Goal: Task Accomplishment & Management: Manage account settings

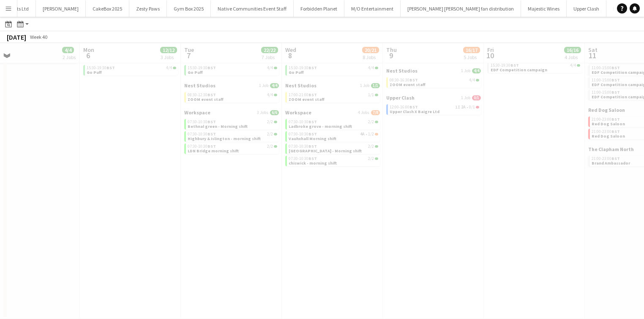
scroll to position [0, 324]
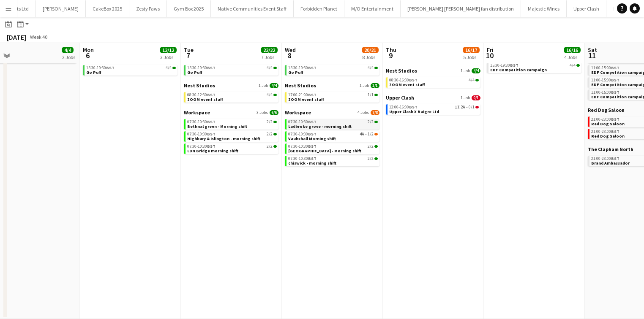
click at [320, 123] on div "07:30-10:30 BST 2/2" at bounding box center [333, 122] width 90 height 4
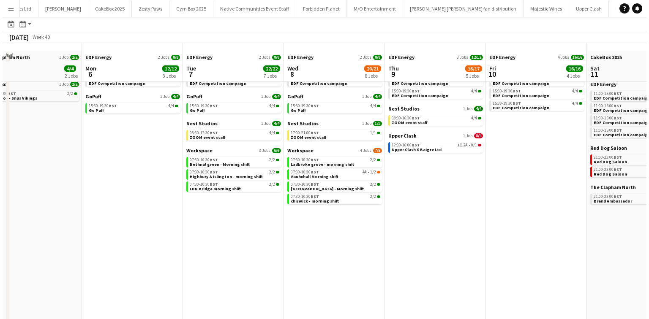
scroll to position [0, 0]
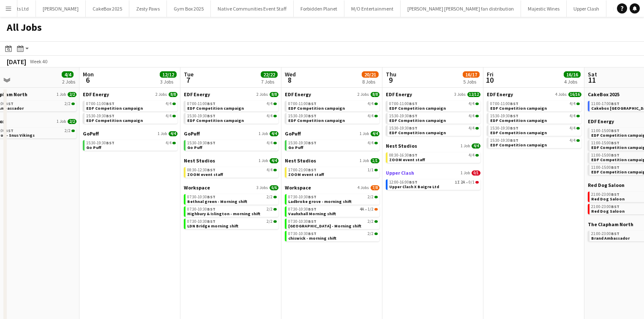
click at [405, 174] on span "Upper Clash" at bounding box center [400, 173] width 28 height 6
drag, startPoint x: 5, startPoint y: 6, endPoint x: 7, endPoint y: 19, distance: 12.3
click at [5, 8] on app-icon "Menu" at bounding box center [8, 8] width 7 height 7
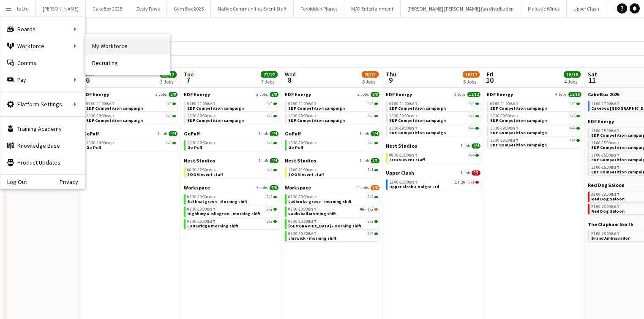
click at [137, 46] on link "My Workforce" at bounding box center [127, 46] width 84 height 17
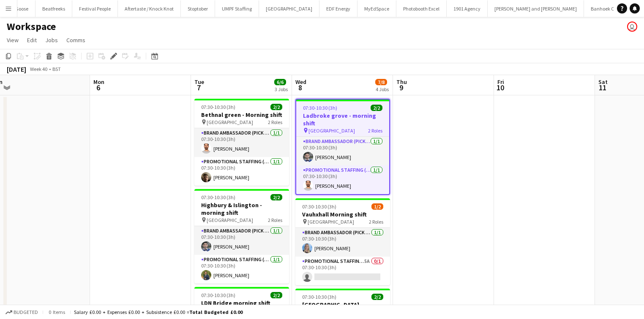
scroll to position [0, 212]
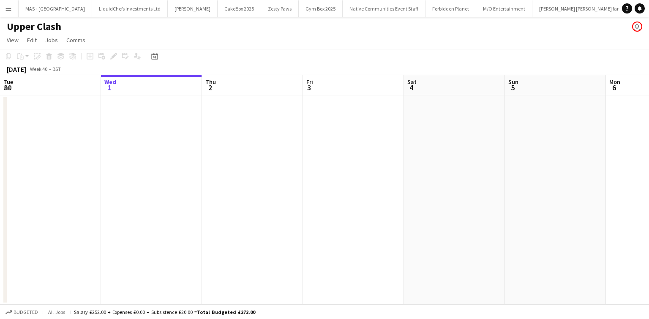
scroll to position [0, 240]
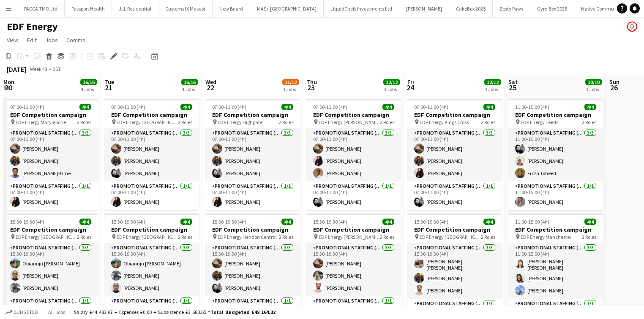
scroll to position [0, 268]
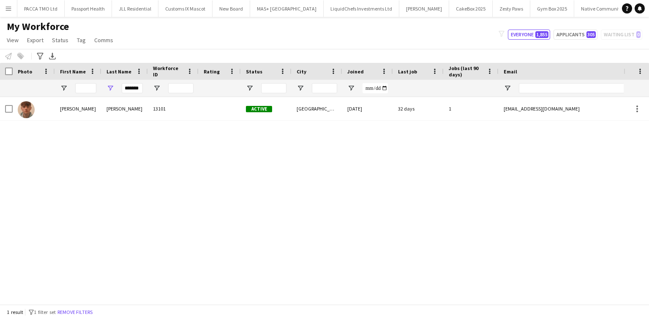
click at [10, 10] on app-icon "Menu" at bounding box center [8, 8] width 7 height 7
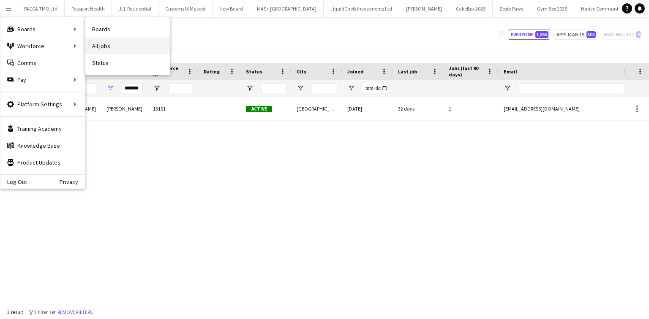
click at [117, 39] on link "All jobs" at bounding box center [127, 46] width 84 height 17
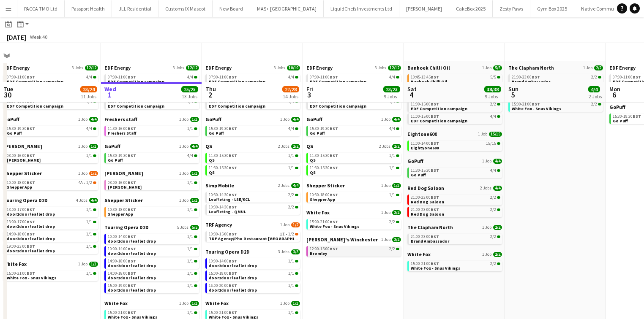
scroll to position [74, 0]
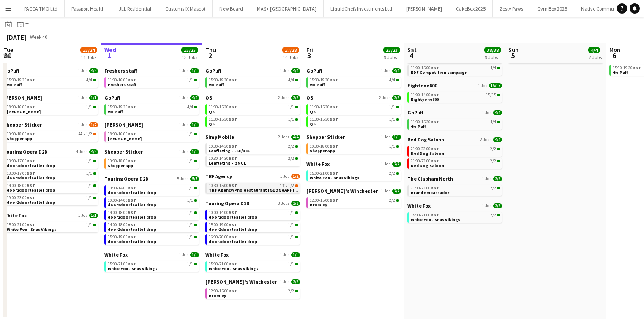
click at [240, 186] on div "10:30-15:00 BST 1I • 1/2" at bounding box center [254, 186] width 90 height 4
click at [9, 10] on app-icon "Menu" at bounding box center [8, 8] width 7 height 7
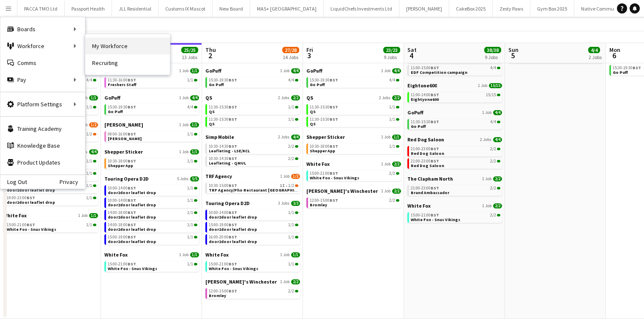
click at [95, 39] on link "My Workforce" at bounding box center [127, 46] width 84 height 17
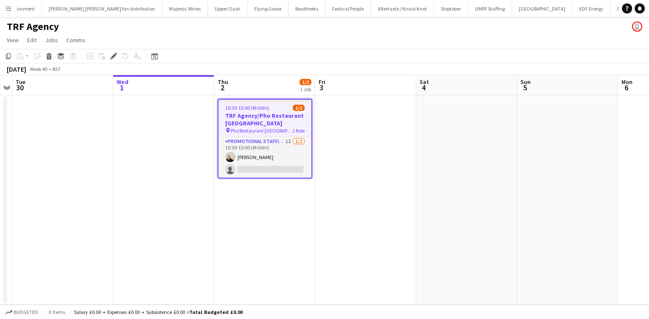
scroll to position [0, 1049]
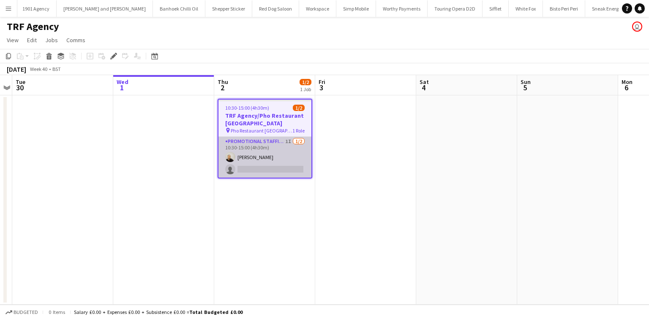
click at [269, 163] on app-card-role "Promotional Staffing (Flyering Staff) 1I [DATE] 10:30-15:00 (4h30m) [PERSON_NAM…" at bounding box center [264, 157] width 93 height 41
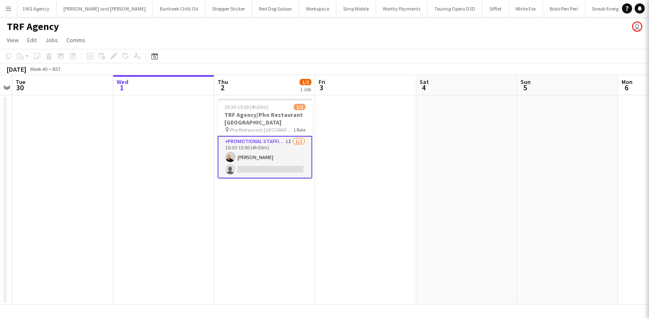
scroll to position [0, 1412]
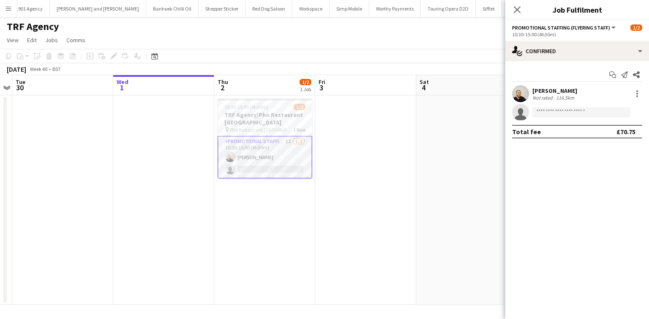
click at [297, 164] on app-card-role "Promotional Staffing (Flyering Staff) 1I 1/2 10:30-15:00 (4h30m) Craig Talbot s…" at bounding box center [264, 157] width 95 height 43
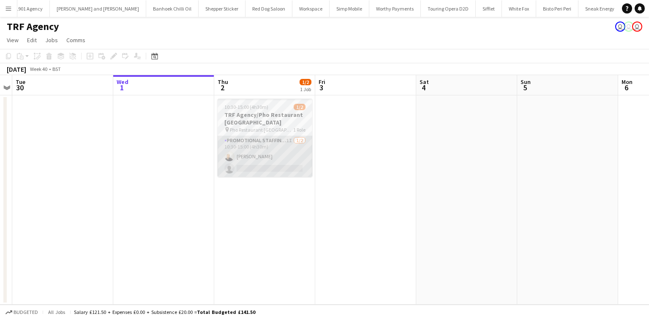
click at [275, 141] on app-card-role "Promotional Staffing (Flyering Staff) 1I 1/2 10:30-15:00 (4h30m) Craig Talbot s…" at bounding box center [264, 156] width 95 height 41
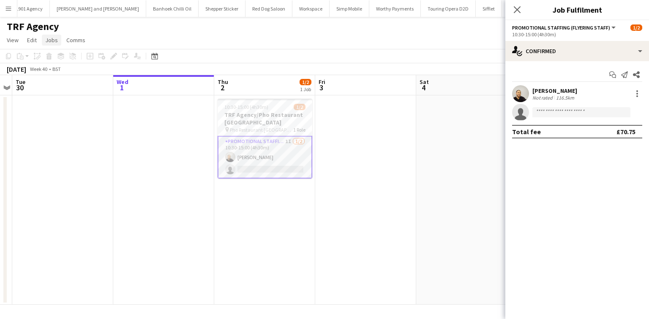
click at [55, 41] on span "Jobs" at bounding box center [51, 40] width 13 height 8
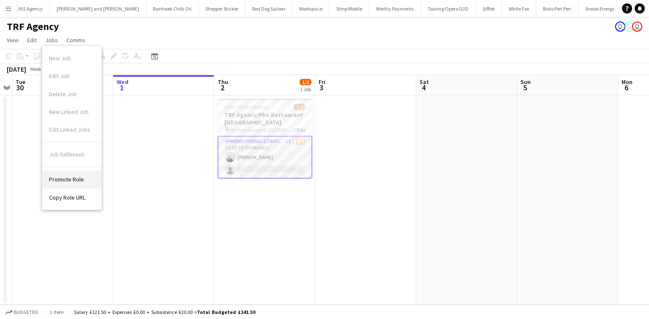
click at [80, 173] on link "Promote Role" at bounding box center [71, 180] width 59 height 18
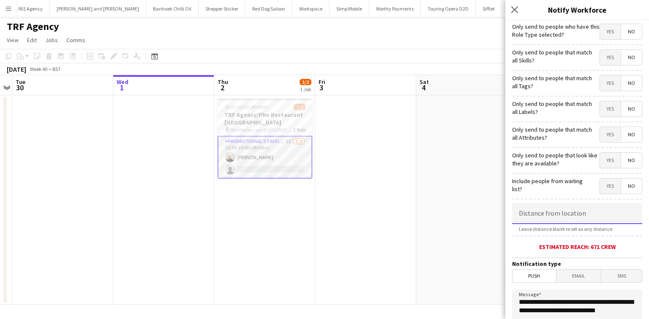
click at [554, 221] on input at bounding box center [577, 213] width 130 height 21
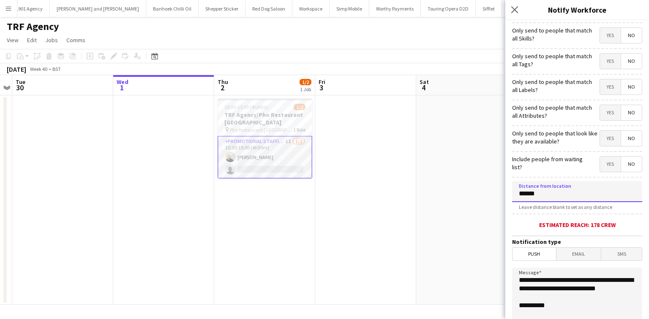
scroll to position [22, 0]
type input "******"
drag, startPoint x: 565, startPoint y: 295, endPoint x: 572, endPoint y: 281, distance: 15.9
click at [572, 281] on textarea "**********" at bounding box center [577, 318] width 130 height 103
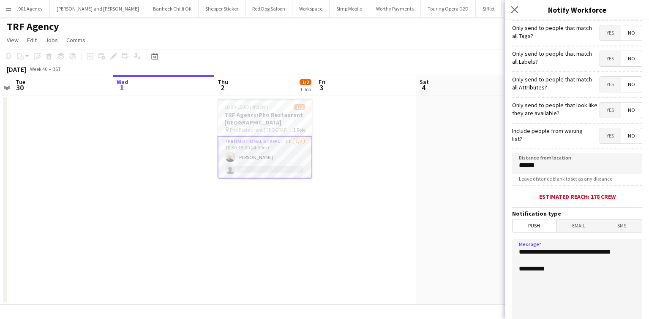
scroll to position [50, 0]
click at [602, 136] on span "Yes" at bounding box center [610, 135] width 21 height 15
click at [559, 274] on textarea "**********" at bounding box center [577, 290] width 130 height 103
click at [624, 250] on textarea "**********" at bounding box center [577, 290] width 130 height 103
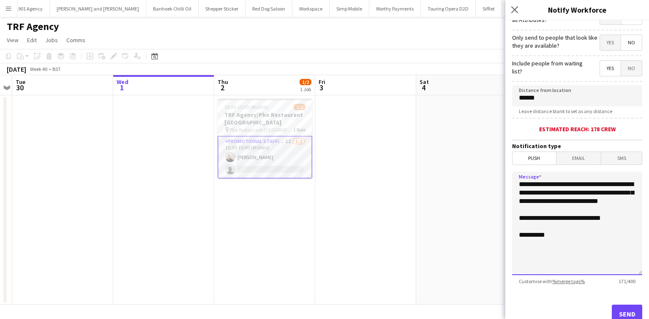
scroll to position [145, 0]
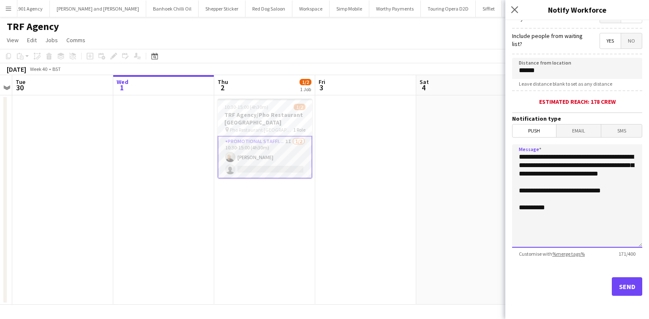
type textarea "**********"
click at [630, 290] on button "Send" at bounding box center [627, 286] width 30 height 19
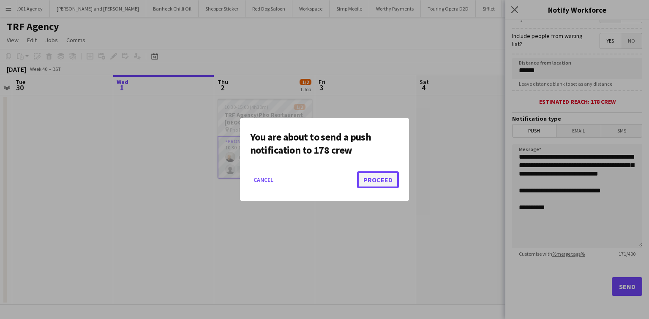
click at [376, 182] on button "Proceed" at bounding box center [378, 179] width 42 height 17
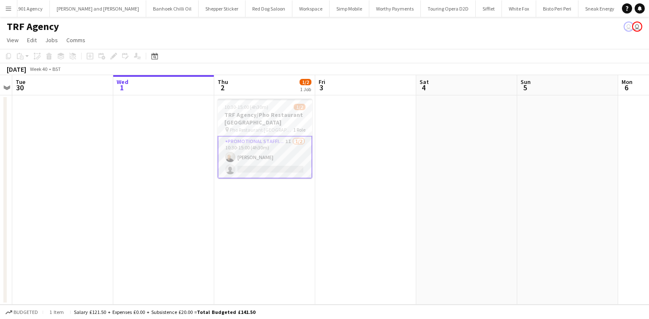
click at [14, 2] on button "Menu" at bounding box center [8, 8] width 17 height 17
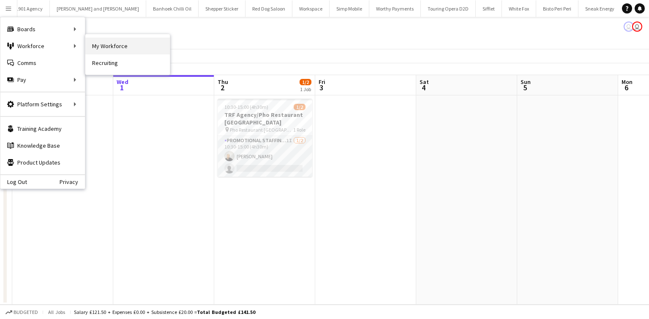
click at [93, 46] on link "My Workforce" at bounding box center [127, 46] width 84 height 17
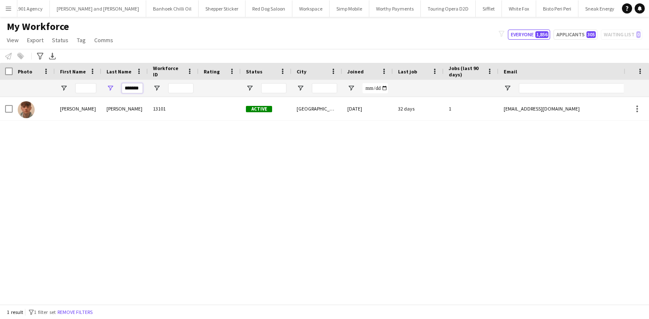
click at [141, 86] on input "*******" at bounding box center [132, 88] width 21 height 10
click at [139, 92] on input "*******" at bounding box center [132, 88] width 21 height 10
click at [138, 88] on input "*******" at bounding box center [132, 88] width 21 height 10
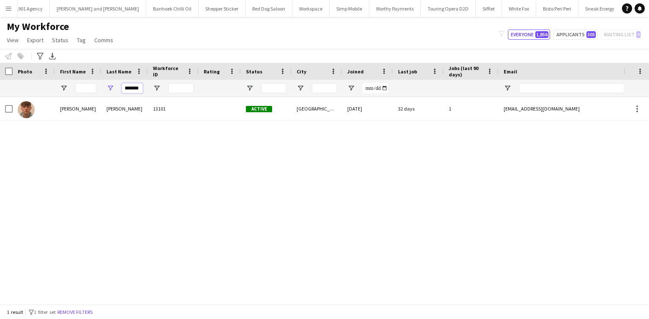
type input "*"
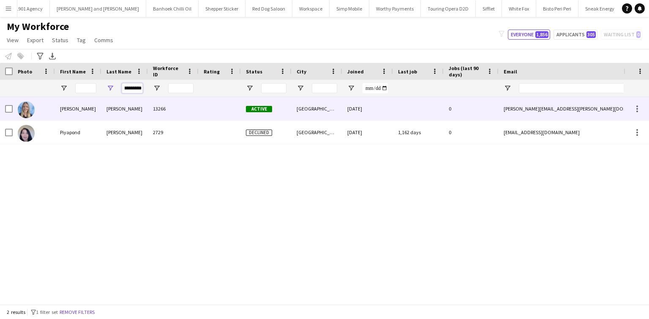
type input "*********"
click at [122, 111] on div "Donaldson" at bounding box center [124, 108] width 46 height 23
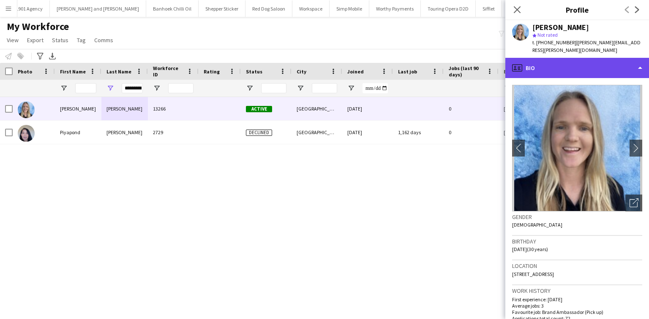
click at [536, 58] on div "profile Bio" at bounding box center [577, 68] width 144 height 20
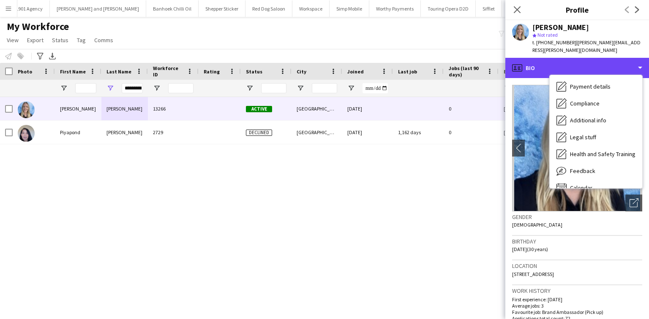
scroll to position [113, 0]
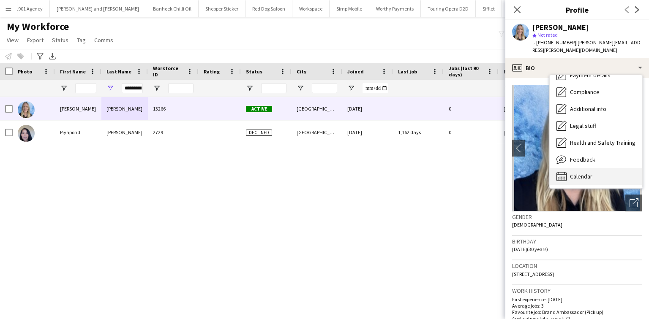
click at [585, 168] on div "Calendar Calendar" at bounding box center [595, 176] width 92 height 17
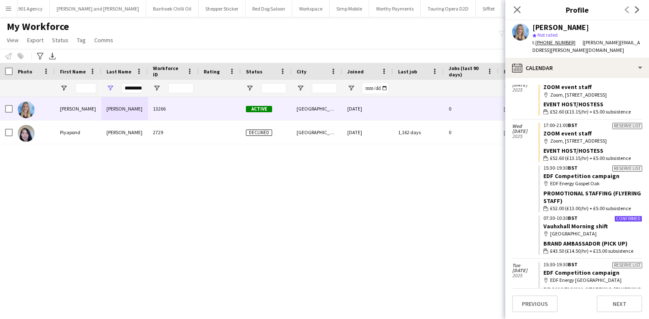
scroll to position [1595, 0]
click at [546, 130] on link "ZOOM event staff" at bounding box center [567, 134] width 48 height 8
click at [13, 11] on button "Menu" at bounding box center [8, 8] width 17 height 17
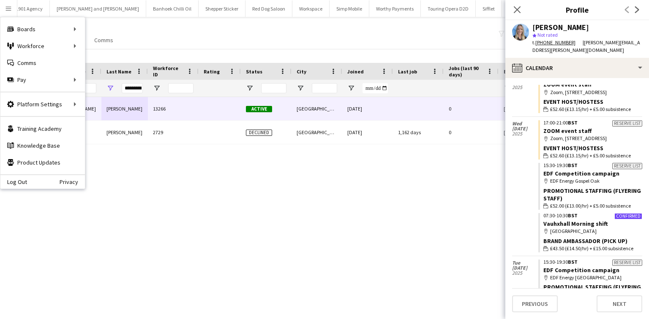
scroll to position [1598, 0]
click at [561, 220] on link "Vauhxhall Morning shift" at bounding box center [575, 224] width 65 height 8
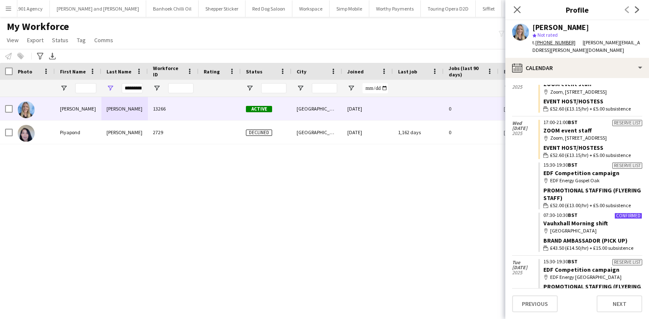
click at [15, 10] on button "Menu" at bounding box center [8, 8] width 17 height 17
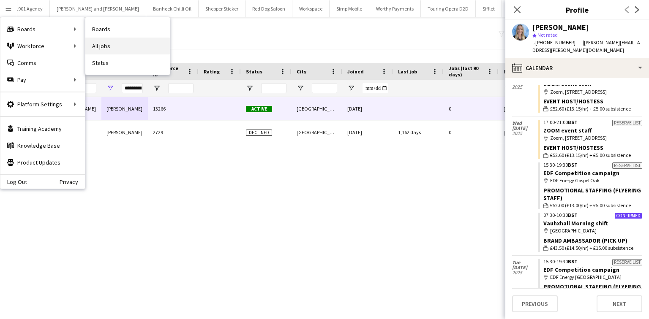
click at [95, 47] on link "All jobs" at bounding box center [127, 46] width 84 height 17
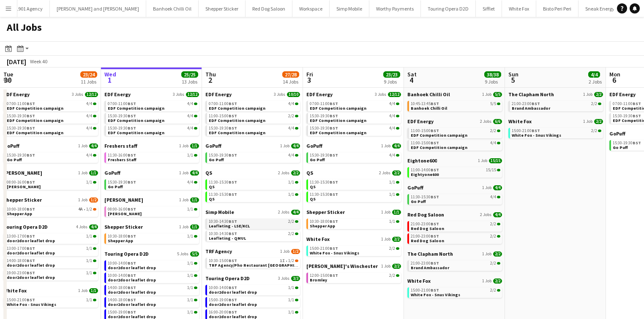
click at [249, 224] on link "10:30-14:30 BST 2/2 Leafleting - LSE/KCL" at bounding box center [254, 224] width 90 height 10
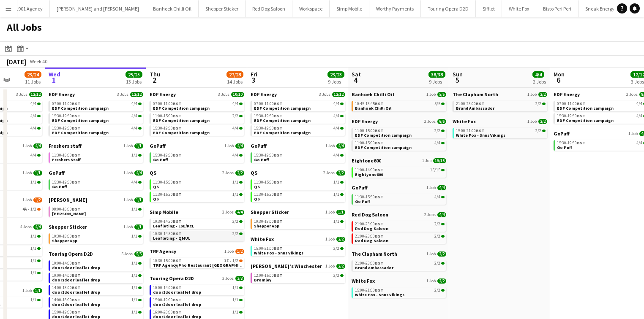
scroll to position [0, 257]
click at [174, 237] on span "Leafleting - QMUL" at bounding box center [171, 238] width 37 height 5
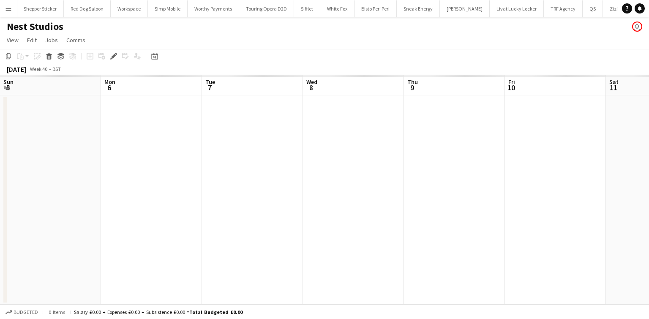
scroll to position [0, 291]
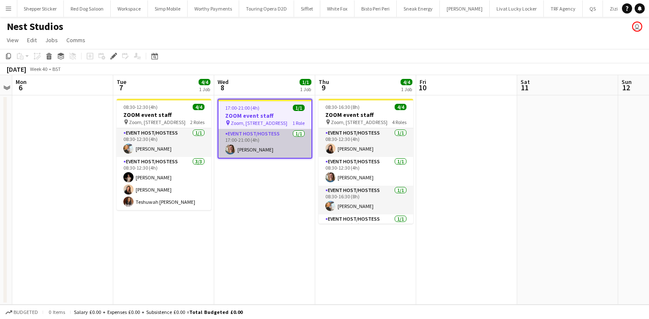
click at [267, 149] on app-card-role "Event Host/Hostess 1/1 17:00-21:00 (4h) Nadia Rich" at bounding box center [264, 143] width 93 height 29
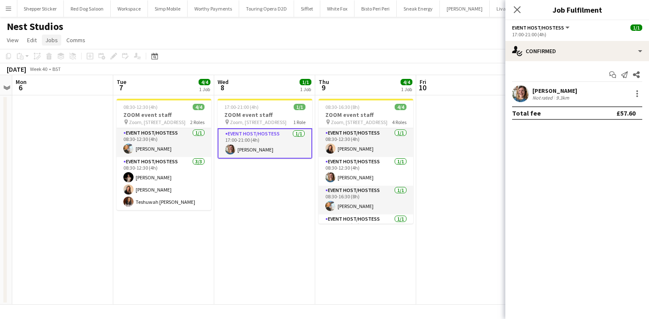
click at [54, 41] on span "Jobs" at bounding box center [51, 40] width 13 height 8
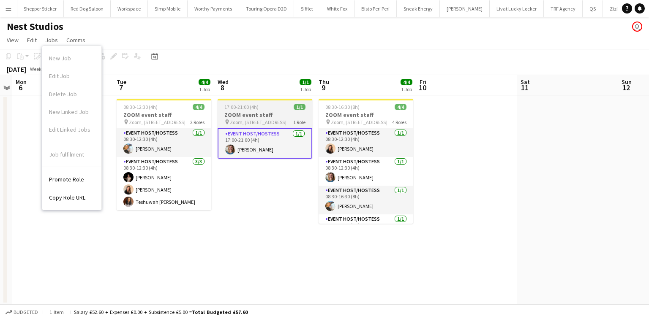
click at [239, 114] on h3 "ZOOM event staff" at bounding box center [264, 115] width 95 height 8
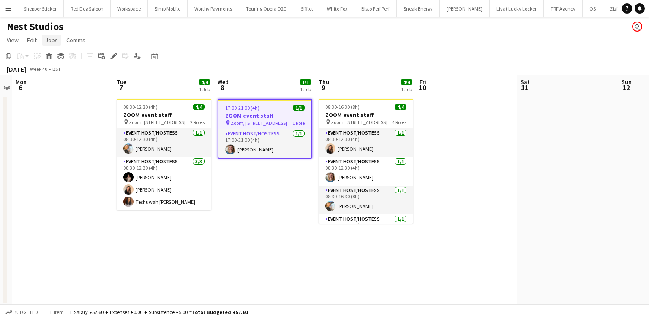
click at [52, 38] on span "Jobs" at bounding box center [51, 40] width 13 height 8
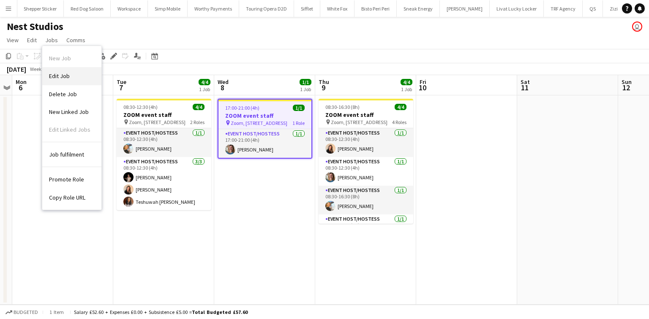
click at [66, 75] on span "Edit Job" at bounding box center [59, 76] width 21 height 8
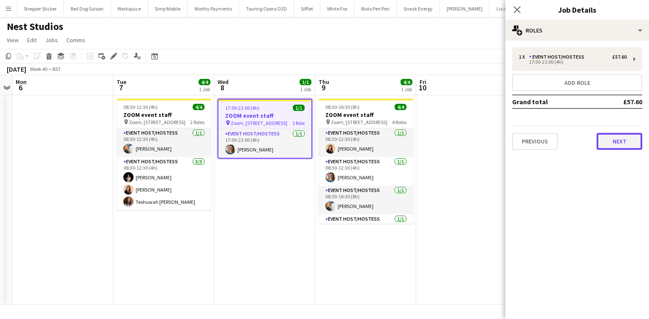
click at [622, 137] on button "Next" at bounding box center [619, 141] width 46 height 17
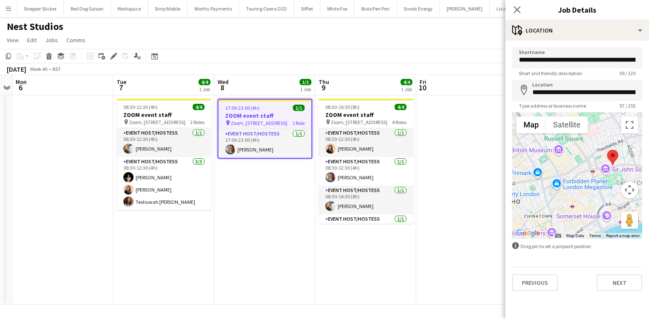
drag, startPoint x: 528, startPoint y: 197, endPoint x: 568, endPoint y: 188, distance: 40.9
click at [568, 188] on div at bounding box center [577, 175] width 130 height 127
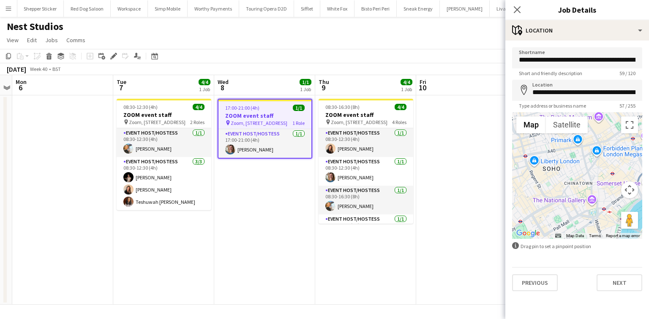
drag, startPoint x: 550, startPoint y: 212, endPoint x: 591, endPoint y: 178, distance: 53.4
click at [591, 178] on div at bounding box center [577, 175] width 130 height 127
click at [609, 282] on button "Next" at bounding box center [619, 283] width 46 height 17
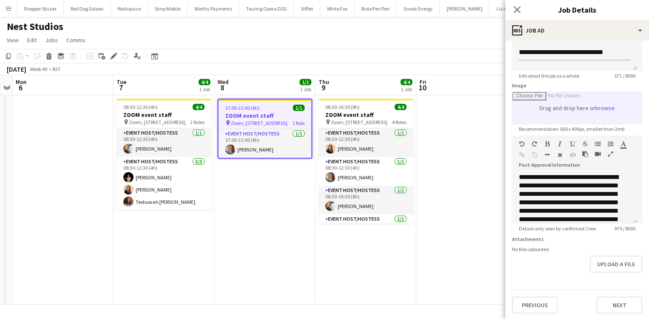
scroll to position [0, 0]
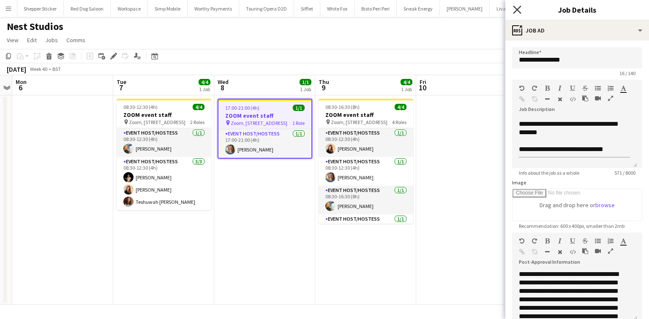
click at [514, 11] on icon "Close pop-in" at bounding box center [517, 9] width 8 height 8
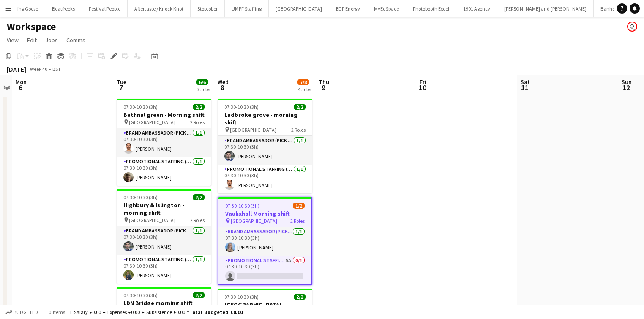
scroll to position [0, 975]
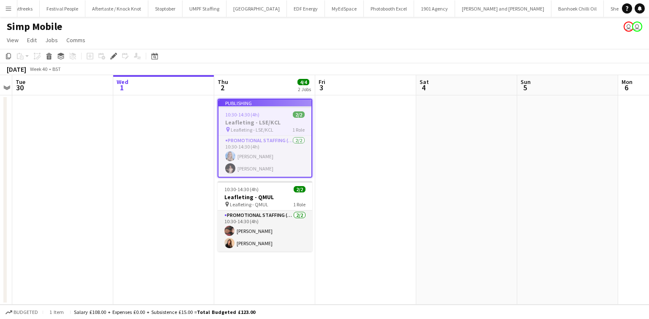
scroll to position [0, 1015]
click at [256, 152] on app-job-card "Publishing 10:30-14:30 (4h) 2/2 Leafleting - LSE/KCL pin Leafleting - LSE/KCL 1…" at bounding box center [264, 138] width 95 height 79
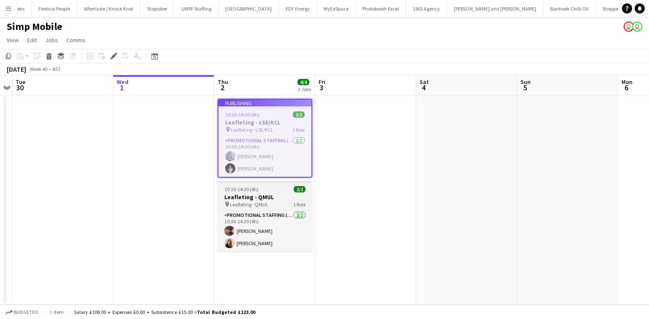
click at [284, 188] on div "10:30-14:30 (4h) 2/2" at bounding box center [264, 189] width 95 height 6
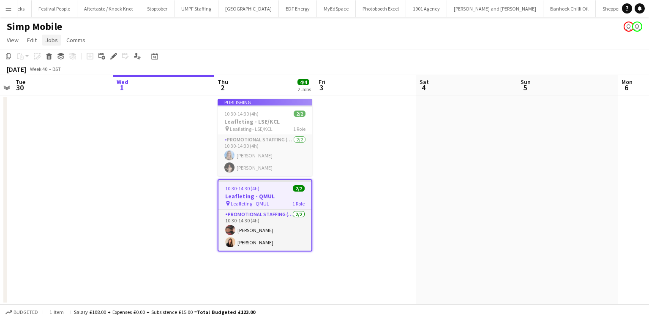
click at [50, 36] on span "Jobs" at bounding box center [51, 40] width 13 height 8
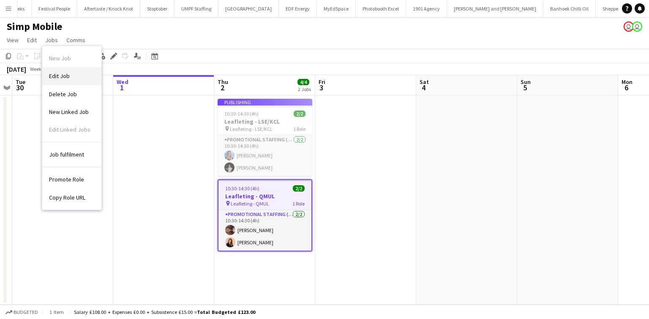
click at [60, 68] on link "Edit Job" at bounding box center [71, 76] width 59 height 18
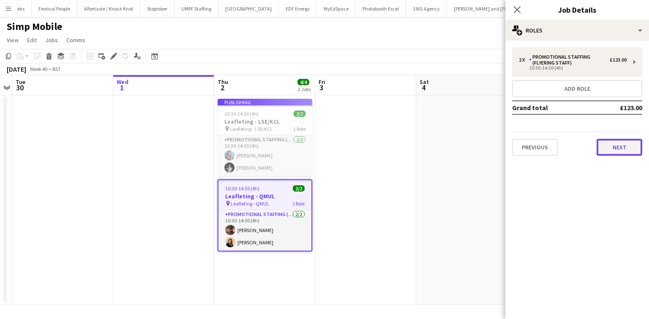
click at [601, 147] on button "Next" at bounding box center [619, 147] width 46 height 17
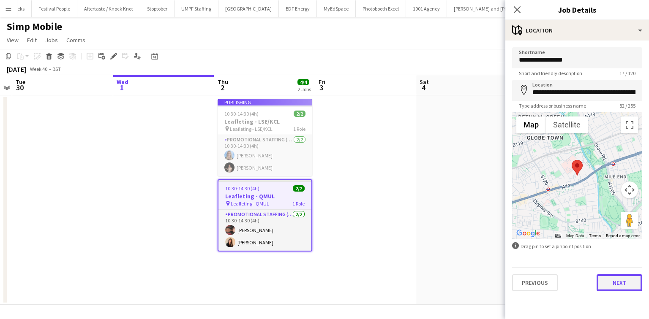
click at [614, 279] on button "Next" at bounding box center [619, 283] width 46 height 17
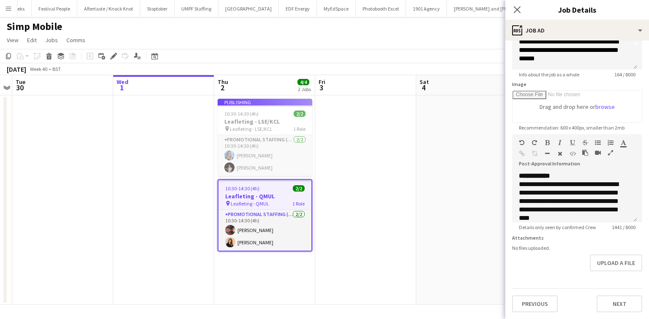
scroll to position [0, 0]
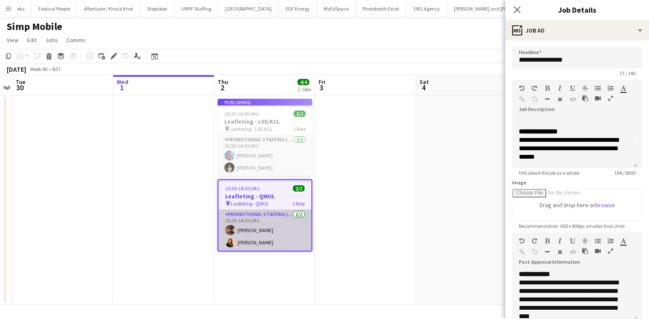
click at [277, 223] on app-card-role "Promotional Staffing (Flyering Staff) [DATE] 10:30-14:30 (4h) [PERSON_NAME] [PE…" at bounding box center [264, 230] width 93 height 41
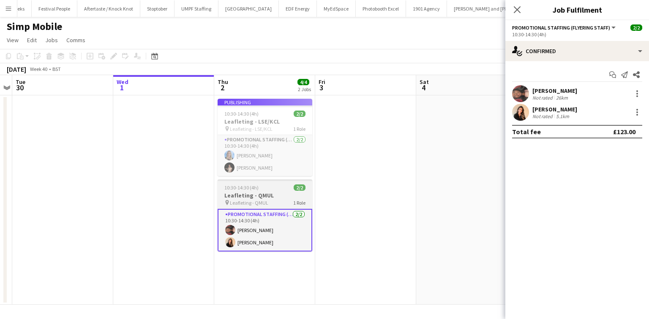
click at [277, 208] on app-job-card "10:30-14:30 (4h) 2/2 Leafleting - QMUL pin Leafleting - QMUL 1 Role Promotional…" at bounding box center [264, 215] width 95 height 72
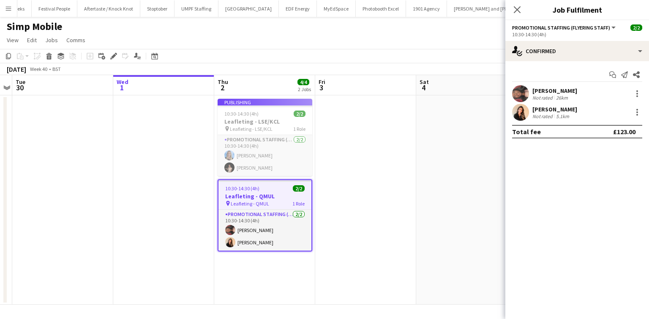
click at [268, 125] on app-job-card "Publishing 10:30-14:30 (4h) 2/2 Leafleting - LSE/KCL pin Leafleting - LSE/KCL 1…" at bounding box center [264, 137] width 95 height 77
click at [276, 125] on app-job-card "Publishing 10:30-14:30 (4h) 2/2 Leafleting - LSE/KCL pin Leafleting - LSE/KCL 1…" at bounding box center [264, 137] width 95 height 77
click at [266, 128] on app-job-card "Publishing 10:30-14:30 (4h) 2/2 Leafleting - LSE/KCL pin Leafleting - LSE/KCL 1…" at bounding box center [264, 137] width 95 height 77
click at [253, 155] on app-job-card "Publishing 10:30-14:30 (4h) 2/2 Leafleting - LSE/KCL pin Leafleting - LSE/KCL 1…" at bounding box center [264, 137] width 95 height 77
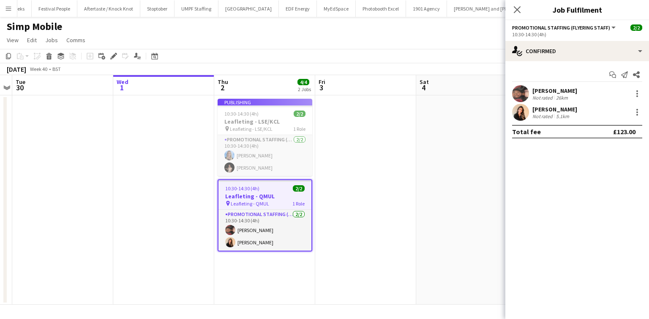
click at [253, 155] on app-job-card "Publishing 10:30-14:30 (4h) 2/2 Leafleting - LSE/KCL pin Leafleting - LSE/KCL 1…" at bounding box center [264, 137] width 95 height 77
click at [287, 121] on app-job-card "Publishing 10:30-14:30 (4h) 2/2 Leafleting - LSE/KCL pin Leafleting - LSE/KCL 1…" at bounding box center [264, 137] width 95 height 77
click at [531, 97] on div "Aprill Olaleye Not rated 26km" at bounding box center [577, 93] width 144 height 17
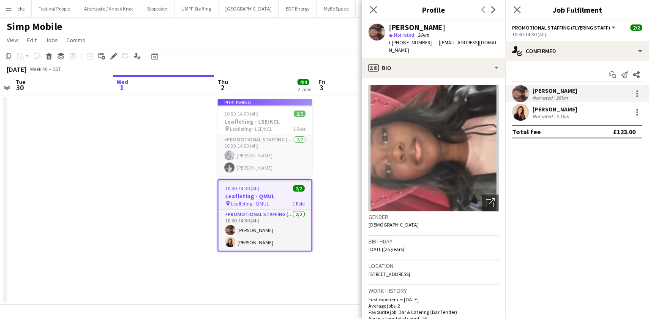
click at [527, 111] on app-user-avatar at bounding box center [520, 112] width 17 height 17
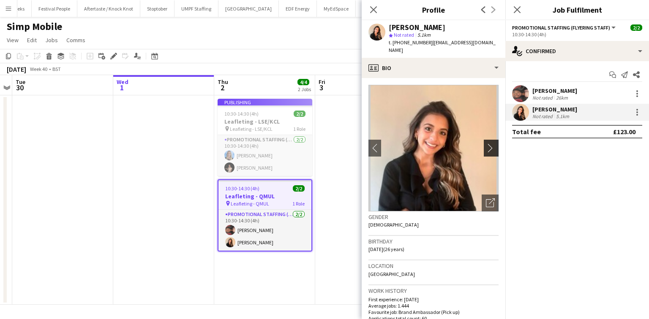
click at [486, 144] on app-icon "chevron-right" at bounding box center [492, 148] width 13 height 9
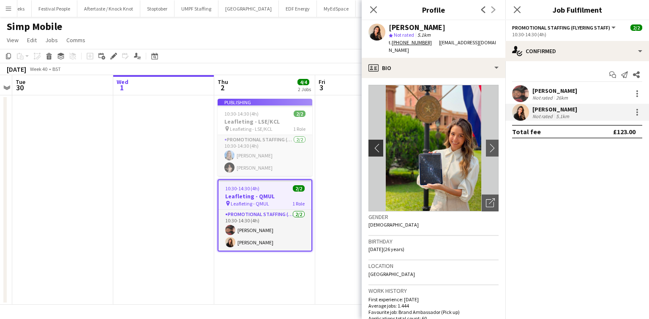
click at [377, 144] on app-icon "chevron-left" at bounding box center [374, 148] width 13 height 9
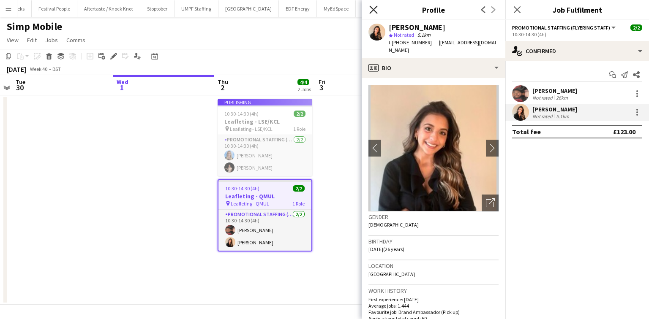
click at [372, 9] on icon "Close pop-in" at bounding box center [373, 9] width 8 height 8
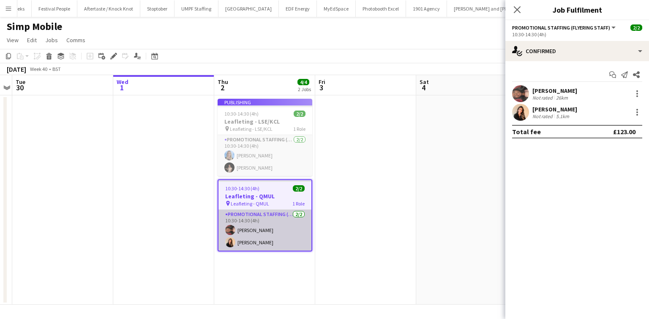
click at [272, 230] on app-card-role "Promotional Staffing (Flyering Staff) 2/2 10:30-14:30 (4h) Aprill Olaleye Cindy…" at bounding box center [264, 230] width 93 height 41
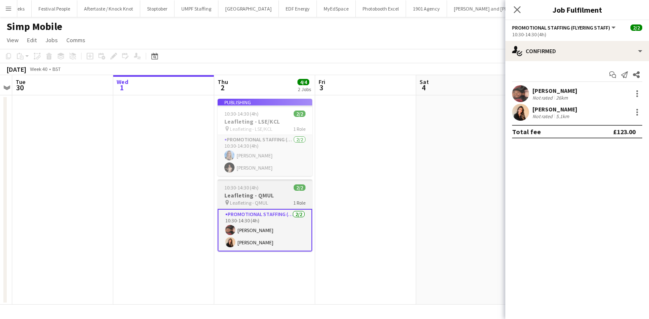
click at [278, 192] on h3 "Leafleting - QMUL" at bounding box center [264, 196] width 95 height 8
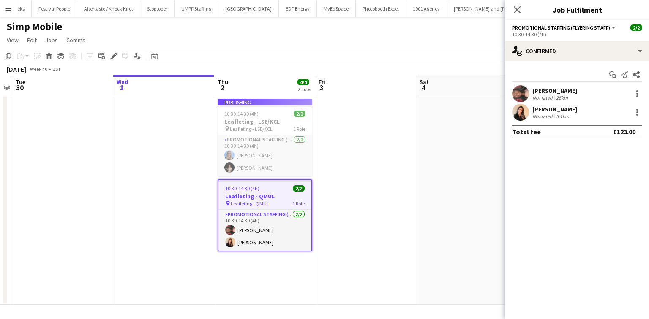
click at [288, 158] on app-job-card "Publishing 10:30-14:30 (4h) 2/2 Leafleting - LSE/KCL pin Leafleting - LSE/KCL 1…" at bounding box center [264, 137] width 95 height 77
drag, startPoint x: 288, startPoint y: 158, endPoint x: 242, endPoint y: 272, distance: 123.9
click at [242, 272] on app-date-cell "Publishing 10:30-14:30 (4h) 2/2 Leafleting - LSE/KCL pin Leafleting - LSE/KCL 1…" at bounding box center [264, 199] width 101 height 209
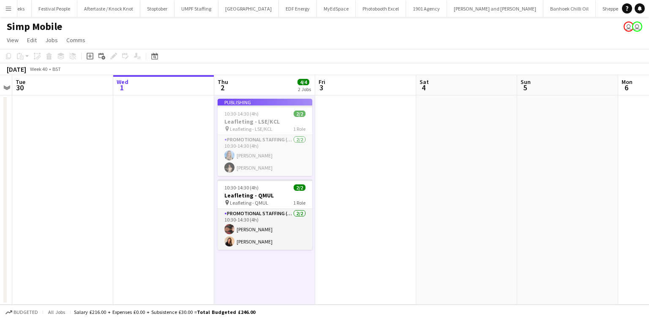
drag, startPoint x: 288, startPoint y: 218, endPoint x: 250, endPoint y: 159, distance: 70.4
click at [250, 159] on app-job-card "Publishing 10:30-14:30 (4h) 2/2 Leafleting - LSE/KCL pin Leafleting - LSE/KCL 1…" at bounding box center [264, 137] width 95 height 77
click at [261, 120] on app-job-card "Publishing 10:30-14:30 (4h) 2/2 Leafleting - LSE/KCL pin Leafleting - LSE/KCL 1…" at bounding box center [264, 137] width 95 height 77
click at [251, 103] on div "Publishing" at bounding box center [264, 102] width 95 height 7
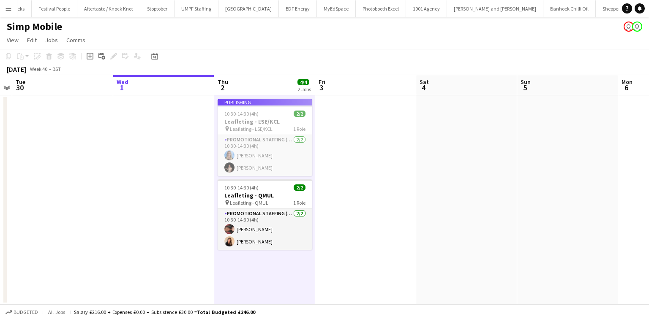
click at [251, 103] on div "Publishing" at bounding box center [264, 102] width 95 height 7
drag, startPoint x: 251, startPoint y: 103, endPoint x: 222, endPoint y: 83, distance: 34.9
click at [242, 98] on app-calendar-viewport "Sat 27 Sun 28 Mon 29 Tue 30 Wed 1 Thu 2 4/4 2 Jobs Fri 3 Sat 4 Sun 5 Mon 6 Tue …" at bounding box center [324, 190] width 649 height 230
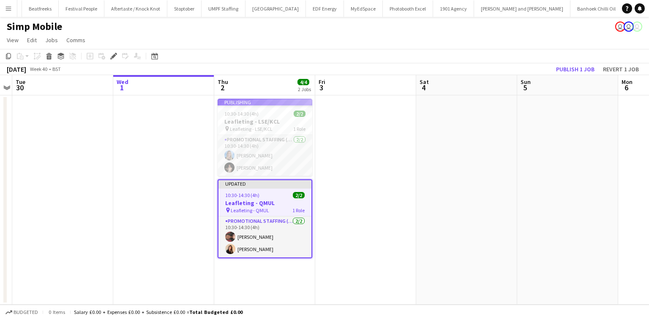
scroll to position [0, 1015]
click at [610, 66] on button "Revert 1 job" at bounding box center [620, 69] width 43 height 11
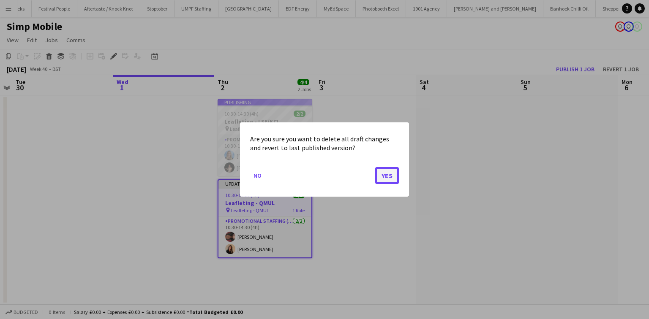
click at [383, 178] on button "Yes" at bounding box center [387, 175] width 24 height 17
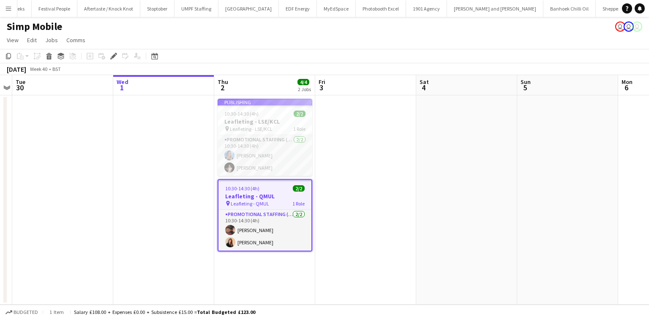
click at [243, 126] on app-job-card "Publishing 10:30-14:30 (4h) 2/2 Leafleting - LSE/KCL pin Leafleting - LSE/KCL 1…" at bounding box center [264, 137] width 95 height 77
click at [257, 132] on app-job-card "Publishing 10:30-14:30 (4h) 2/2 Leafleting - LSE/KCL pin Leafleting - LSE/KCL 1…" at bounding box center [264, 137] width 95 height 77
click at [264, 129] on app-job-card "Publishing 10:30-14:30 (4h) 2/2 Leafleting - LSE/KCL pin Leafleting - LSE/KCL 1…" at bounding box center [264, 137] width 95 height 77
click at [247, 155] on app-job-card "Publishing 10:30-14:30 (4h) 2/2 Leafleting - LSE/KCL pin Leafleting - LSE/KCL 1…" at bounding box center [264, 137] width 95 height 77
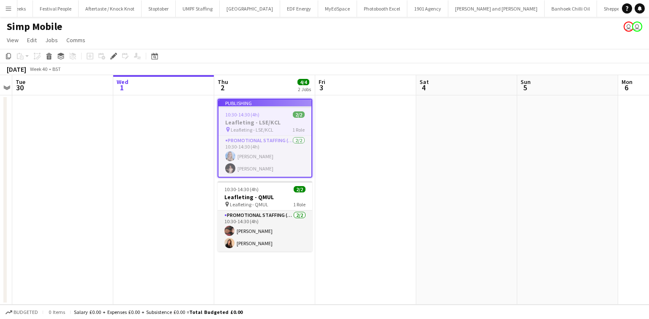
scroll to position [0, 1015]
click at [230, 118] on app-job-card "Publishing 10:30-14:30 (4h) 2/2 Leafleting - LSE/KCL pin Leafleting - LSE/KCL 1…" at bounding box center [264, 138] width 95 height 79
click at [253, 101] on div "Publishing" at bounding box center [264, 103] width 93 height 7
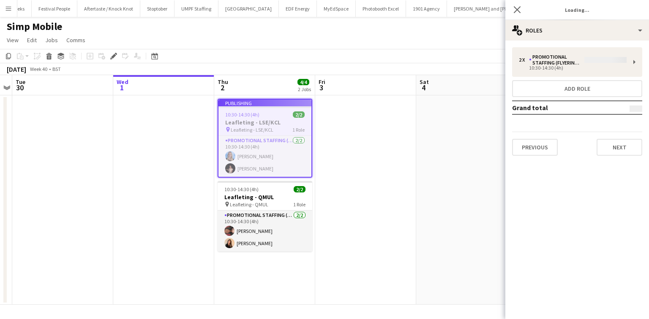
click at [253, 101] on div "Publishing" at bounding box center [264, 103] width 93 height 7
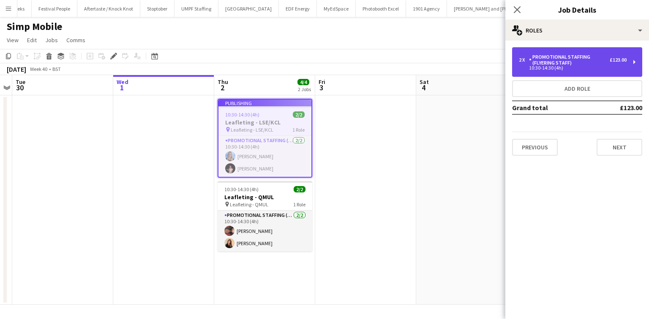
click at [555, 57] on div "Promotional Staffing (Flyering Staff)" at bounding box center [569, 60] width 81 height 12
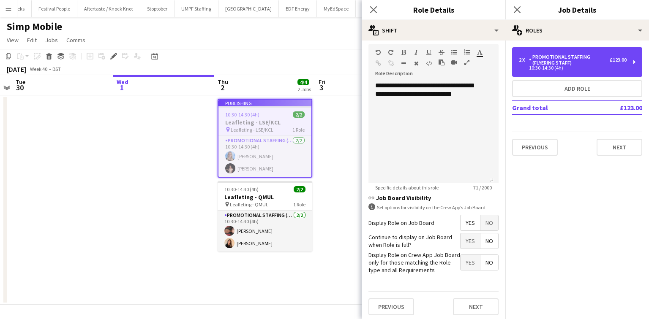
scroll to position [250, 0]
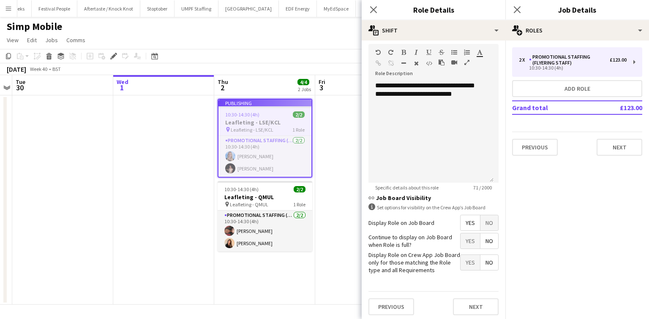
click at [463, 295] on div "Previous Next" at bounding box center [433, 306] width 130 height 31
click at [458, 304] on button "Next" at bounding box center [476, 307] width 46 height 17
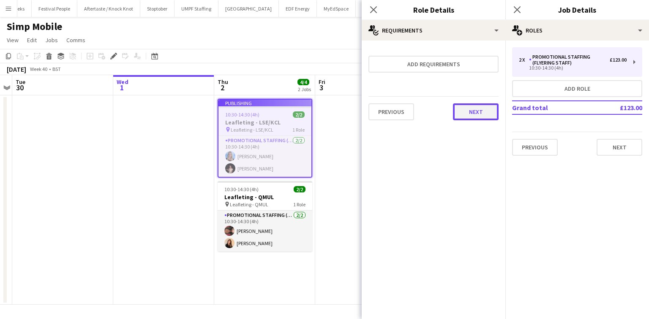
click at [462, 113] on button "Next" at bounding box center [476, 111] width 46 height 17
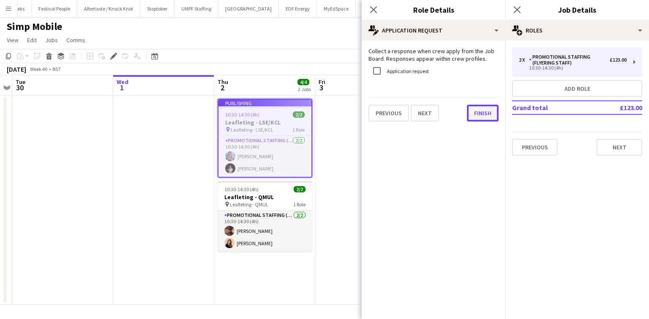
click at [481, 117] on button "Finish" at bounding box center [483, 113] width 32 height 17
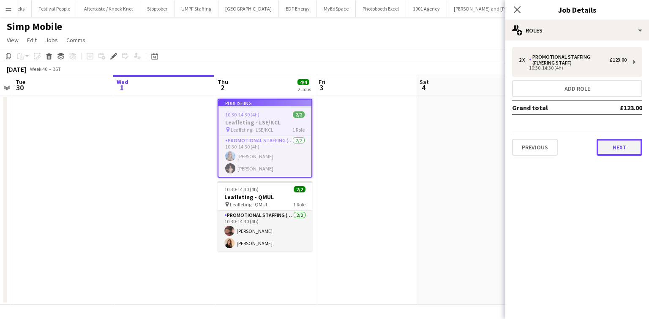
click at [614, 145] on button "Next" at bounding box center [619, 147] width 46 height 17
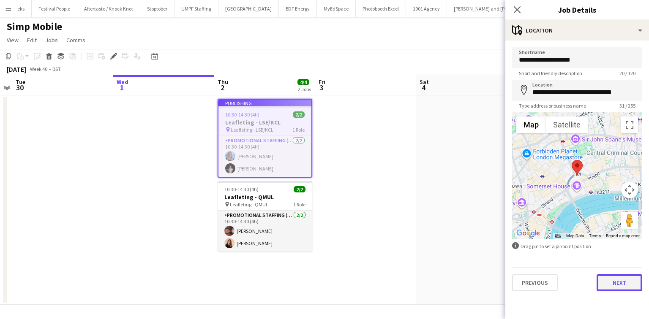
click at [620, 280] on button "Next" at bounding box center [619, 283] width 46 height 17
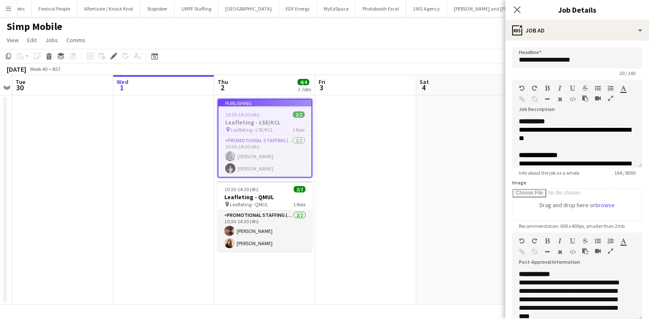
click at [270, 166] on app-job-card "Publishing 10:30-14:30 (4h) 2/2 Leafleting - LSE/KCL pin Leafleting - LSE/KCL 1…" at bounding box center [264, 138] width 95 height 79
click at [270, 164] on app-job-card "Publishing 10:30-14:30 (4h) 2/2 Leafleting - LSE/KCL pin Leafleting - LSE/KCL 1…" at bounding box center [264, 138] width 95 height 79
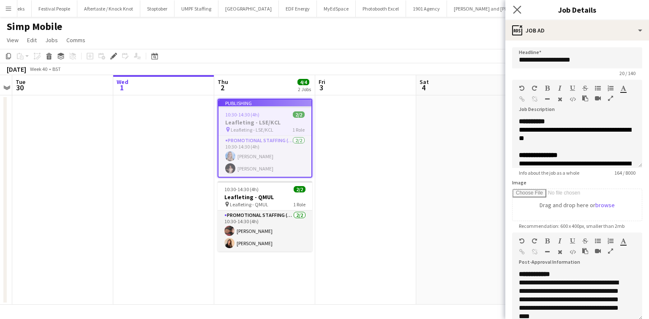
click at [511, 11] on app-icon "Close pop-in" at bounding box center [517, 10] width 12 height 12
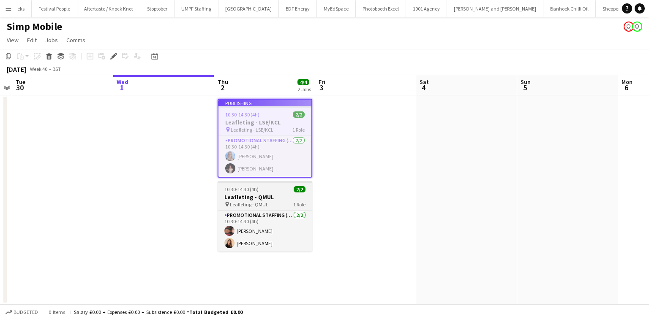
click at [267, 188] on div "10:30-14:30 (4h) 2/2" at bounding box center [264, 189] width 95 height 6
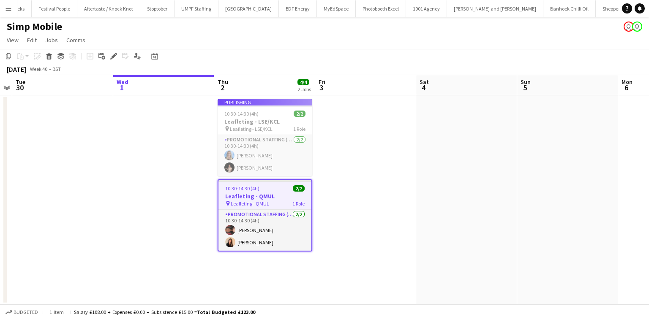
click at [261, 114] on app-job-card "Publishing 10:30-14:30 (4h) 2/2 Leafleting - LSE/KCL pin Leafleting - LSE/KCL 1…" at bounding box center [264, 137] width 95 height 77
click at [262, 116] on app-job-card "Publishing 10:30-14:30 (4h) 2/2 Leafleting - LSE/KCL pin Leafleting - LSE/KCL 1…" at bounding box center [264, 137] width 95 height 77
click at [197, 82] on app-board-header-date "Wed 1" at bounding box center [163, 85] width 101 height 20
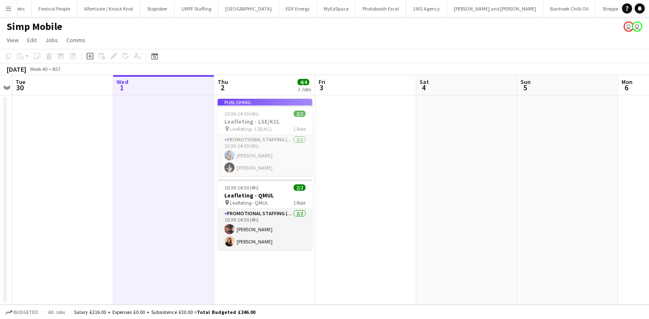
click at [287, 103] on div "Publishing" at bounding box center [264, 102] width 95 height 7
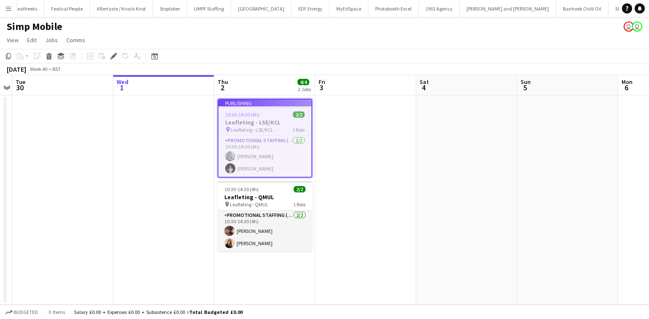
scroll to position [0, 1015]
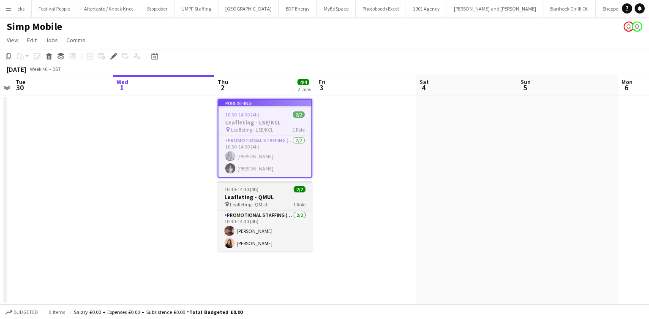
click at [291, 198] on h3 "Leafleting - QMUL" at bounding box center [264, 197] width 95 height 8
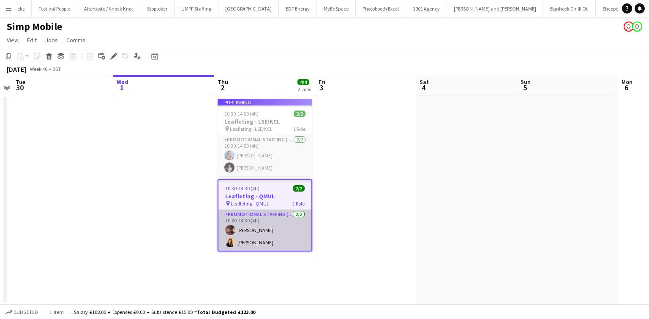
click at [304, 229] on app-card-role "Promotional Staffing (Flyering Staff) [DATE] 10:30-14:30 (4h) [PERSON_NAME] [PE…" at bounding box center [264, 230] width 93 height 41
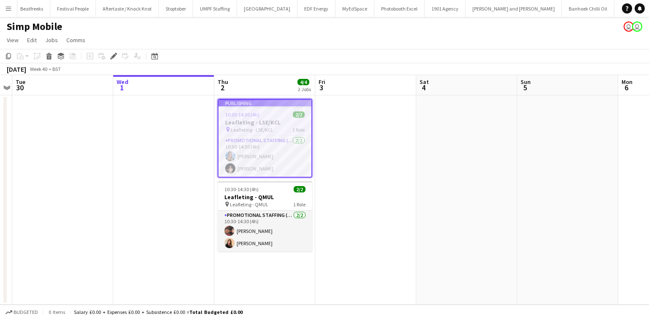
scroll to position [0, 1015]
click at [282, 109] on app-job-card "Publishing 10:30-14:30 (4h) 2/2 Leafleting - LSE/KCL pin Leafleting - LSE/KCL 1…" at bounding box center [264, 138] width 95 height 79
drag, startPoint x: 278, startPoint y: 120, endPoint x: 272, endPoint y: 137, distance: 18.0
click at [272, 136] on app-job-card "Publishing 10:30-14:30 (4h) 2/2 Leafleting - LSE/KCL pin Leafleting - LSE/KCL 1…" at bounding box center [264, 138] width 95 height 79
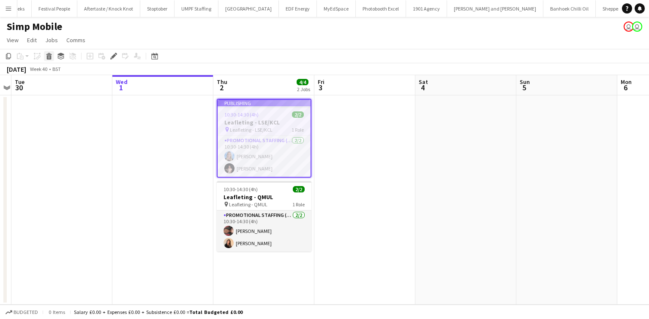
click at [47, 57] on icon at bounding box center [49, 57] width 5 height 4
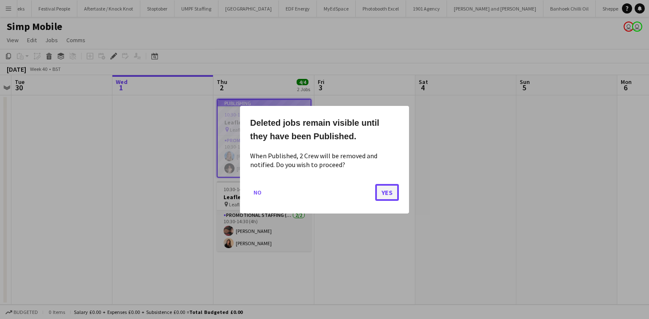
click at [389, 190] on button "Yes" at bounding box center [387, 192] width 24 height 17
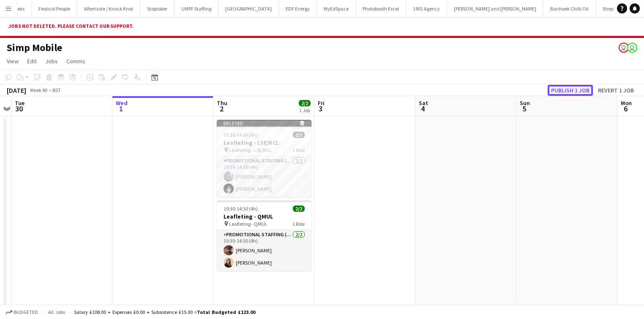
click at [566, 92] on button "Publish 1 job" at bounding box center [569, 90] width 45 height 11
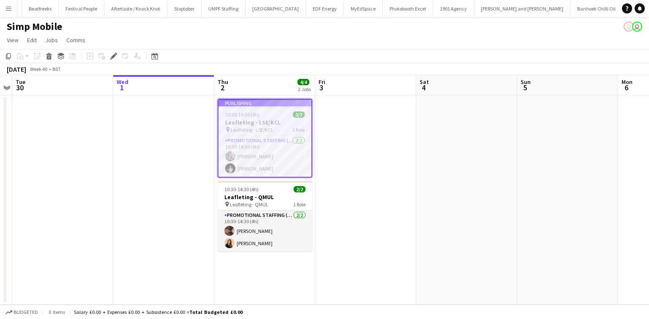
scroll to position [0, 1015]
click at [232, 101] on div "Publishing" at bounding box center [264, 103] width 93 height 7
click at [232, 117] on app-job-card "Publishing 10:30-14:30 (4h) 2/2 Leafleting - LSE/KCL pin Leafleting - LSE/KCL 1…" at bounding box center [264, 138] width 95 height 79
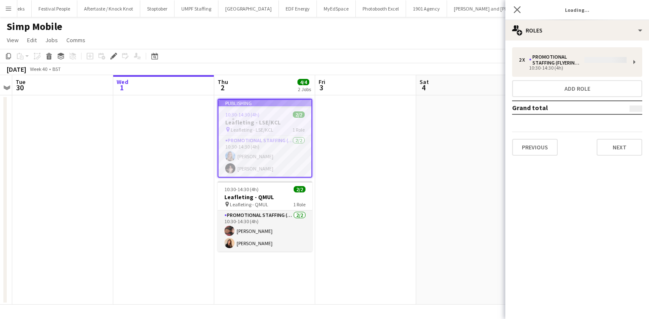
click at [232, 117] on app-job-card "Publishing 10:30-14:30 (4h) 2/2 Leafleting - LSE/KCL pin Leafleting - LSE/KCL 1…" at bounding box center [264, 138] width 95 height 79
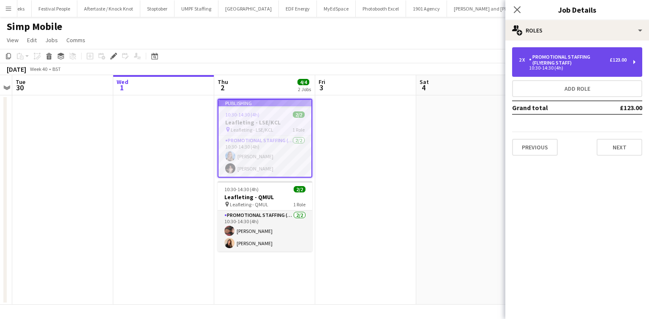
click at [563, 76] on div "2 x Promotional Staffing (Flyering Staff) £123.00 10:30-14:30 (4h)" at bounding box center [577, 62] width 130 height 30
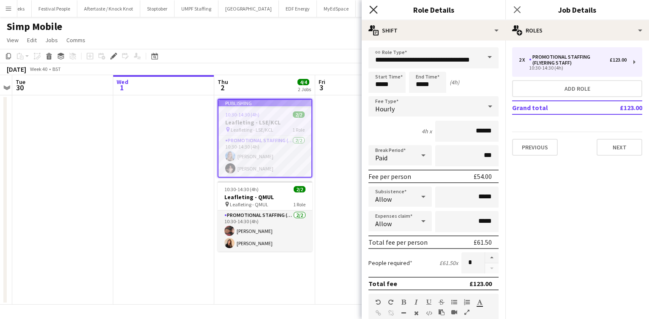
click at [372, 8] on icon "Close pop-in" at bounding box center [373, 9] width 8 height 8
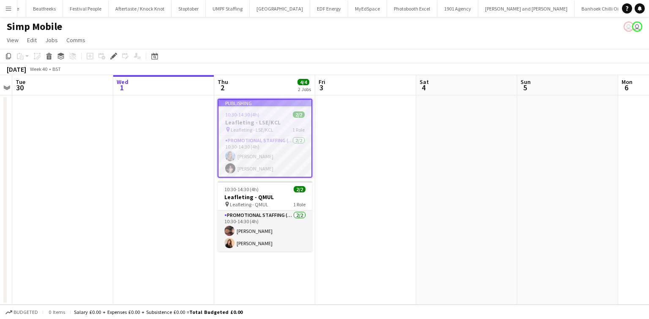
scroll to position [0, 1015]
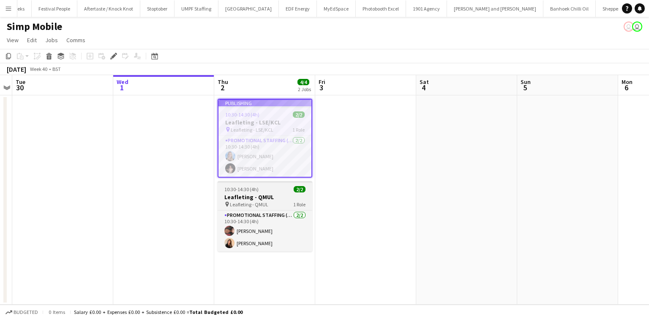
click at [266, 183] on app-job-card "10:30-14:30 (4h) 2/2 Leafleting - QMUL pin Leafleting - QMUL 1 Role Promotional…" at bounding box center [264, 216] width 95 height 71
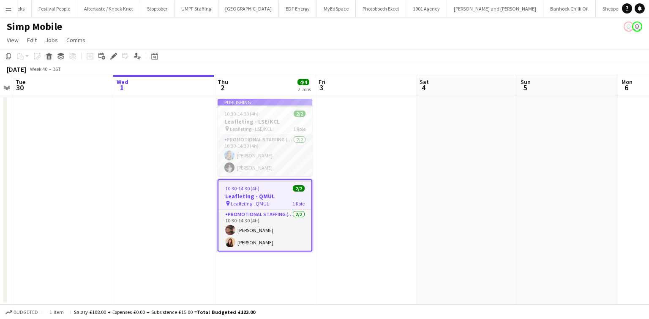
click at [279, 150] on app-job-card "Publishing 10:30-14:30 (4h) 2/2 Leafleting - LSE/KCL pin Leafleting - LSE/KCL 1…" at bounding box center [264, 137] width 95 height 77
click at [230, 101] on div "Publishing" at bounding box center [264, 102] width 95 height 7
click at [228, 117] on app-job-card "Publishing 10:30-14:30 (4h) 2/2 Leafleting - LSE/KCL pin Leafleting - LSE/KCL 1…" at bounding box center [264, 137] width 95 height 77
click at [242, 139] on app-job-card "Publishing 10:30-14:30 (4h) 2/2 Leafleting - LSE/KCL pin Leafleting - LSE/KCL 1…" at bounding box center [264, 137] width 95 height 77
click at [237, 153] on app-job-card "Publishing 10:30-14:30 (4h) 2/2 Leafleting - LSE/KCL pin Leafleting - LSE/KCL 1…" at bounding box center [264, 137] width 95 height 77
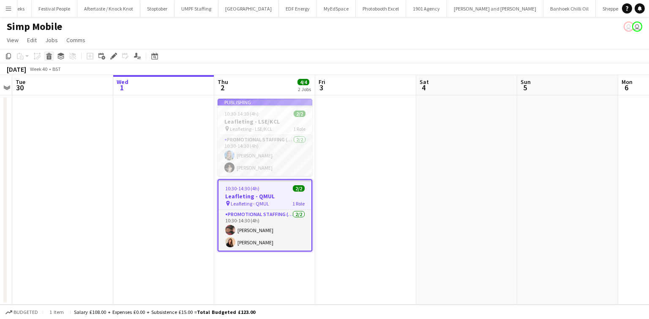
click at [52, 58] on div "Delete" at bounding box center [49, 56] width 10 height 10
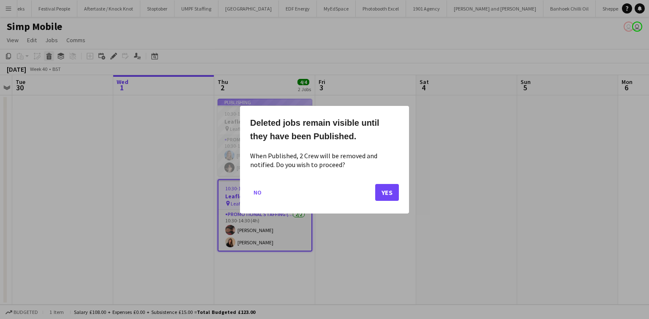
click at [52, 58] on div at bounding box center [324, 159] width 649 height 319
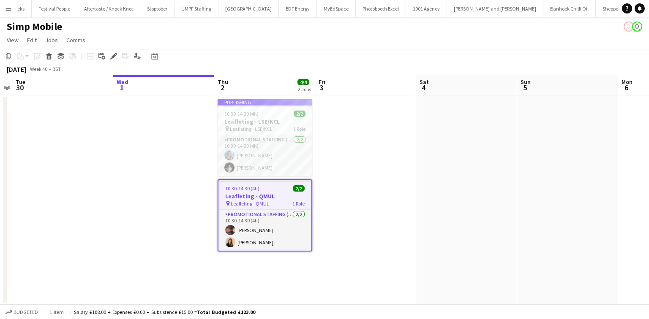
click at [295, 162] on app-job-card "Publishing 10:30-14:30 (4h) 2/2 Leafleting - LSE/KCL pin Leafleting - LSE/KCL 1…" at bounding box center [264, 137] width 95 height 77
click at [51, 59] on icon at bounding box center [49, 57] width 5 height 4
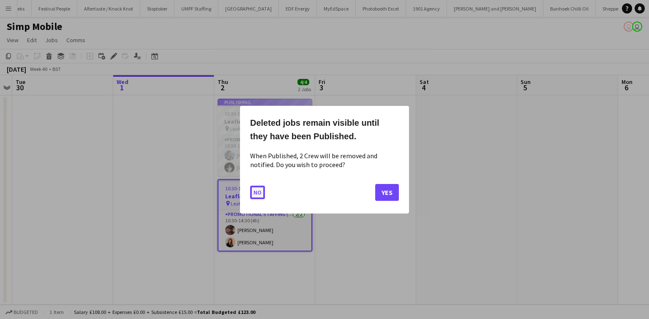
click at [258, 188] on button "No" at bounding box center [257, 192] width 15 height 14
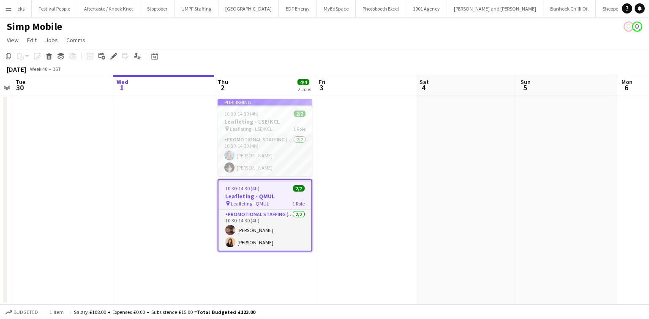
click at [630, 31] on app-user-avatar "user" at bounding box center [628, 27] width 10 height 10
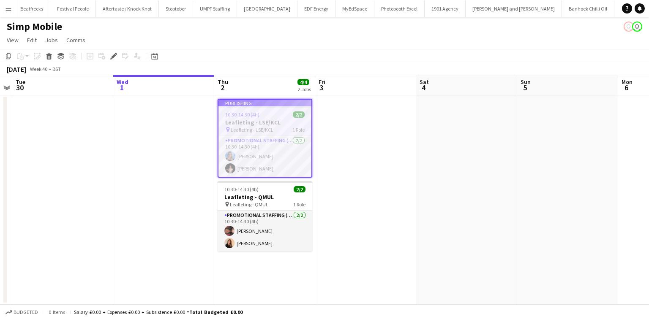
scroll to position [0, 1015]
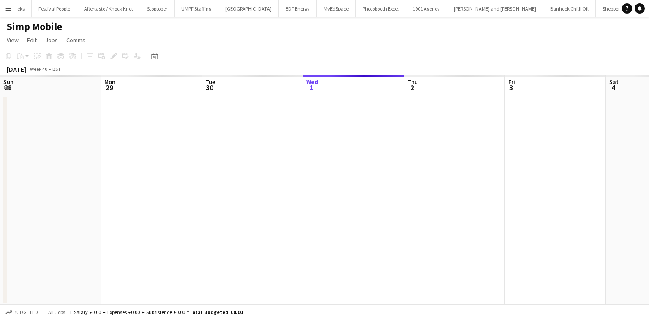
scroll to position [0, 202]
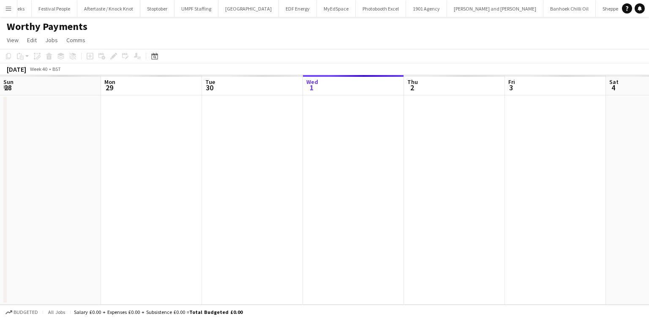
scroll to position [0, 202]
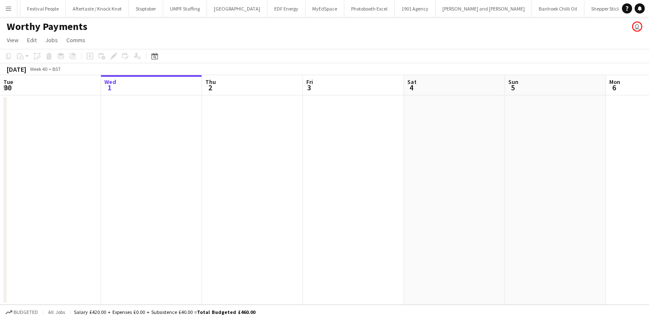
click at [129, 10] on button "Stoptober Close" at bounding box center [146, 8] width 34 height 16
click at [5, 10] on app-icon "Menu" at bounding box center [8, 8] width 7 height 7
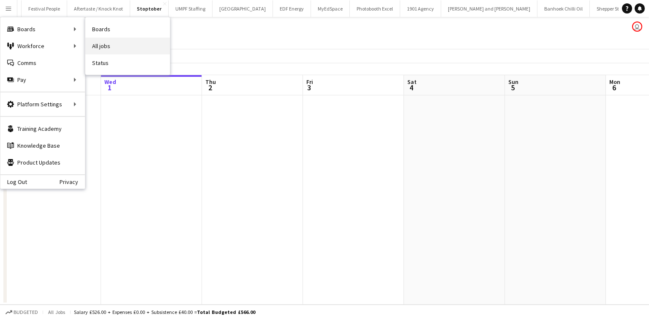
click at [98, 38] on link "All jobs" at bounding box center [127, 46] width 84 height 17
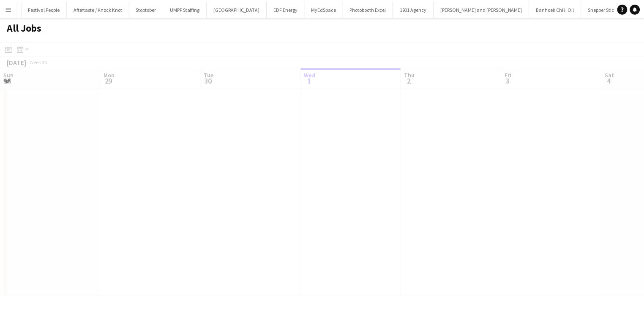
scroll to position [0, 202]
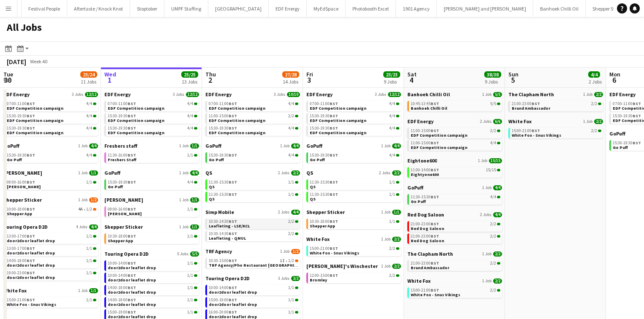
click at [270, 226] on link "10:30-14:30 BST 2/2 Leafleting - LSE/KCL" at bounding box center [254, 224] width 90 height 10
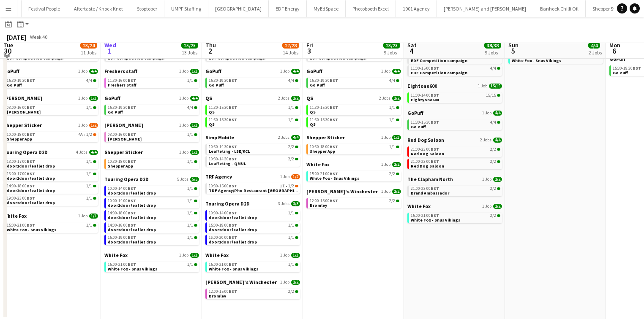
scroll to position [40, 0]
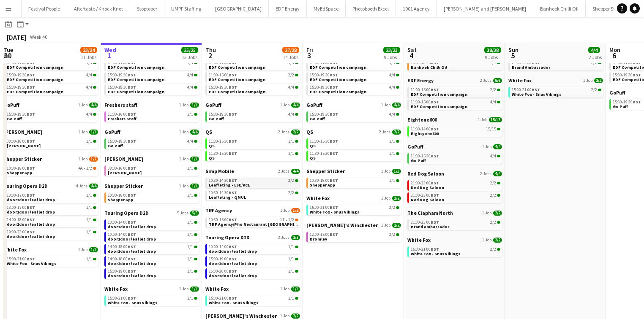
click at [231, 184] on span "Leafleting - LSE/KCL" at bounding box center [229, 184] width 41 height 5
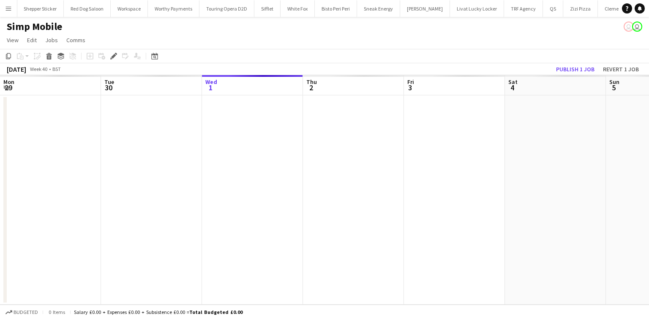
scroll to position [0, 291]
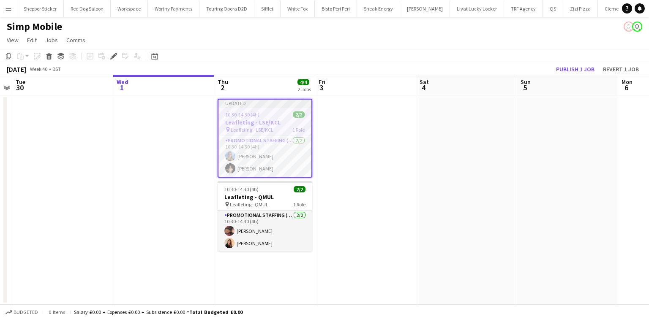
click at [255, 121] on h3 "Leafleting - LSE/KCL" at bounding box center [264, 123] width 93 height 8
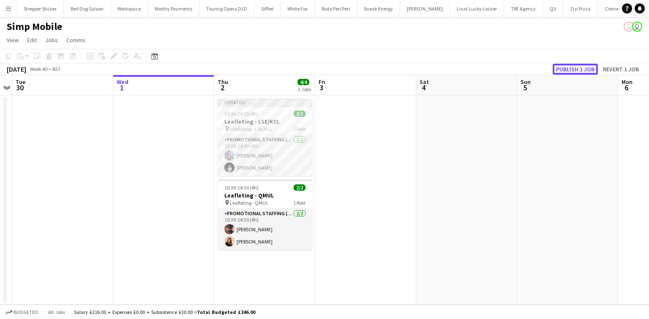
click at [584, 68] on button "Publish 1 job" at bounding box center [574, 69] width 45 height 11
click at [617, 65] on div "Publish 1 job Revert 1 job" at bounding box center [589, 69] width 119 height 11
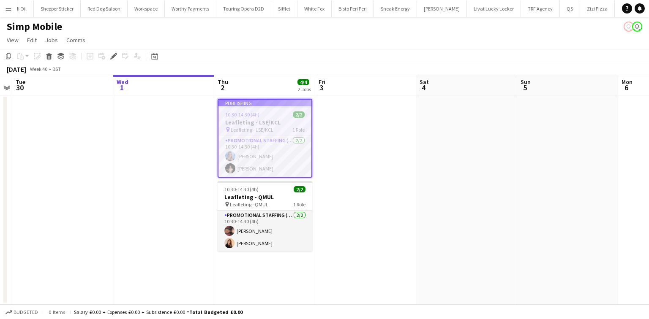
scroll to position [0, 1584]
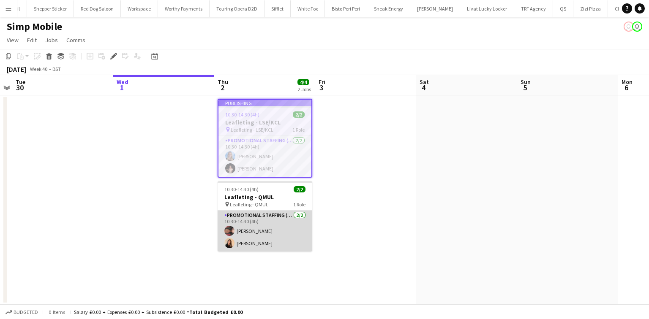
click at [257, 229] on app-card-role "Promotional Staffing (Flyering Staff) [DATE] 10:30-14:30 (4h) [PERSON_NAME] [PE…" at bounding box center [264, 231] width 95 height 41
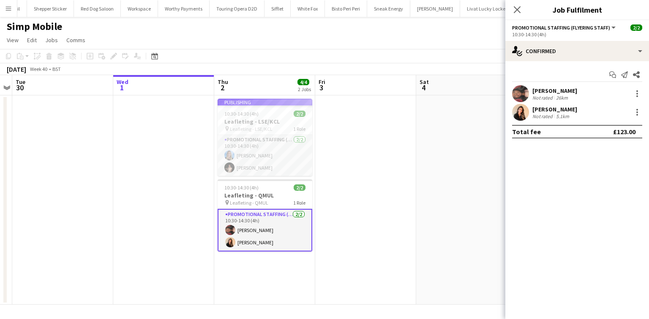
click at [546, 110] on div "[PERSON_NAME]" at bounding box center [554, 110] width 45 height 8
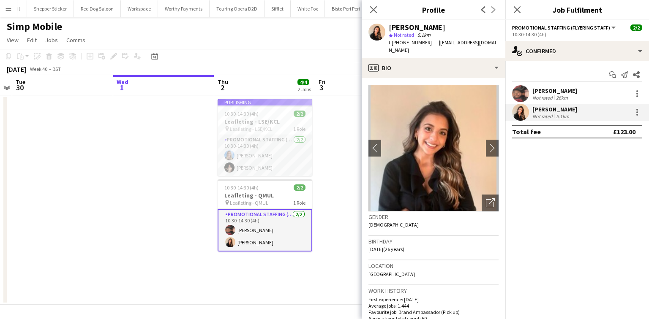
drag, startPoint x: 414, startPoint y: 266, endPoint x: 431, endPoint y: 266, distance: 16.9
click at [431, 266] on div "Location [GEOGRAPHIC_DATA]" at bounding box center [433, 273] width 130 height 24
copy span "E149PB"
click at [560, 98] on div "26km" at bounding box center [561, 98] width 15 height 6
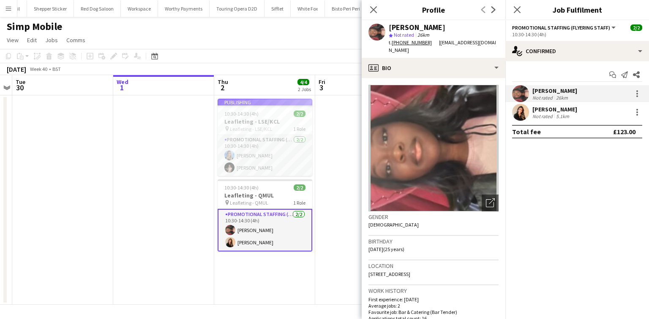
drag, startPoint x: 455, startPoint y: 267, endPoint x: 490, endPoint y: 269, distance: 35.1
click at [490, 269] on div "Location [STREET_ADDRESS]" at bounding box center [433, 273] width 130 height 24
copy span "CM14 4GA"
click at [370, 12] on icon "Close pop-in" at bounding box center [373, 9] width 8 height 8
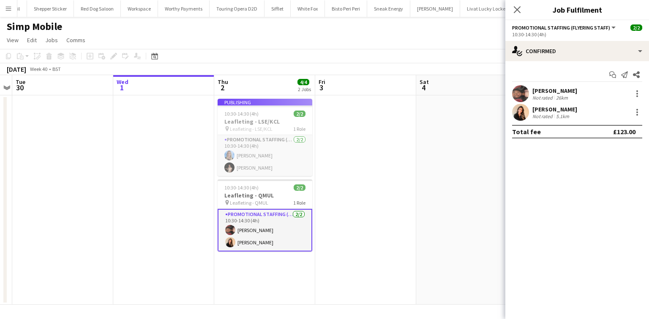
drag, startPoint x: 244, startPoint y: 95, endPoint x: 247, endPoint y: 101, distance: 6.4
click at [246, 99] on app-date-cell "Publishing 10:30-14:30 (4h) 2/2 Leafleting - LSE/KCL pin Leafleting - LSE/KCL 1…" at bounding box center [264, 199] width 101 height 209
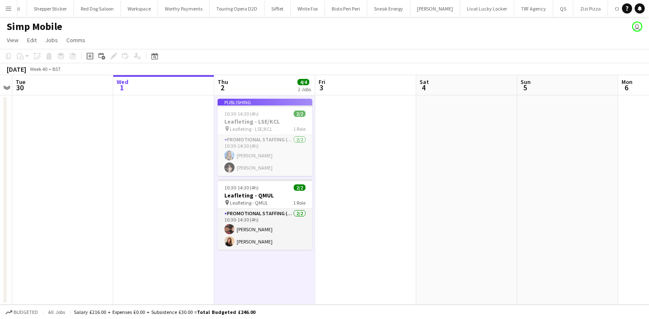
scroll to position [0, 289]
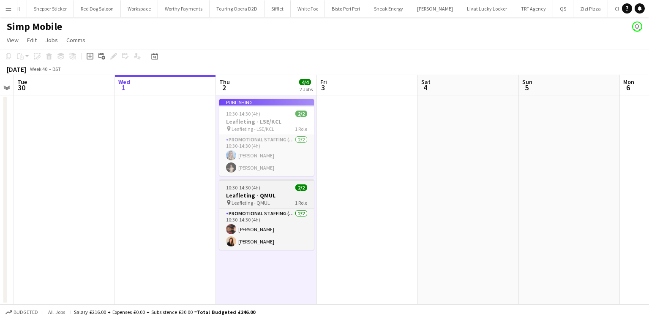
click at [260, 204] on span "Leafleting - QMUL" at bounding box center [250, 203] width 38 height 6
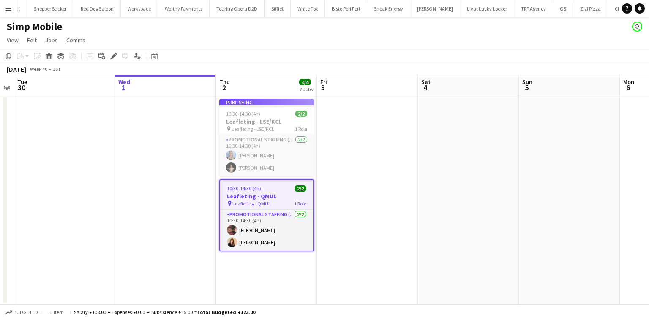
click at [263, 166] on app-job-card "Publishing 10:30-14:30 (4h) 2/2 Leafleting - LSE/KCL pin Leafleting - LSE/KCL 1…" at bounding box center [266, 137] width 95 height 77
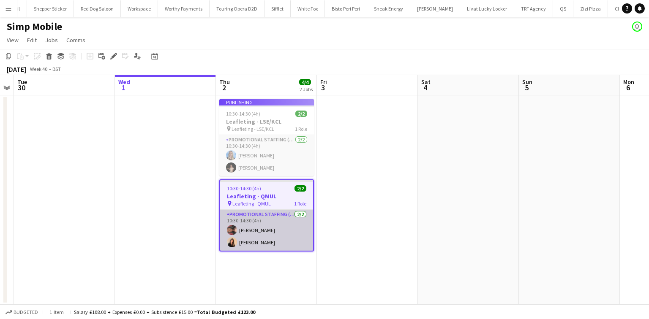
click at [274, 226] on app-card-role "Promotional Staffing (Flyering Staff) [DATE] 10:30-14:30 (4h) [PERSON_NAME] [PE…" at bounding box center [266, 230] width 93 height 41
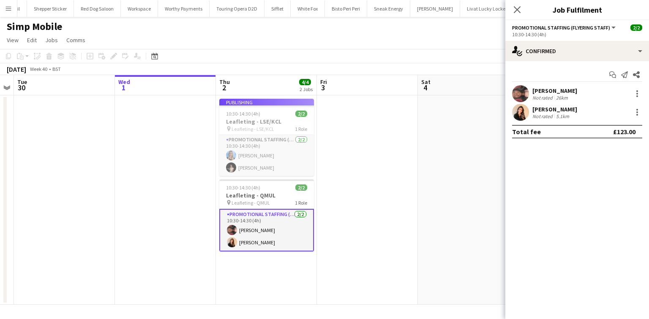
click at [517, 86] on app-user-avatar at bounding box center [520, 93] width 17 height 17
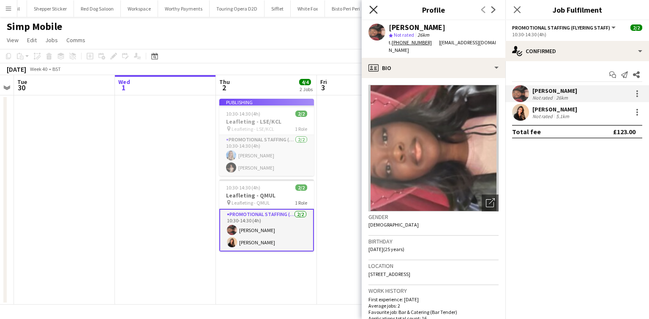
click at [369, 10] on icon "Close pop-in" at bounding box center [373, 9] width 8 height 8
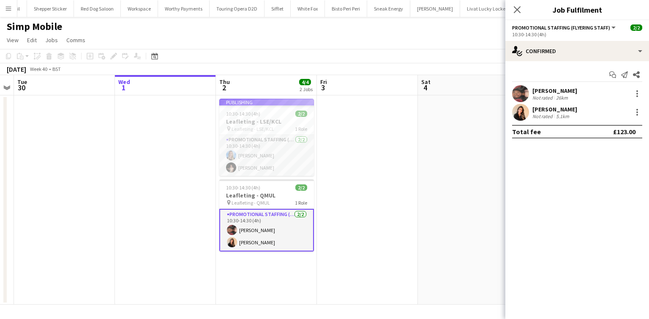
click at [11, 7] on app-icon "Menu" at bounding box center [8, 8] width 7 height 7
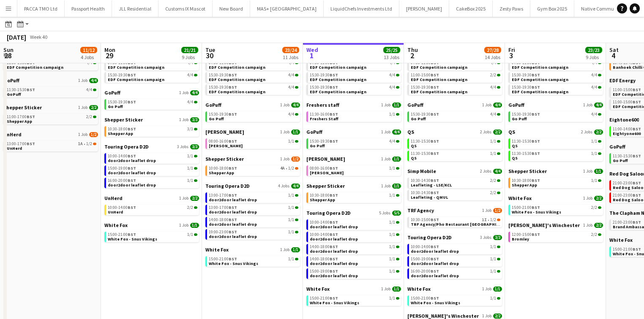
scroll to position [0, 202]
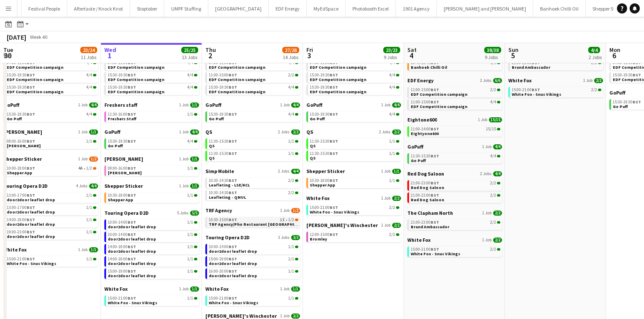
click at [259, 223] on span "TRF Agency/Pho Restaurant Newcastle" at bounding box center [260, 224] width 102 height 5
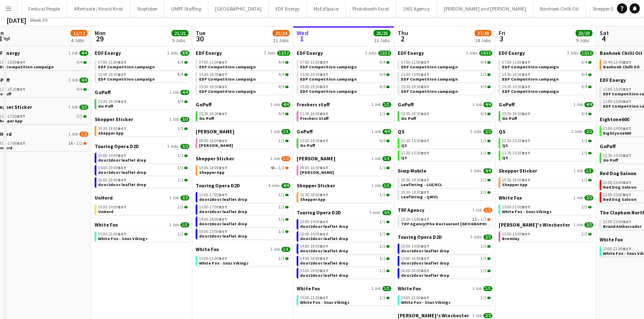
scroll to position [0, 0]
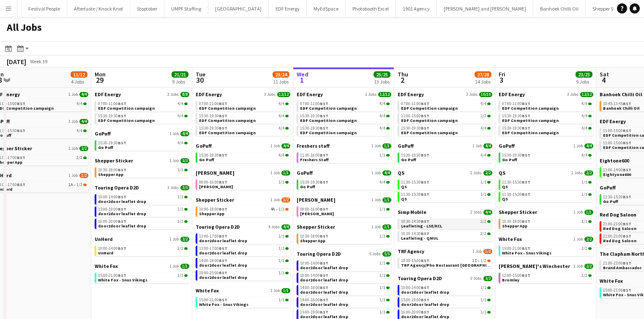
click at [419, 227] on span "Leafleting - LSE/KCL" at bounding box center [421, 225] width 41 height 5
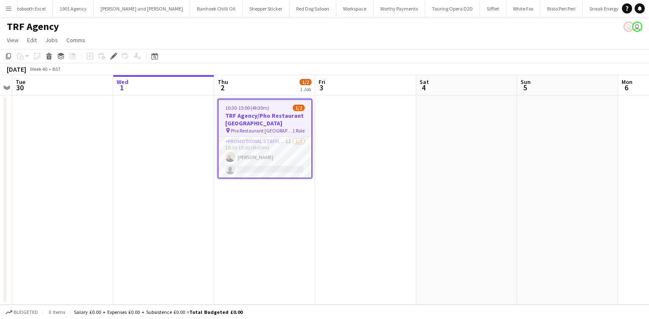
scroll to position [0, 1372]
click at [51, 37] on span "Jobs" at bounding box center [51, 40] width 13 height 8
click at [63, 67] on link "Edit Job" at bounding box center [71, 76] width 59 height 18
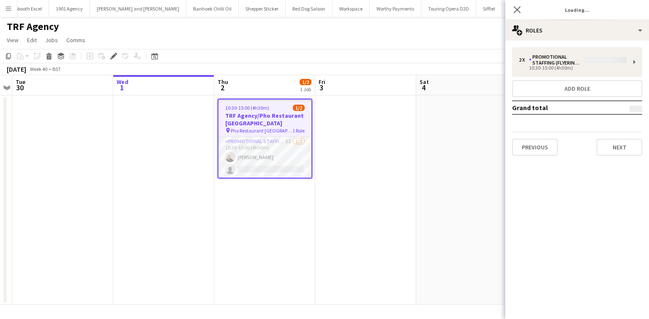
type input "**********"
click at [603, 148] on button "Next" at bounding box center [619, 147] width 46 height 17
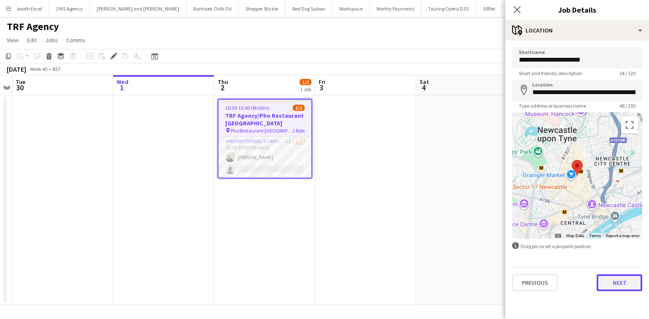
click at [617, 285] on button "Next" at bounding box center [619, 283] width 46 height 17
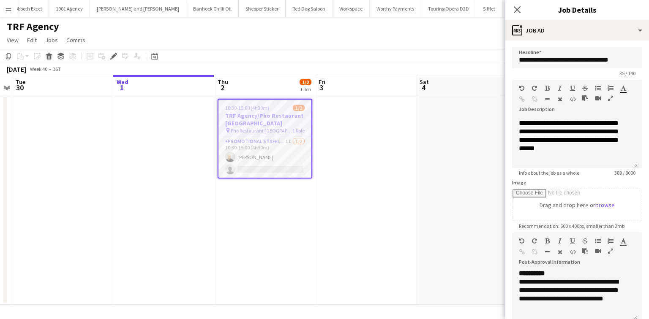
scroll to position [82, 0]
click at [287, 180] on app-date-cell "10:30-15:00 (4h30m) 1/2 TRF Agency/Pho Restaurant Newcastle pin Pho Restaurant …" at bounding box center [264, 199] width 101 height 209
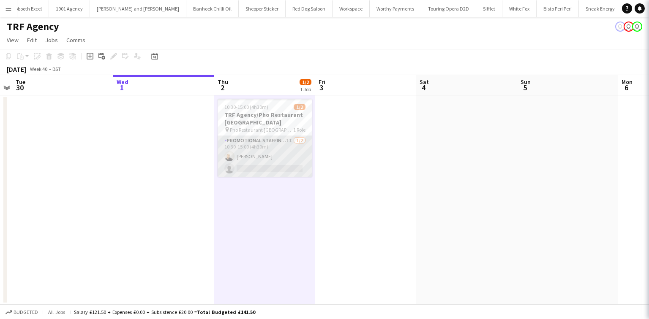
click at [277, 166] on app-card-role "Promotional Staffing (Flyering Staff) 1I 1/2 10:30-15:00 (4h30m) Craig Talbot s…" at bounding box center [264, 156] width 95 height 41
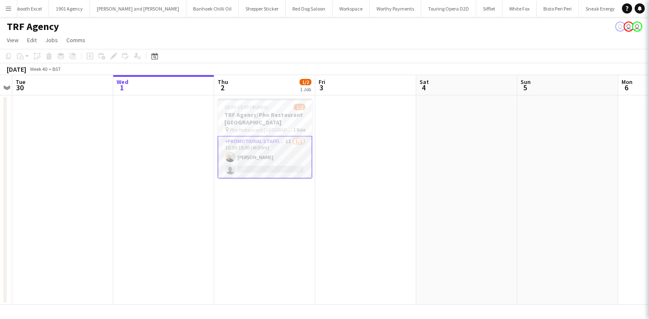
click at [274, 161] on app-card-role "Promotional Staffing (Flyering Staff) 1I 1/2 10:30-15:00 (4h30m) Craig Talbot s…" at bounding box center [264, 157] width 95 height 43
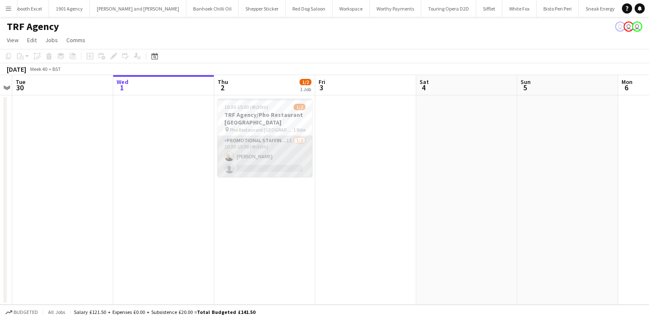
click at [273, 159] on app-card-role "Promotional Staffing (Flyering Staff) 1I 1/2 10:30-15:00 (4h30m) Craig Talbot s…" at bounding box center [264, 156] width 95 height 41
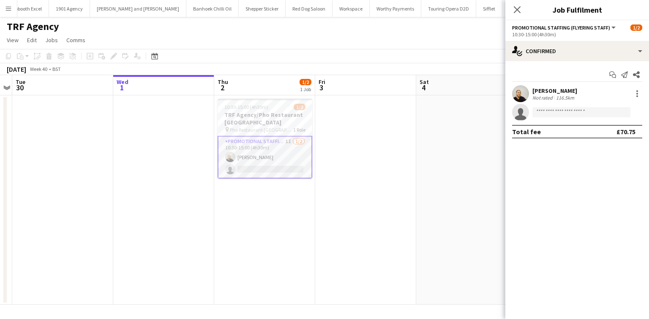
drag, startPoint x: 542, startPoint y: 117, endPoint x: 542, endPoint y: 111, distance: 5.1
click at [542, 111] on app-invite-slot "single-neutral-actions" at bounding box center [577, 112] width 144 height 17
click at [450, 245] on app-date-cell at bounding box center [466, 199] width 101 height 209
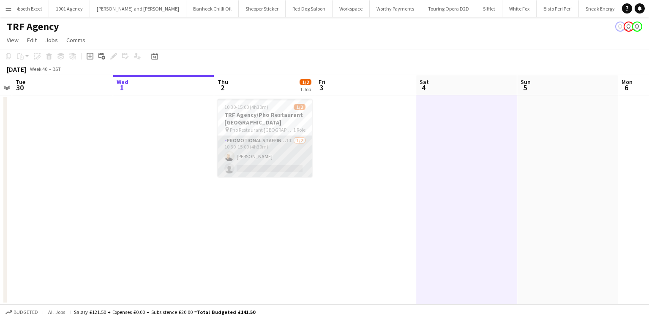
click at [267, 161] on app-card-role "Promotional Staffing (Flyering Staff) 1I 1/2 10:30-15:00 (4h30m) Craig Talbot s…" at bounding box center [264, 156] width 95 height 41
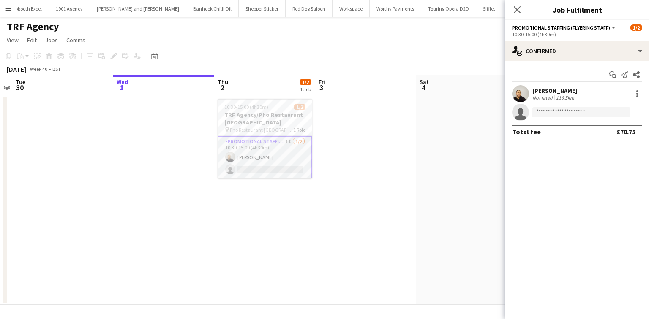
click at [561, 121] on app-confirmed-crew "Craig Talbot Not rated 116.5km single-neutral-actions Total fee £70.75" at bounding box center [577, 111] width 144 height 53
click at [563, 115] on input at bounding box center [581, 112] width 98 height 10
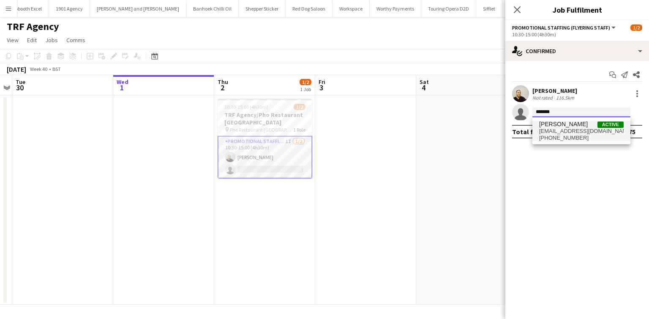
type input "*******"
click at [562, 125] on span "Matthew Hopwood" at bounding box center [563, 124] width 49 height 7
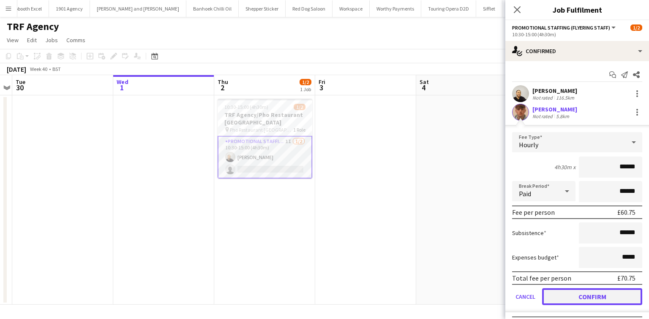
click at [593, 292] on button "Confirm" at bounding box center [592, 296] width 100 height 17
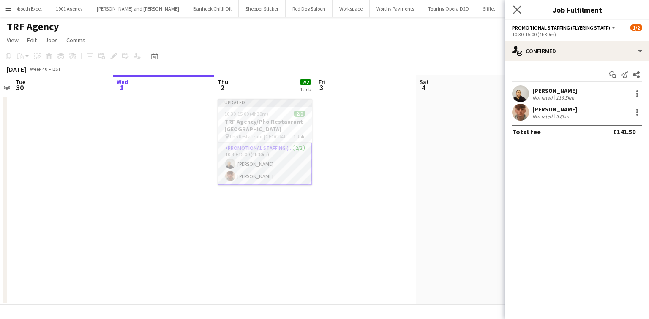
click at [515, 5] on app-icon "Close pop-in" at bounding box center [517, 10] width 12 height 12
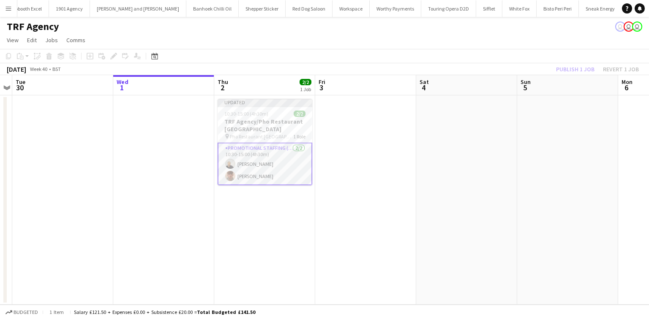
click at [574, 60] on app-toolbar "Copy Paste Paste Ctrl+V Paste with crew Ctrl+Shift+V Paste linked Job Delete Gr…" at bounding box center [324, 56] width 649 height 14
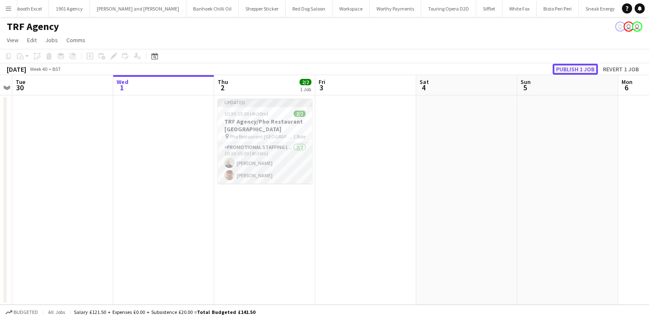
click at [575, 70] on button "Publish 1 job" at bounding box center [574, 69] width 45 height 11
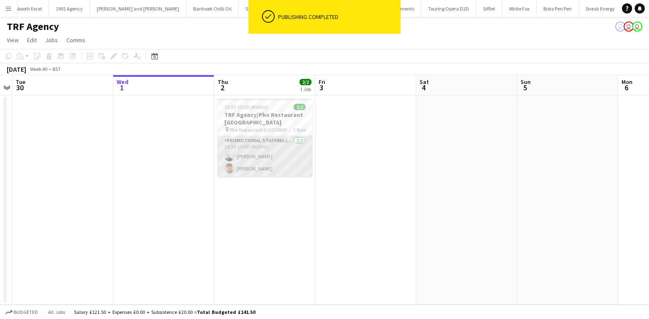
click at [288, 156] on app-card-role "Promotional Staffing (Flyering Staff) 2/2 10:30-15:00 (4h30m) Craig Talbot Matt…" at bounding box center [264, 156] width 95 height 41
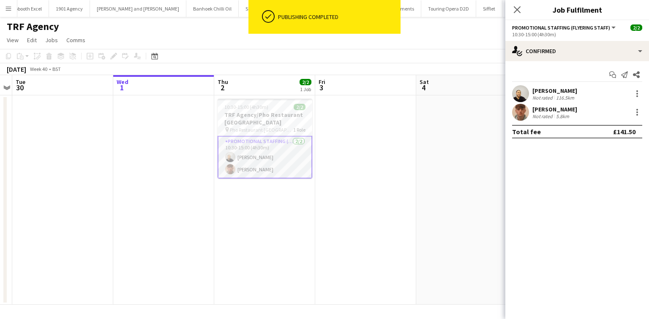
click at [542, 106] on div "Matthew Hopwood" at bounding box center [554, 110] width 45 height 8
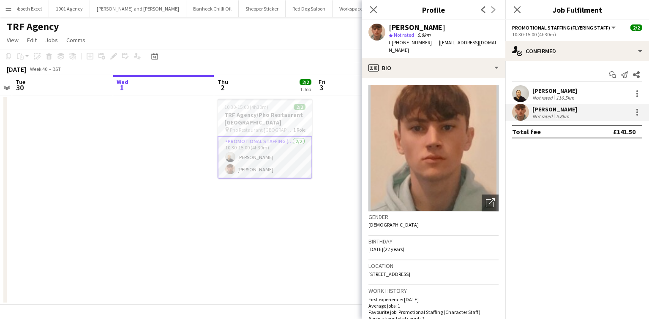
click at [538, 96] on div "Not rated" at bounding box center [543, 98] width 22 height 6
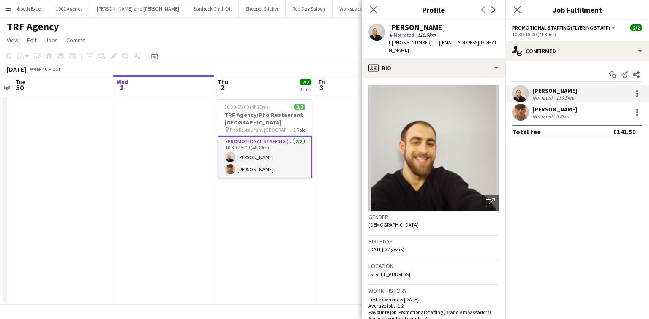
click at [8, 8] on app-icon "Menu" at bounding box center [8, 8] width 7 height 7
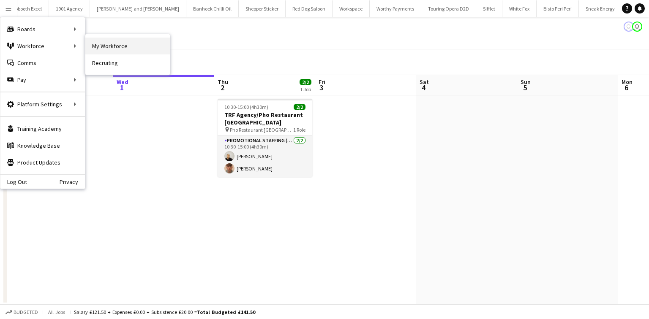
click at [123, 43] on link "My Workforce" at bounding box center [127, 46] width 84 height 17
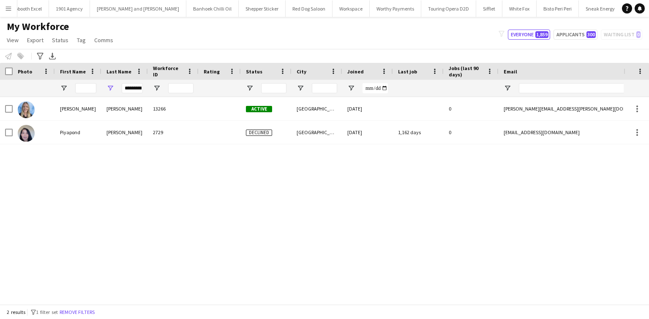
click at [144, 86] on div "*********" at bounding box center [124, 88] width 46 height 17
click at [135, 86] on input "*********" at bounding box center [132, 88] width 21 height 10
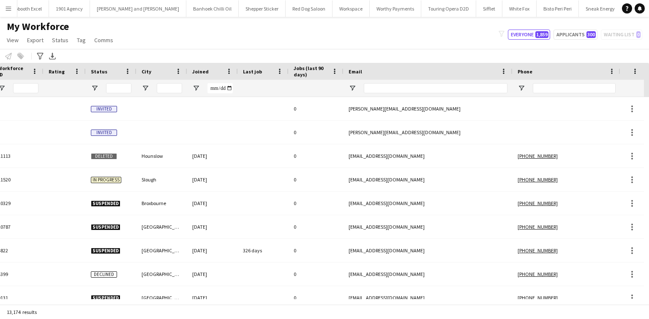
scroll to position [0, 155]
click at [548, 83] on input "Phone Filter Input" at bounding box center [573, 88] width 83 height 10
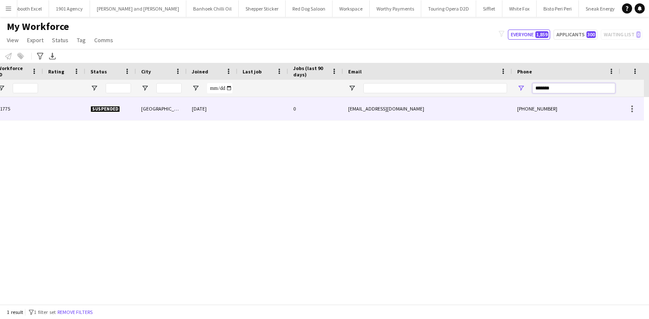
type input "*******"
click at [438, 108] on div "mariapapakots@icloud.com" at bounding box center [427, 108] width 169 height 23
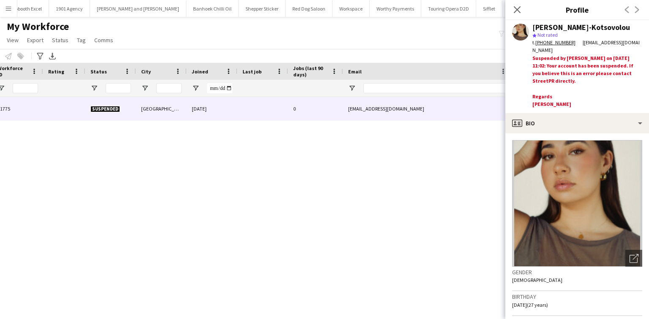
click at [564, 27] on div "Maria Papadakis-Kotsovolou" at bounding box center [581, 28] width 98 height 8
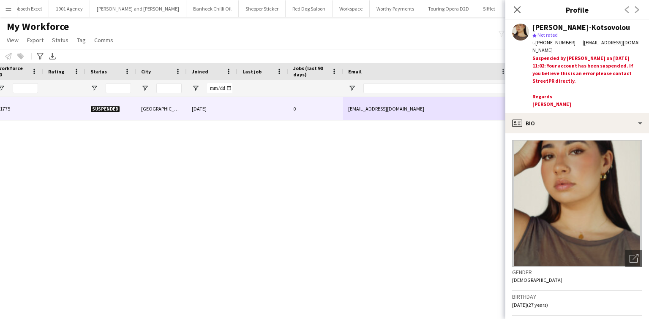
click at [564, 27] on div "Maria Papadakis-Kotsovolou" at bounding box center [581, 28] width 98 height 8
copy div "Maria Papadakis-Kotsovolou"
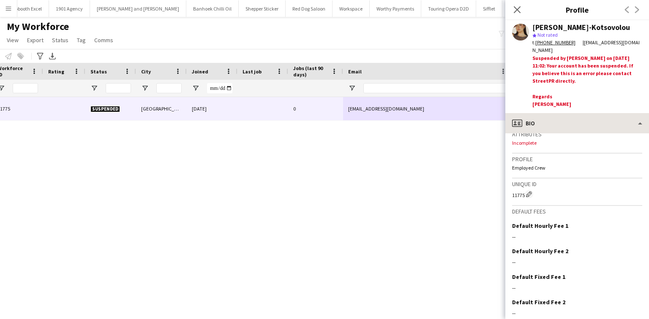
scroll to position [306, 0]
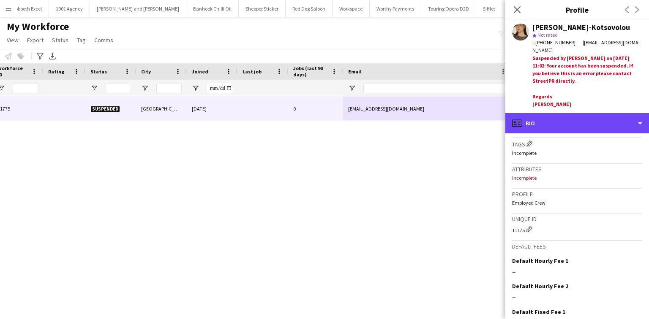
drag, startPoint x: 575, startPoint y: 120, endPoint x: 574, endPoint y: 130, distance: 10.6
click at [574, 118] on div "profile Bio" at bounding box center [577, 123] width 144 height 20
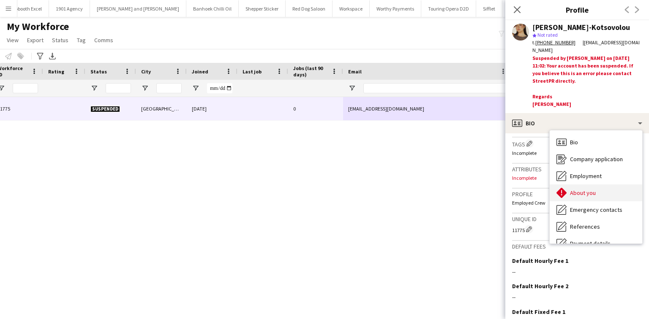
click at [588, 189] on span "About you" at bounding box center [583, 193] width 26 height 8
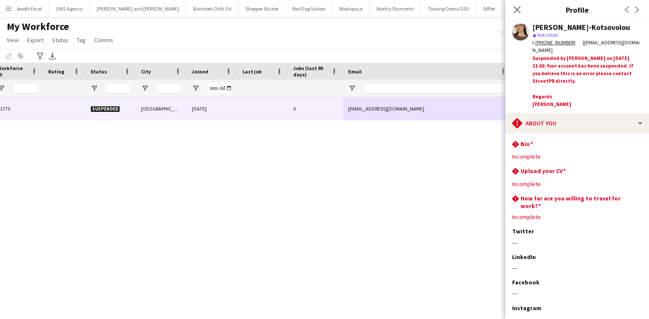
click at [578, 101] on div "Maria Papadakis-Kotsovolou star Not rated t. +447902941558 | mariapapakots@iclo…" at bounding box center [577, 66] width 144 height 93
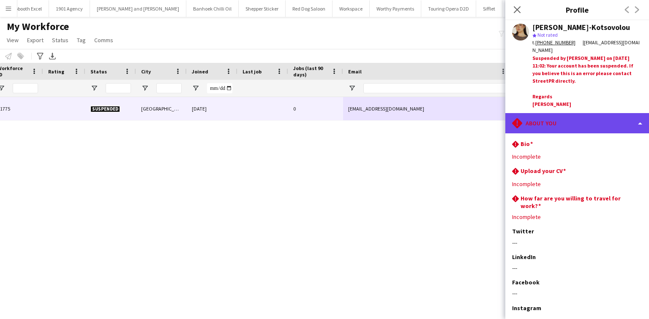
click at [576, 123] on div "rhombus-alert About you" at bounding box center [577, 123] width 144 height 20
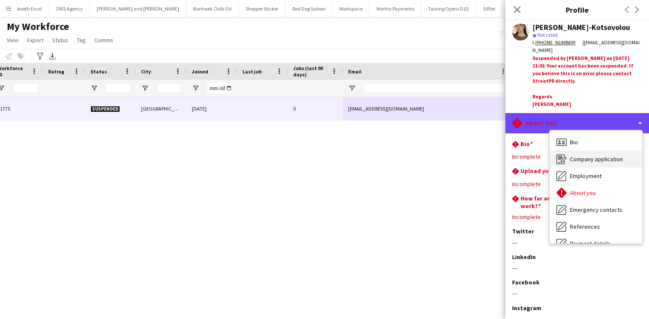
scroll to position [113, 0]
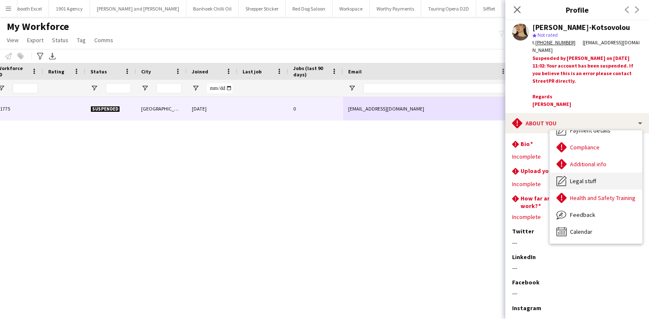
click at [589, 177] on span "Legal stuff" at bounding box center [583, 181] width 26 height 8
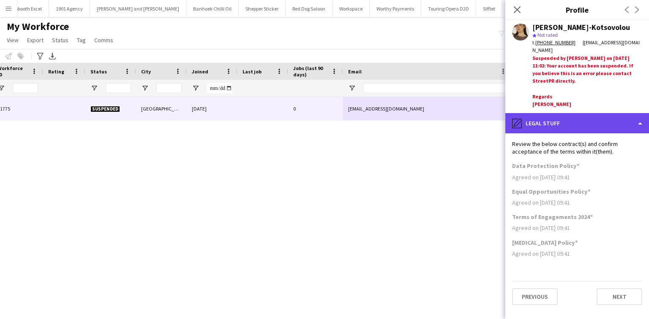
click at [579, 121] on div "pencil4 Legal stuff" at bounding box center [577, 123] width 144 height 20
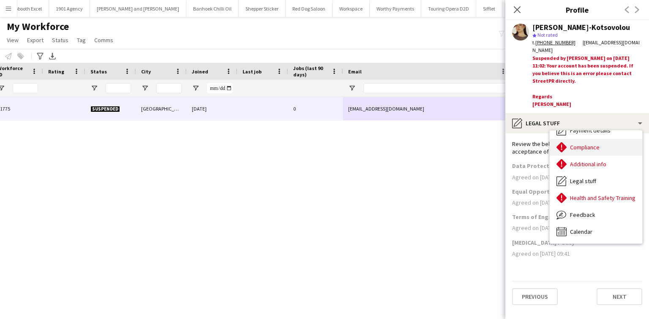
click at [597, 144] on span "Compliance" at bounding box center [585, 148] width 30 height 8
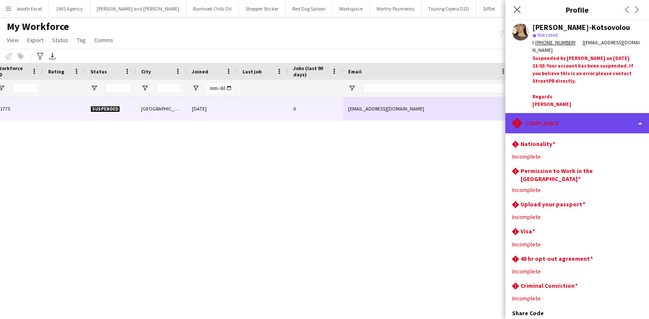
click at [579, 114] on div "rhombus-alert Compliance" at bounding box center [577, 123] width 144 height 20
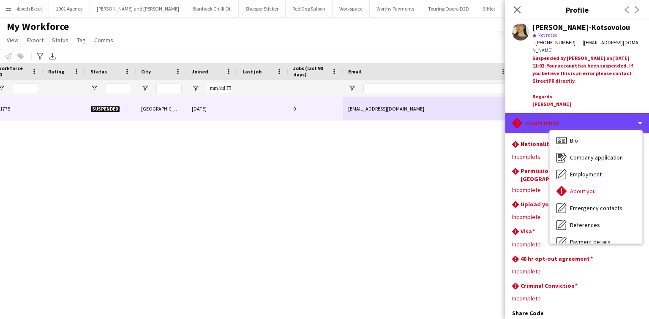
scroll to position [0, 0]
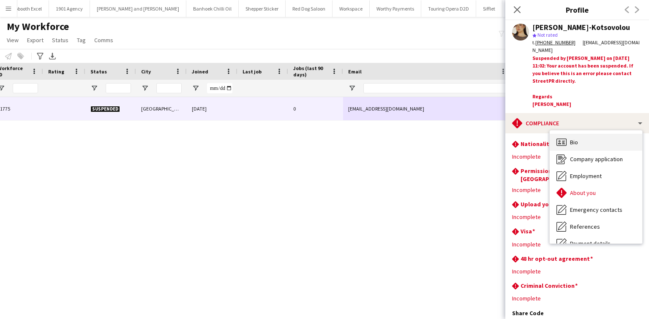
click at [587, 134] on div "Bio Bio" at bounding box center [595, 142] width 92 height 17
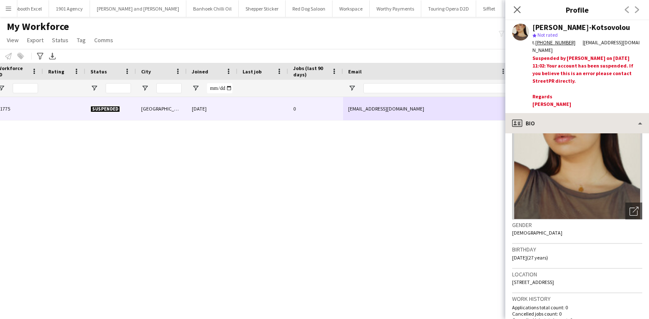
scroll to position [101, 0]
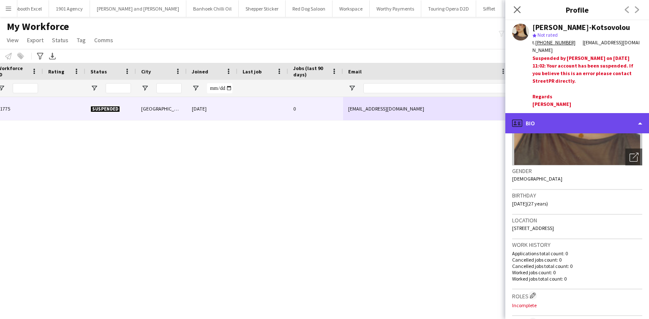
click at [572, 115] on div "profile Bio" at bounding box center [577, 123] width 144 height 20
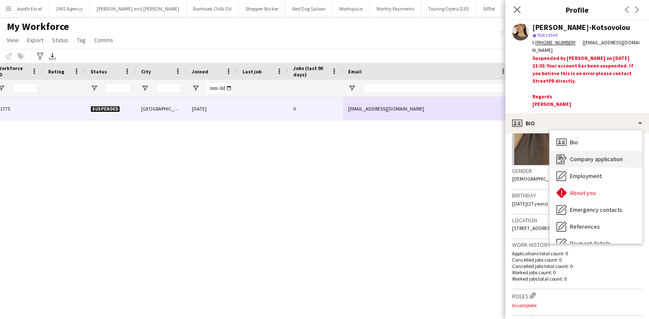
click at [590, 155] on span "Company application" at bounding box center [596, 159] width 53 height 8
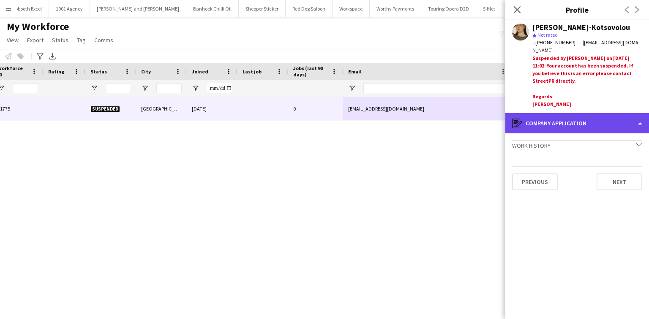
click at [570, 113] on div "register Company application" at bounding box center [577, 123] width 144 height 20
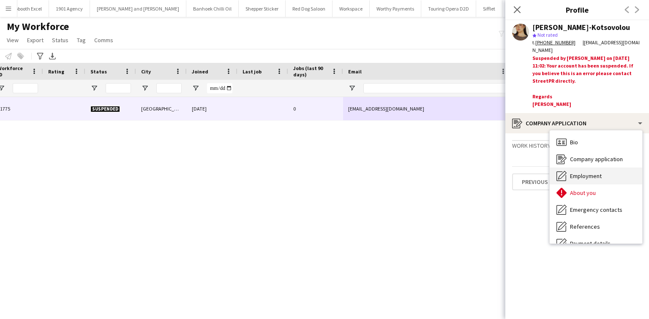
click at [579, 172] on span "Employment" at bounding box center [586, 176] width 32 height 8
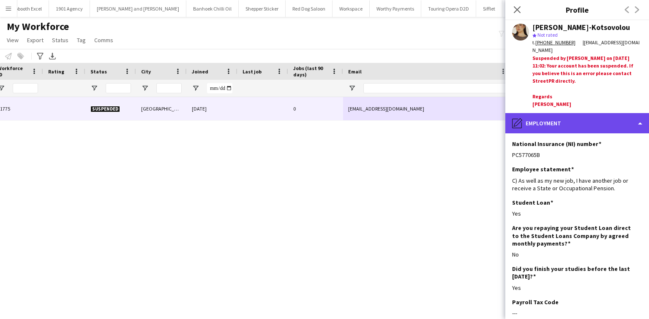
click at [576, 113] on div "pencil4 Employment" at bounding box center [577, 123] width 144 height 20
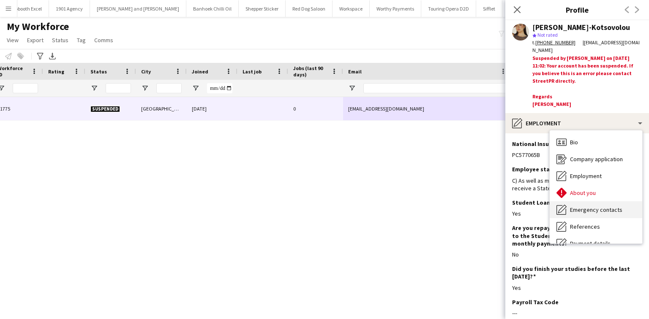
click at [593, 206] on span "Emergency contacts" at bounding box center [596, 210] width 52 height 8
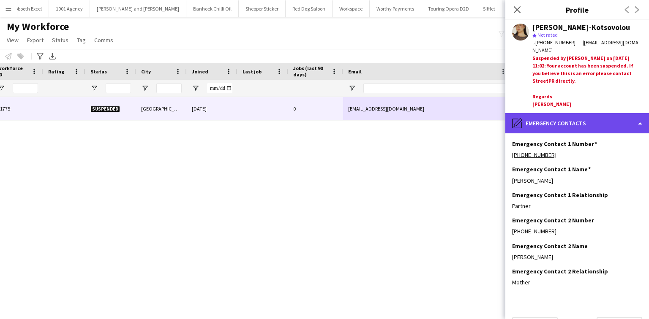
click at [590, 114] on div "pencil4 Emergency contacts" at bounding box center [577, 123] width 144 height 20
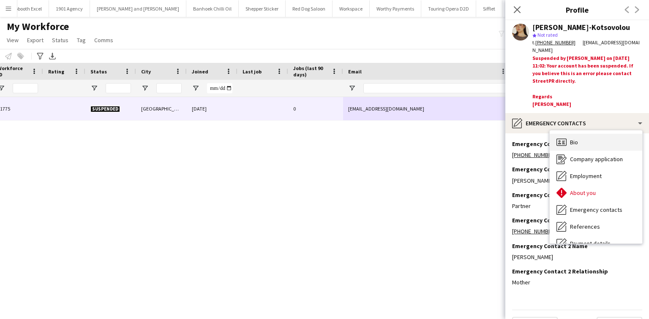
click at [592, 138] on div "Bio Bio" at bounding box center [595, 142] width 92 height 17
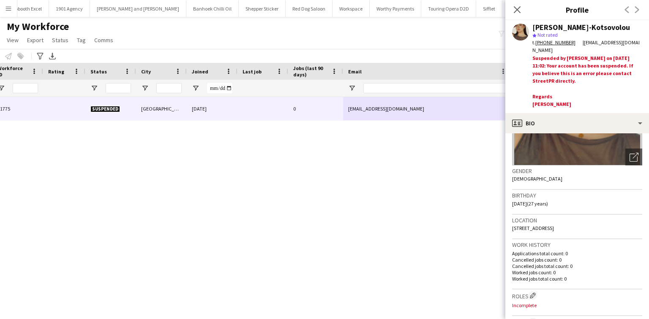
click at [515, 3] on div "Close pop-in" at bounding box center [517, 9] width 24 height 19
drag, startPoint x: 517, startPoint y: 7, endPoint x: 517, endPoint y: 35, distance: 27.9
click at [517, 8] on icon "Close pop-in" at bounding box center [517, 9] width 8 height 8
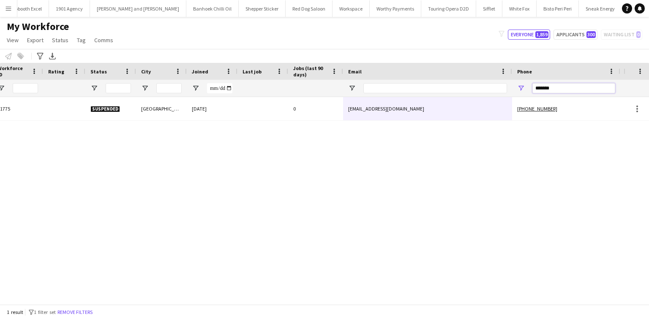
click at [551, 86] on input "*******" at bounding box center [573, 88] width 83 height 10
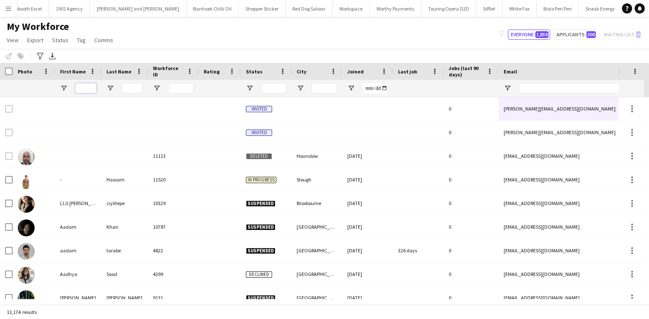
click at [88, 91] on input "First Name Filter Input" at bounding box center [85, 88] width 21 height 10
type input "*"
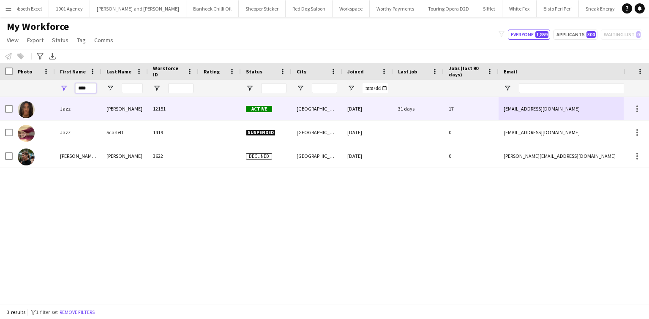
type input "****"
click at [122, 112] on div "Harper" at bounding box center [124, 108] width 46 height 23
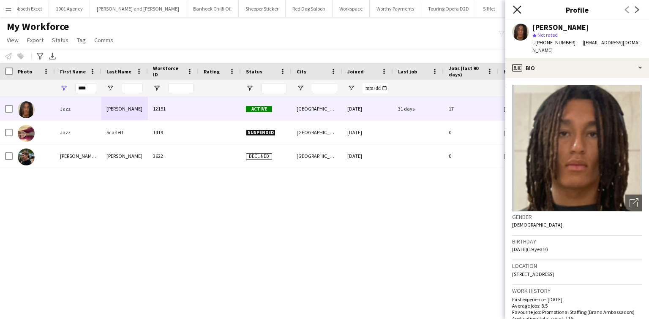
click at [517, 8] on icon "Close pop-in" at bounding box center [517, 9] width 8 height 8
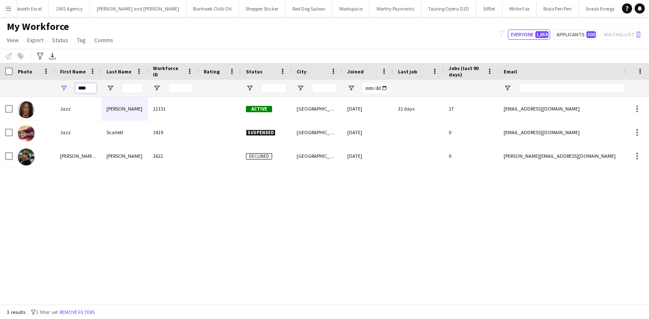
click at [88, 91] on input "****" at bounding box center [85, 88] width 21 height 10
click at [85, 87] on input "****" at bounding box center [85, 88] width 21 height 10
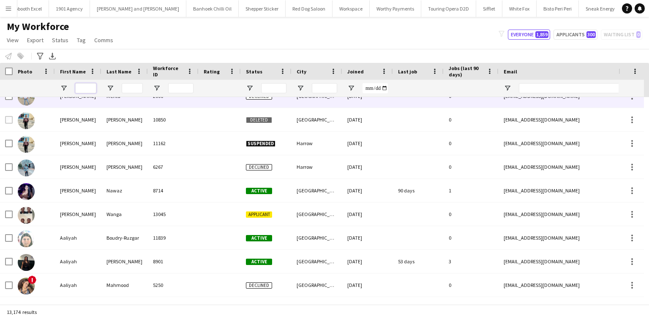
scroll to position [50, 0]
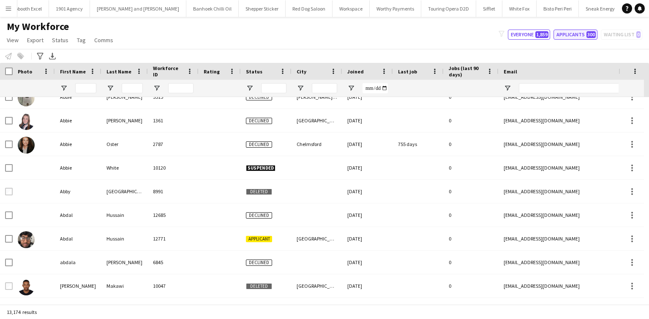
click at [574, 34] on button "Applicants 300" at bounding box center [575, 35] width 44 height 10
type input "**********"
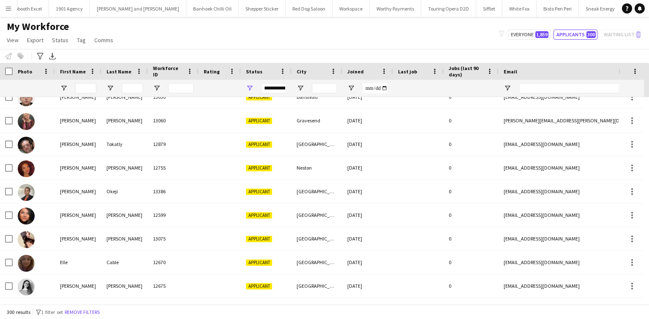
click at [4, 71] on div at bounding box center [6, 71] width 13 height 17
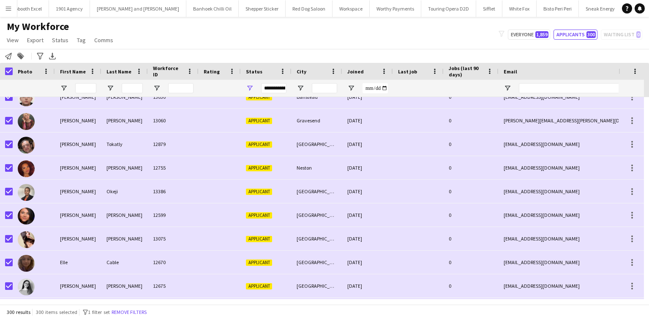
drag, startPoint x: 103, startPoint y: 38, endPoint x: 104, endPoint y: 46, distance: 7.6
click at [104, 38] on span "Comms" at bounding box center [103, 40] width 19 height 8
click at [113, 57] on span "Send notification" at bounding box center [117, 58] width 43 height 8
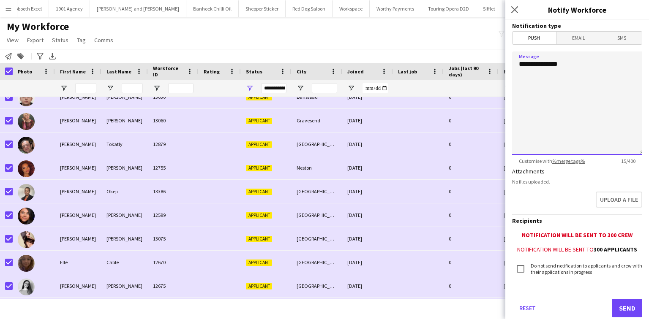
click at [536, 82] on textarea "**********" at bounding box center [577, 103] width 130 height 103
click at [557, 49] on form "**********" at bounding box center [577, 180] width 144 height 321
click at [564, 41] on span "Email" at bounding box center [578, 38] width 45 height 13
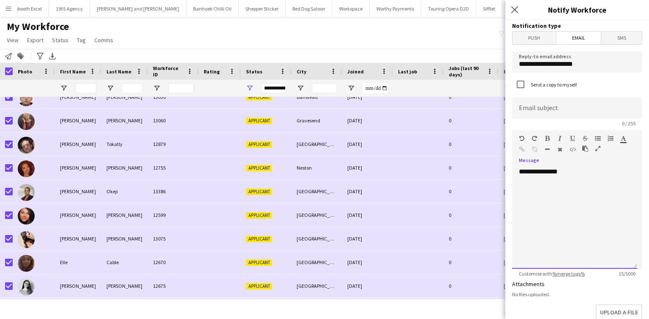
drag, startPoint x: 534, startPoint y: 183, endPoint x: 539, endPoint y: 185, distance: 6.0
click at [534, 183] on div "**********" at bounding box center [574, 218] width 125 height 101
click at [573, 179] on div "**********" at bounding box center [574, 218] width 125 height 101
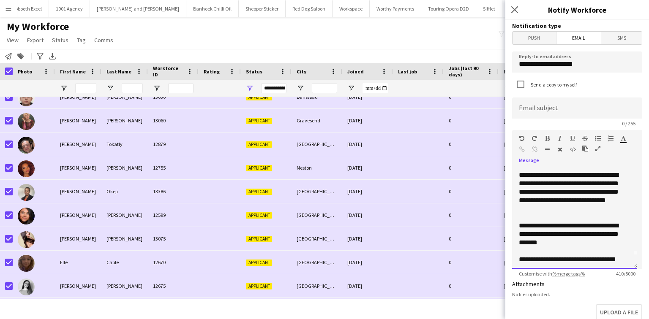
scroll to position [0, 0]
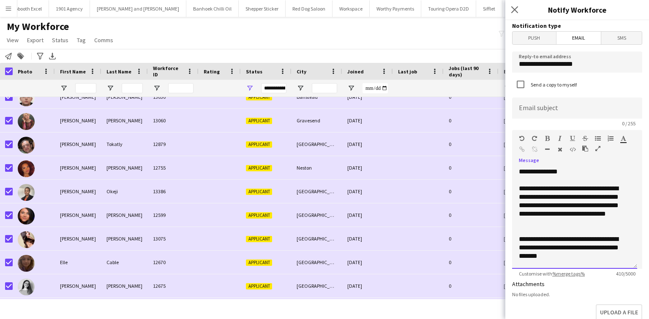
click at [544, 223] on div "**********" at bounding box center [572, 206] width 106 height 42
drag, startPoint x: 548, startPoint y: 223, endPoint x: 543, endPoint y: 223, distance: 4.7
click at [543, 223] on div "**********" at bounding box center [572, 206] width 106 height 42
click at [574, 191] on div "**********" at bounding box center [572, 206] width 106 height 42
click at [544, 215] on div "**********" at bounding box center [572, 206] width 106 height 42
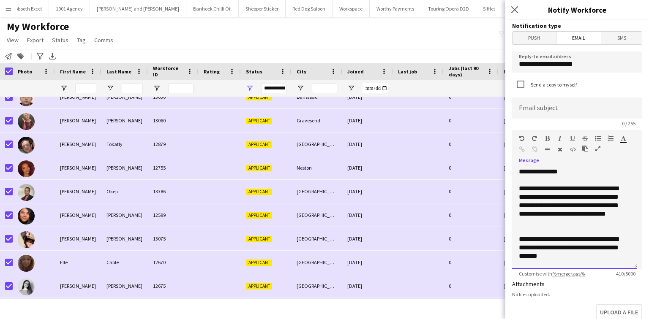
click at [544, 215] on div "**********" at bounding box center [572, 206] width 106 height 42
click at [554, 223] on div "**********" at bounding box center [572, 206] width 106 height 42
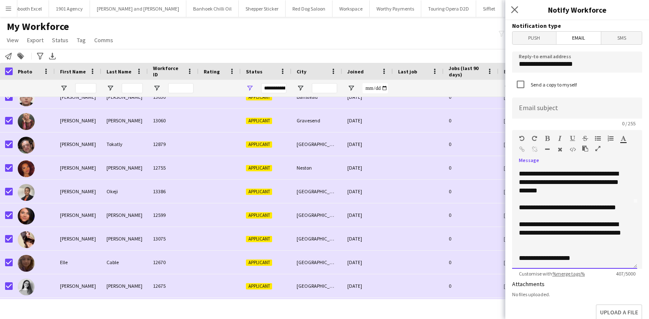
scroll to position [66, 0]
click at [537, 240] on div "**********" at bounding box center [572, 232] width 106 height 25
click at [583, 260] on div "**********" at bounding box center [572, 258] width 106 height 8
click at [533, 111] on input at bounding box center [577, 108] width 130 height 21
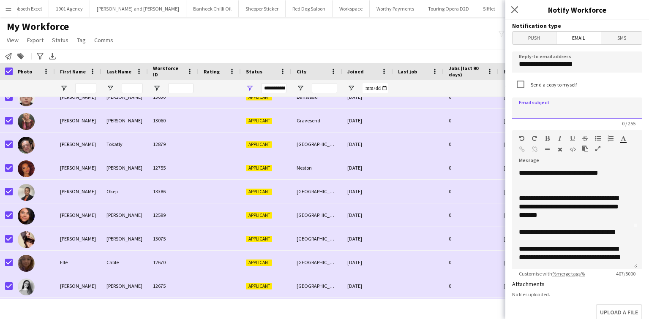
scroll to position [0, 0]
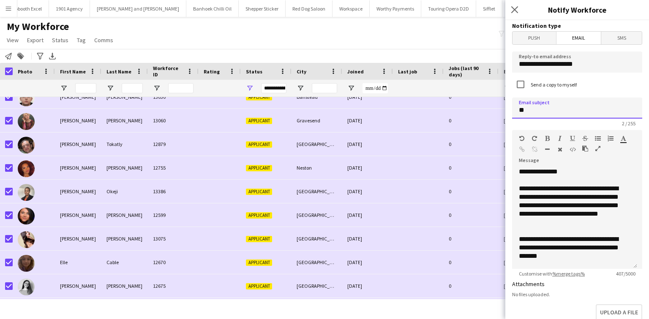
type input "*"
click at [518, 111] on input "**********" at bounding box center [577, 108] width 130 height 21
drag, startPoint x: 600, startPoint y: 111, endPoint x: 573, endPoint y: 112, distance: 27.0
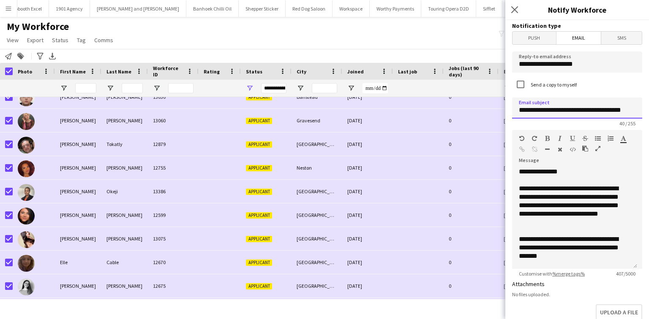
click at [573, 112] on input "**********" at bounding box center [577, 108] width 130 height 21
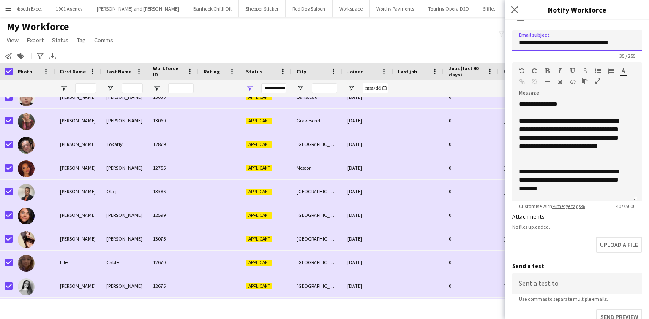
scroll to position [34, 0]
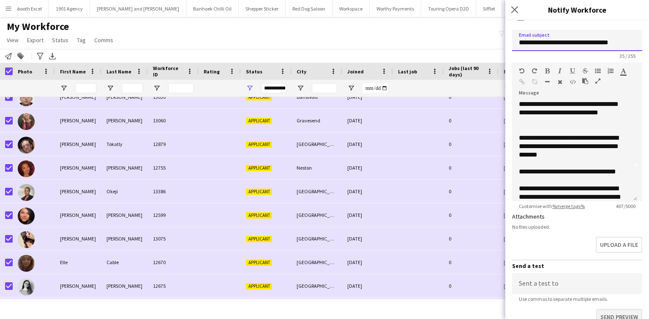
type input "**********"
drag, startPoint x: 605, startPoint y: 111, endPoint x: 572, endPoint y: 110, distance: 32.6
click at [572, 110] on div "**********" at bounding box center [572, 104] width 106 height 42
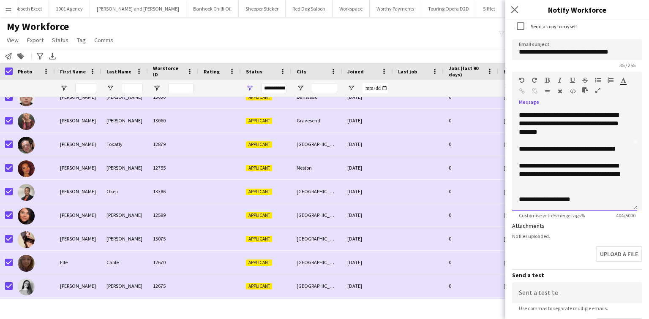
scroll to position [101, 0]
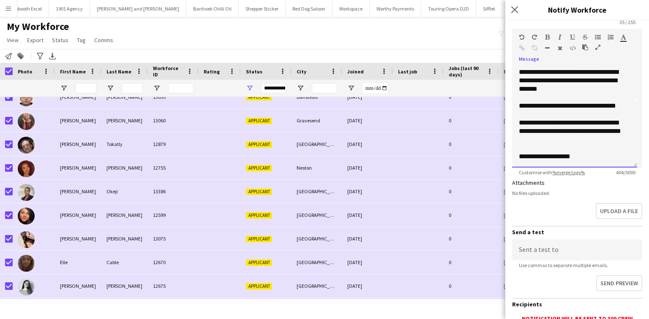
drag, startPoint x: 601, startPoint y: 140, endPoint x: 612, endPoint y: 140, distance: 11.4
click at [606, 140] on div "**********" at bounding box center [572, 131] width 106 height 25
click at [590, 161] on div "**********" at bounding box center [574, 116] width 125 height 101
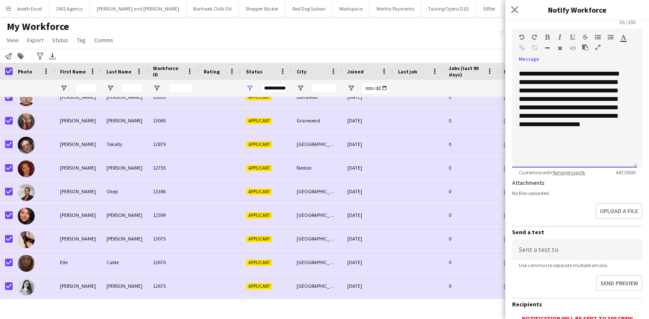
scroll to position [150, 0]
drag, startPoint x: 588, startPoint y: 160, endPoint x: 531, endPoint y: 81, distance: 97.7
click at [531, 81] on div "**********" at bounding box center [572, 114] width 106 height 93
copy div "**********"
click at [530, 103] on div "**********" at bounding box center [572, 114] width 106 height 93
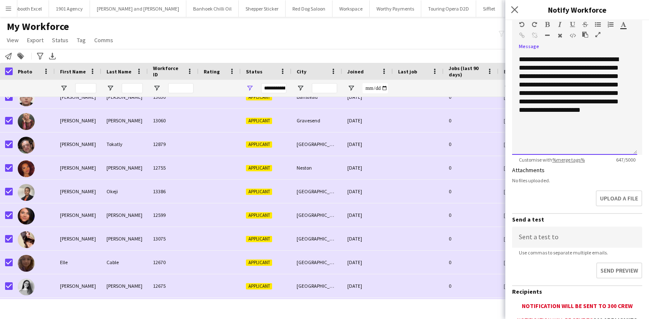
scroll to position [135, 0]
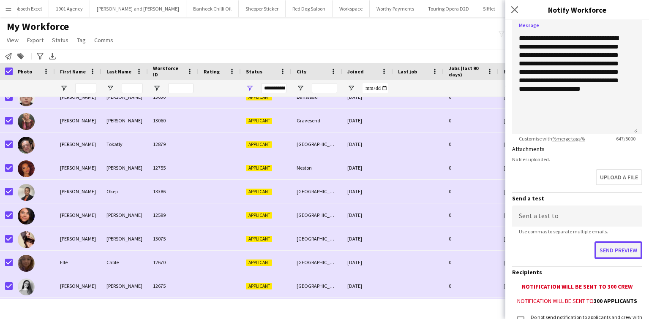
click at [615, 256] on button "Send preview" at bounding box center [618, 251] width 48 height 18
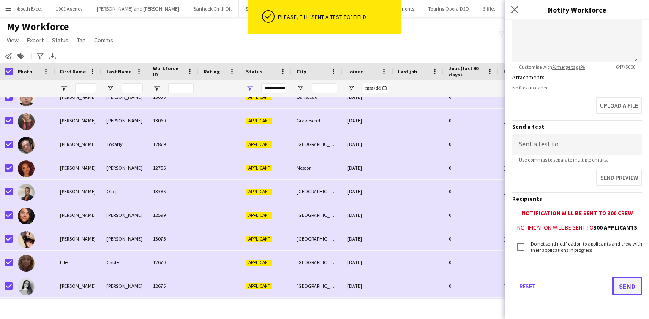
click at [617, 289] on button "Send" at bounding box center [627, 286] width 30 height 19
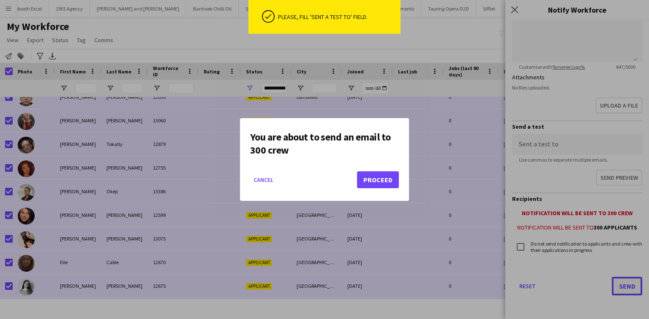
scroll to position [205, 0]
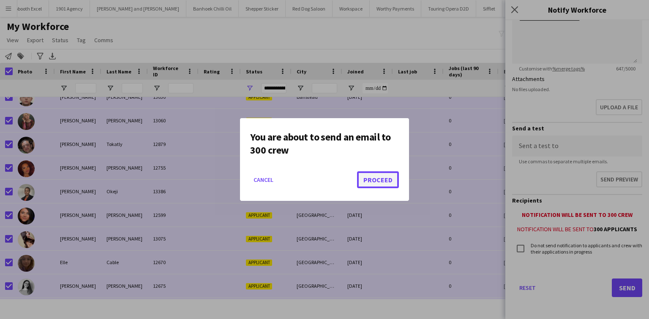
click at [389, 181] on button "Proceed" at bounding box center [378, 179] width 42 height 17
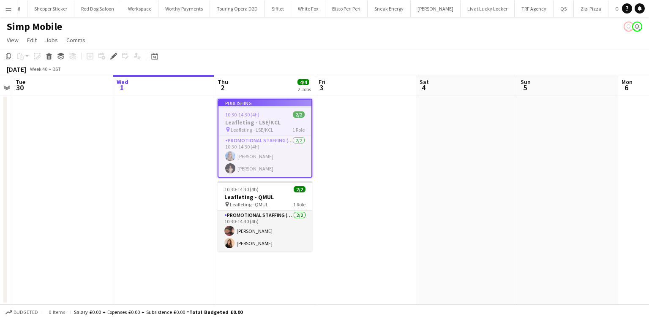
scroll to position [0, 1584]
click at [270, 170] on app-job-card "Publishing 10:30-14:30 (4h) 2/2 Leafleting - LSE/KCL pin Leafleting - LSE/KCL 1…" at bounding box center [264, 138] width 95 height 79
click at [266, 156] on app-job-card "Publishing 10:30-14:30 (4h) 2/2 Leafleting - LSE/KCL pin Leafleting - LSE/KCL 1…" at bounding box center [264, 138] width 95 height 79
click at [264, 155] on app-job-card "Publishing 10:30-14:30 (4h) 2/2 Leafleting - LSE/KCL pin Leafleting - LSE/KCL 1…" at bounding box center [264, 138] width 95 height 79
click at [254, 121] on app-job-card "Publishing 10:30-14:30 (4h) 2/2 Leafleting - LSE/KCL pin Leafleting - LSE/KCL 1…" at bounding box center [264, 138] width 95 height 79
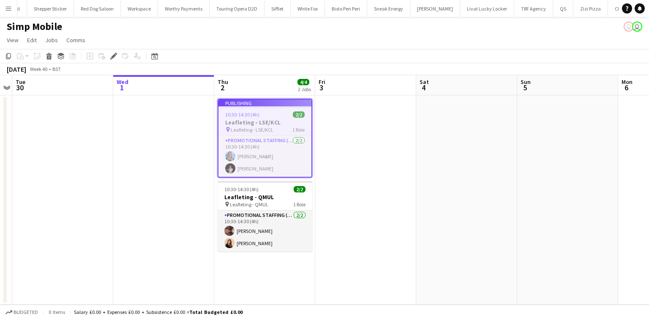
scroll to position [0, 291]
click at [47, 40] on span "Jobs" at bounding box center [51, 40] width 13 height 8
drag, startPoint x: 70, startPoint y: 76, endPoint x: 88, endPoint y: 78, distance: 17.9
click at [70, 76] on link "Edit Job" at bounding box center [71, 76] width 59 height 18
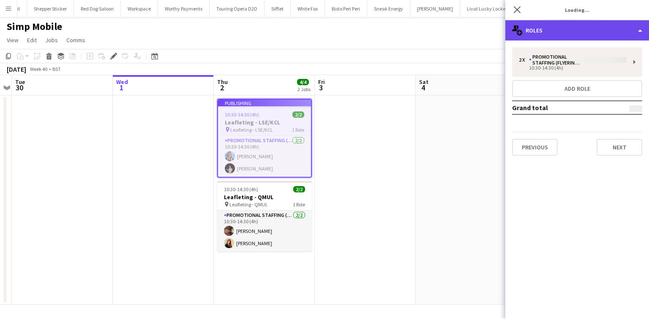
type input "**********"
click at [577, 26] on div "multiple-users-add Roles" at bounding box center [577, 30] width 144 height 20
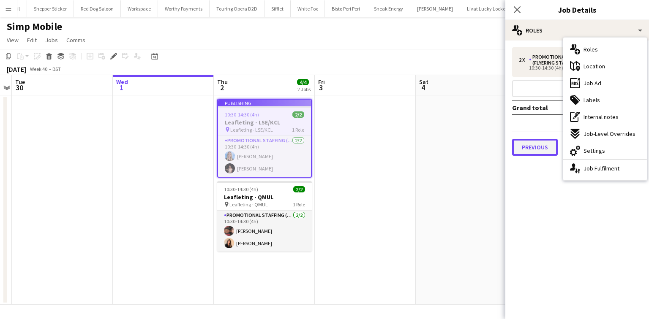
click at [547, 144] on button "Previous" at bounding box center [535, 147] width 46 height 17
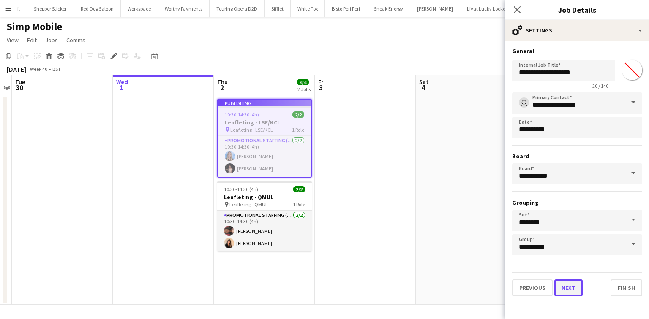
click at [572, 288] on button "Next" at bounding box center [568, 288] width 28 height 17
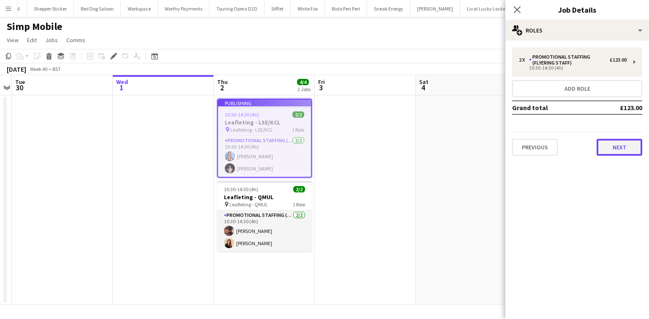
click at [618, 148] on button "Next" at bounding box center [619, 147] width 46 height 17
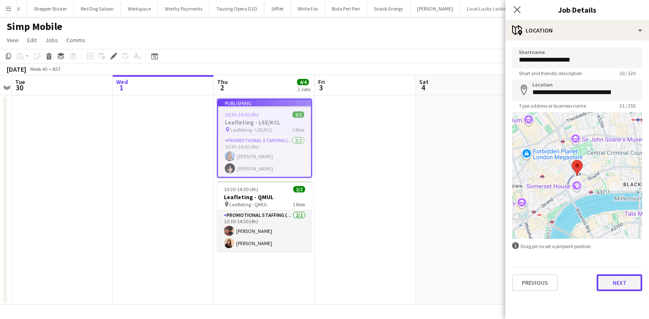
click at [630, 276] on button "Next" at bounding box center [619, 283] width 46 height 17
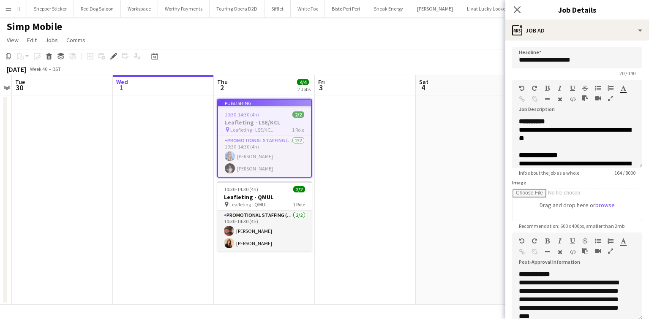
click at [522, 11] on div "Close pop-in" at bounding box center [517, 9] width 24 height 19
click at [265, 158] on app-job-card "Publishing 10:30-14:30 (4h) 2/2 Leafleting - LSE/KCL pin Leafleting - LSE/KCL 1…" at bounding box center [264, 138] width 95 height 79
click at [518, 8] on icon at bounding box center [517, 9] width 8 height 8
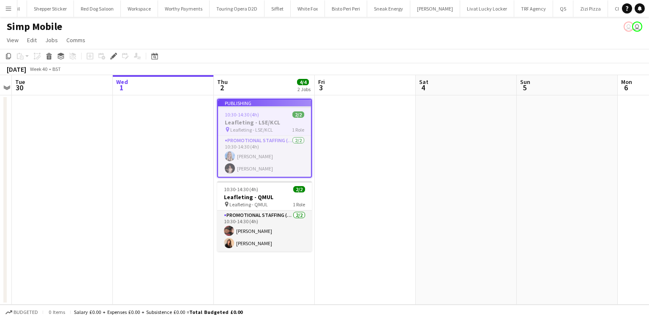
click at [258, 154] on app-job-card "Publishing 10:30-14:30 (4h) 2/2 Leafleting - LSE/KCL pin Leafleting - LSE/KCL 1…" at bounding box center [264, 138] width 95 height 79
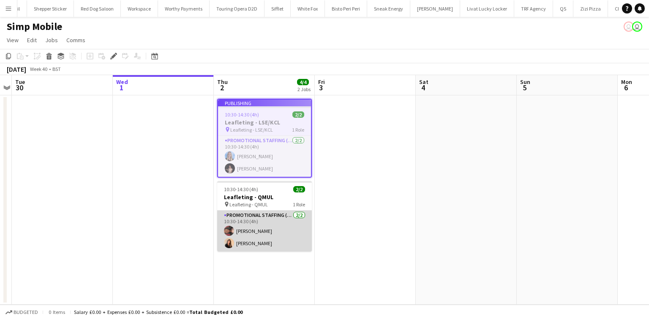
click at [269, 223] on app-card-role "Promotional Staffing (Flyering Staff) [DATE] 10:30-14:30 (4h) [PERSON_NAME] [PE…" at bounding box center [264, 231] width 95 height 41
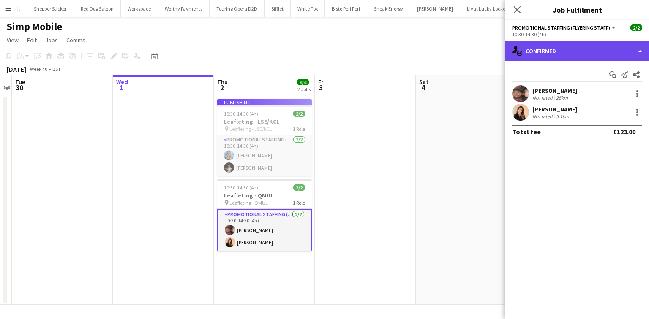
click at [557, 49] on div "single-neutral-actions-check-2 Confirmed" at bounding box center [577, 51] width 144 height 20
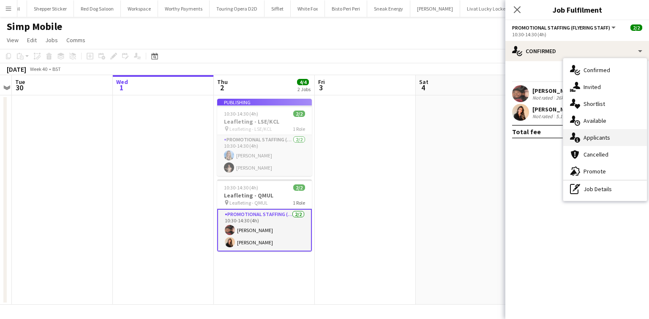
click at [591, 137] on span "Applicants" at bounding box center [596, 138] width 27 height 8
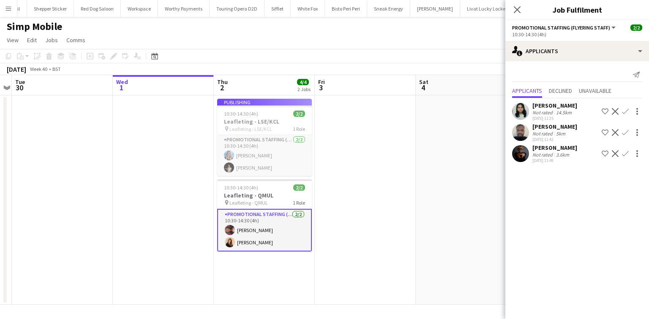
click at [542, 110] on div "Not rated" at bounding box center [543, 112] width 22 height 6
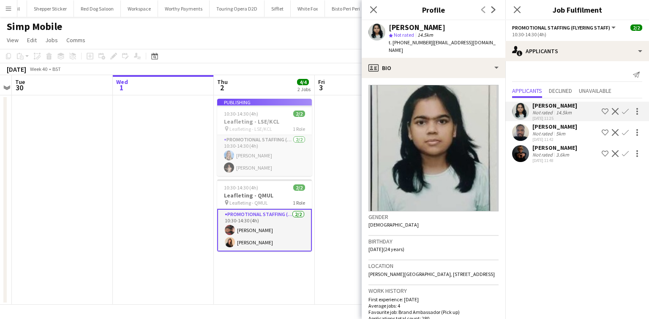
click at [546, 133] on div "Not rated" at bounding box center [543, 133] width 22 height 6
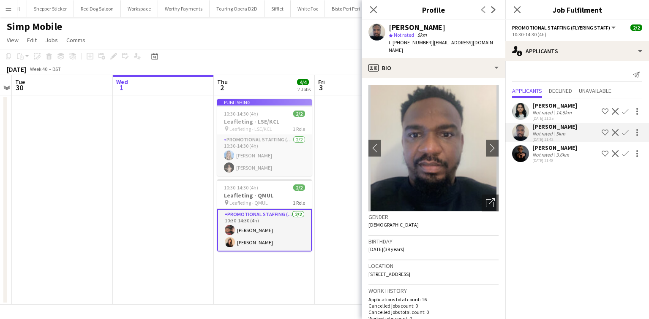
click at [545, 152] on div "Not rated" at bounding box center [543, 155] width 22 height 6
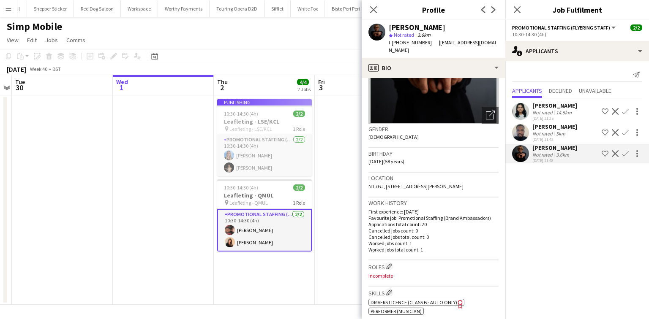
scroll to position [68, 0]
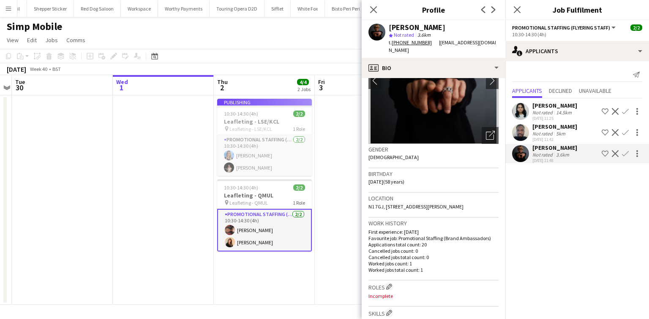
click at [292, 158] on app-job-card "Publishing 10:30-14:30 (4h) 2/2 Leafleting - LSE/KCL pin Leafleting - LSE/KCL 1…" at bounding box center [264, 137] width 95 height 77
click at [379, 7] on div "Close pop-in" at bounding box center [374, 9] width 24 height 19
click at [373, 8] on icon "Close pop-in" at bounding box center [373, 9] width 8 height 8
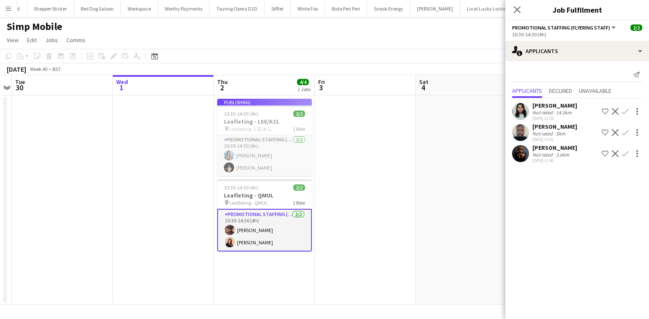
click at [522, 133] on app-user-avatar at bounding box center [520, 132] width 17 height 17
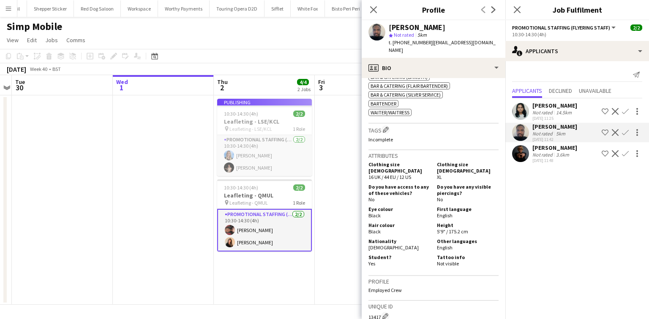
scroll to position [372, 0]
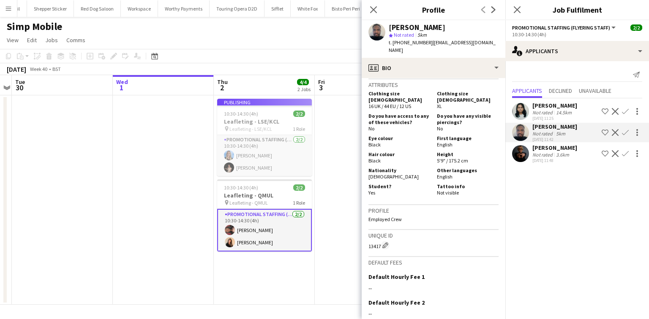
click at [547, 155] on div "Not rated" at bounding box center [543, 155] width 22 height 6
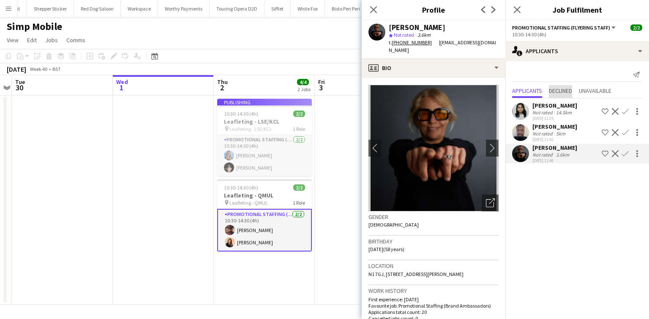
click at [553, 91] on span "Declined" at bounding box center [560, 91] width 23 height 6
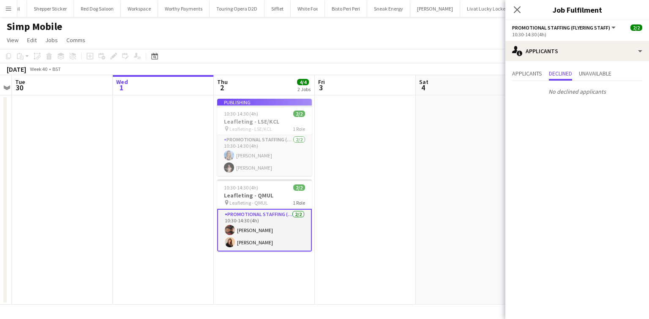
click at [577, 79] on div "Applicants Declined Unavailable" at bounding box center [577, 74] width 130 height 13
click at [579, 76] on div "Applicants Declined Unavailable" at bounding box center [577, 74] width 130 height 13
click at [583, 73] on span "Unavailable" at bounding box center [595, 74] width 33 height 6
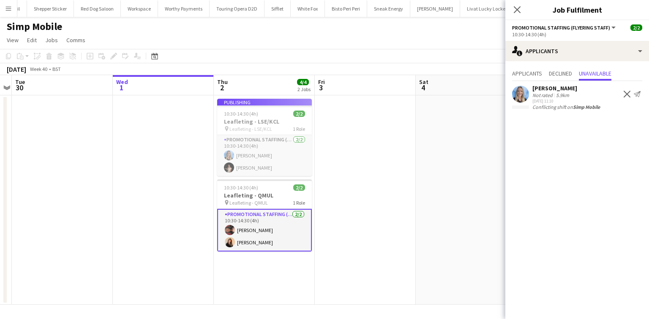
drag, startPoint x: 554, startPoint y: 100, endPoint x: 473, endPoint y: 138, distance: 89.2
click at [486, 137] on body "Menu Boards Boards Boards All jobs Status Workforce Workforce My Workforce Recr…" at bounding box center [324, 159] width 649 height 319
click at [272, 158] on app-job-card "Publishing 10:30-14:30 (4h) 2/2 Leafleting - LSE/KCL pin Leafleting - LSE/KCL 1…" at bounding box center [264, 137] width 95 height 77
click at [519, 2] on div "Close pop-in" at bounding box center [517, 9] width 24 height 19
click at [519, 5] on app-icon "Close pop-in" at bounding box center [517, 10] width 12 height 12
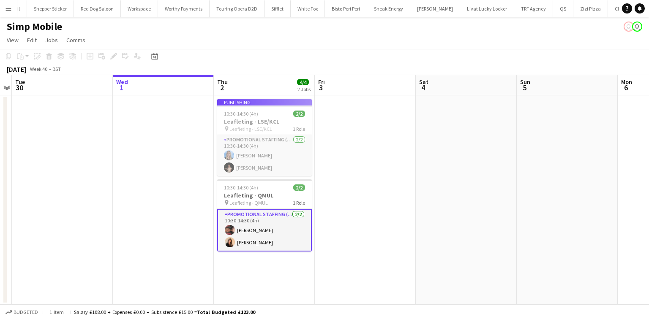
click at [278, 230] on app-card-role "Promotional Staffing (Flyering Staff) [DATE] 10:30-14:30 (4h) [PERSON_NAME] [PE…" at bounding box center [264, 230] width 95 height 43
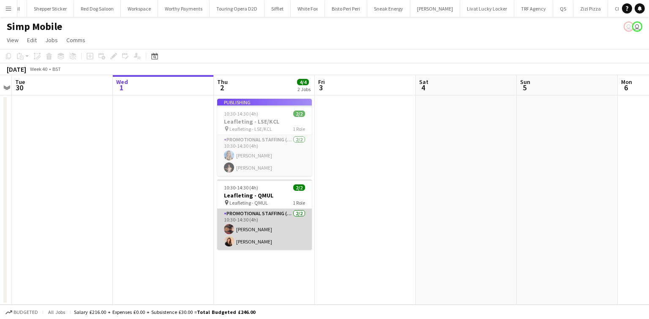
click at [278, 230] on app-card-role "Promotional Staffing (Flyering Staff) [DATE] 10:30-14:30 (4h) [PERSON_NAME] [PE…" at bounding box center [264, 229] width 95 height 41
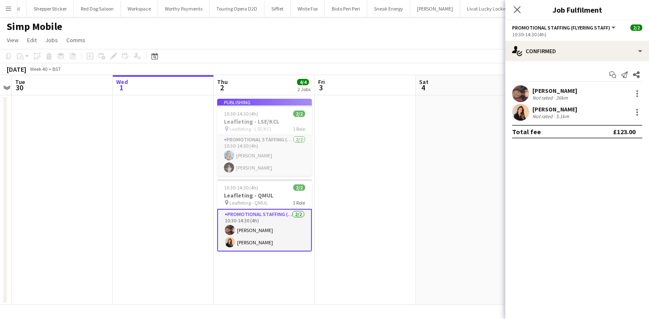
click at [551, 108] on div "[PERSON_NAME]" at bounding box center [554, 110] width 45 height 8
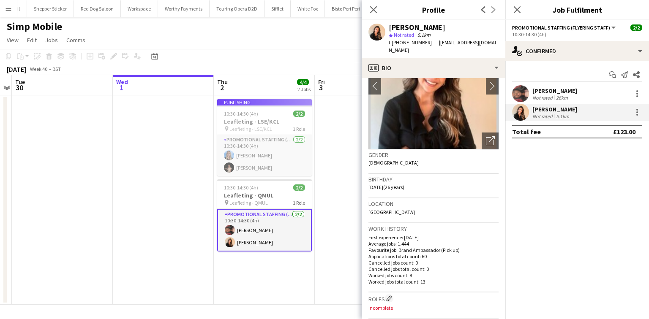
scroll to position [63, 0]
click at [252, 148] on app-job-card "Publishing 10:30-14:30 (4h) 2/2 Leafleting - LSE/KCL pin Leafleting - LSE/KCL 1…" at bounding box center [264, 137] width 95 height 77
drag, startPoint x: 258, startPoint y: 163, endPoint x: 262, endPoint y: 162, distance: 4.8
click at [258, 163] on app-job-card "Publishing 10:30-14:30 (4h) 2/2 Leafleting - LSE/KCL pin Leafleting - LSE/KCL 1…" at bounding box center [264, 137] width 95 height 77
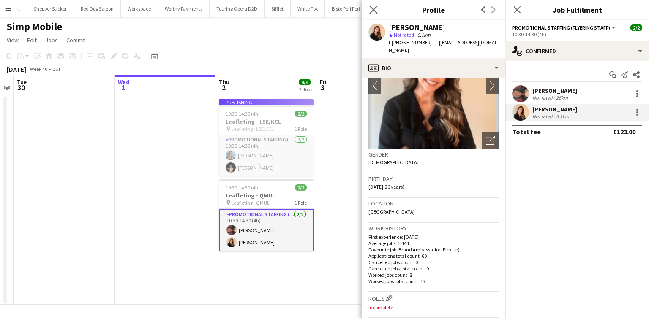
click at [373, 14] on app-icon "Close pop-in" at bounding box center [373, 10] width 12 height 12
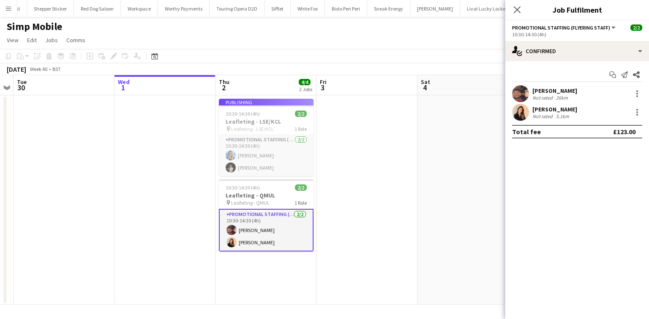
click at [272, 238] on app-card-role "Promotional Staffing (Flyering Staff) [DATE] 10:30-14:30 (4h) [PERSON_NAME] [PE…" at bounding box center [266, 230] width 95 height 43
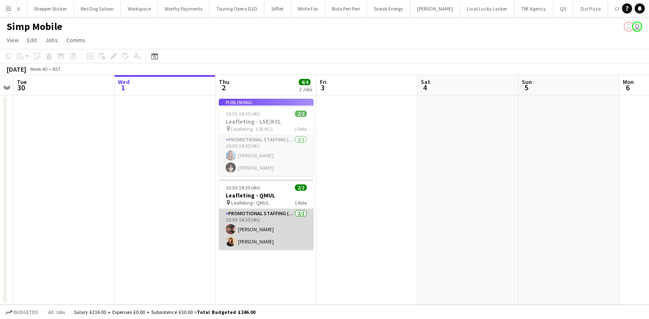
click at [267, 237] on app-card-role "Promotional Staffing (Flyering Staff) [DATE] 10:30-14:30 (4h) [PERSON_NAME] [PE…" at bounding box center [266, 229] width 95 height 41
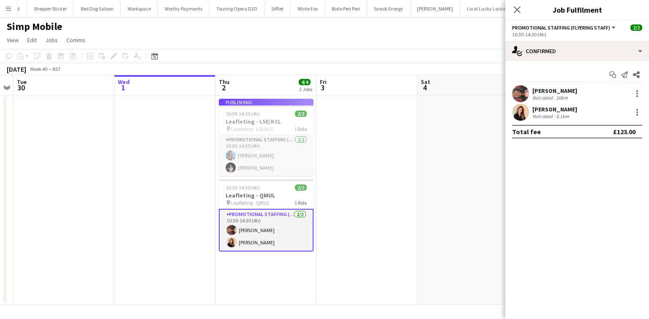
click at [239, 155] on app-job-card "Publishing 10:30-14:30 (4h) 2/2 Leafleting - LSE/KCL pin Leafleting - LSE/KCL 1…" at bounding box center [266, 137] width 95 height 77
click at [238, 115] on app-job-card "Publishing 10:30-14:30 (4h) 2/2 Leafleting - LSE/KCL pin Leafleting - LSE/KCL 1…" at bounding box center [266, 137] width 95 height 77
click at [243, 200] on span "Leafleting - QMUL" at bounding box center [250, 203] width 38 height 6
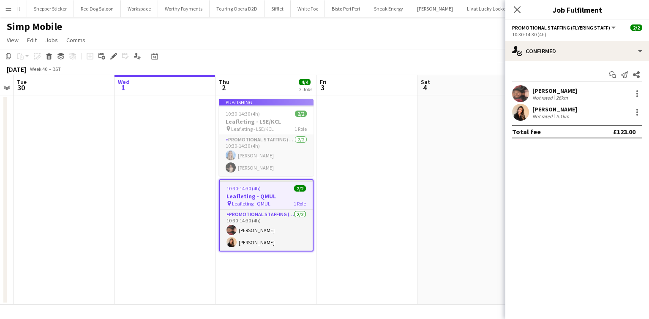
click at [233, 103] on div "Publishing" at bounding box center [266, 102] width 95 height 7
click at [238, 113] on app-job-card "Publishing 10:30-14:30 (4h) 2/2 Leafleting - LSE/KCL pin Leafleting - LSE/KCL 1…" at bounding box center [266, 137] width 95 height 77
click at [534, 91] on div "[PERSON_NAME]" at bounding box center [554, 91] width 45 height 8
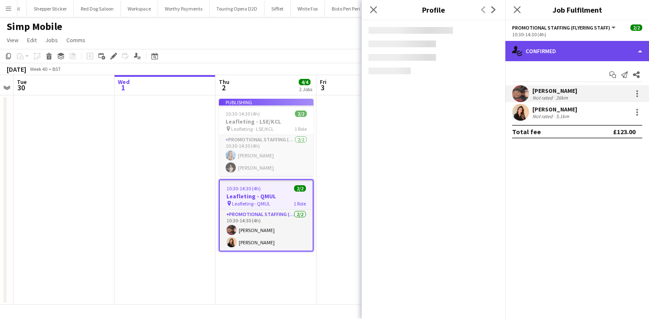
click at [525, 45] on div "single-neutral-actions-check-2 Confirmed" at bounding box center [577, 51] width 144 height 20
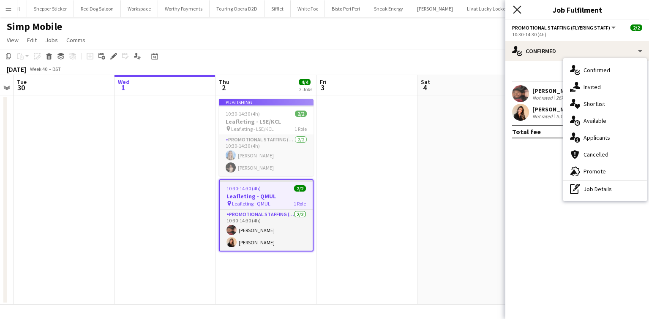
click at [517, 10] on icon "Close pop-in" at bounding box center [517, 9] width 8 height 8
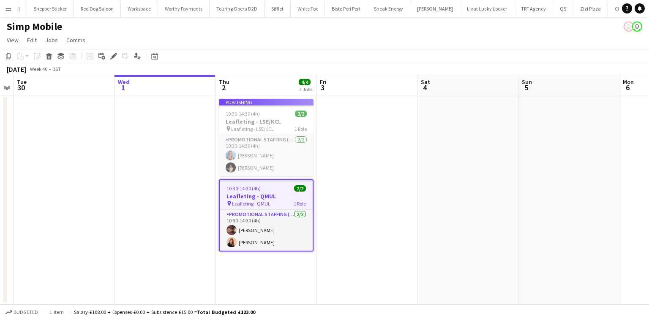
click at [282, 158] on app-job-card "Publishing 10:30-14:30 (4h) 2/2 Leafleting - LSE/KCL pin Leafleting - LSE/KCL 1…" at bounding box center [266, 137] width 95 height 77
drag, startPoint x: 282, startPoint y: 158, endPoint x: 264, endPoint y: 108, distance: 53.4
click at [264, 108] on app-job-card "Publishing 10:30-14:30 (4h) 2/2 Leafleting - LSE/KCL pin Leafleting - LSE/KCL 1…" at bounding box center [266, 137] width 95 height 77
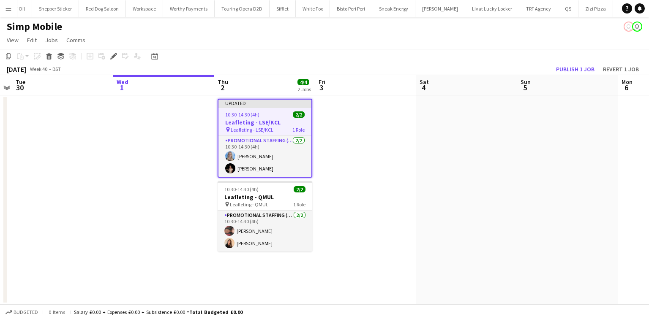
scroll to position [0, 1584]
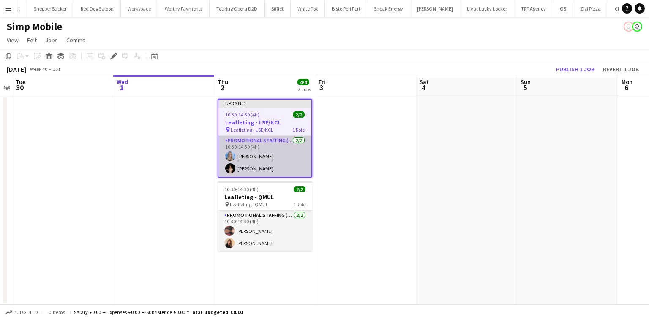
click at [257, 161] on app-card-role "Promotional Staffing (Flyering Staff) [DATE] 10:30-14:30 (4h) [PERSON_NAME] [PE…" at bounding box center [264, 156] width 93 height 41
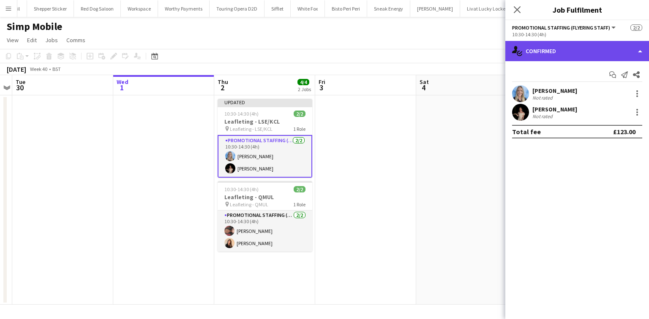
click at [570, 60] on div "single-neutral-actions-check-2 Confirmed" at bounding box center [577, 51] width 144 height 20
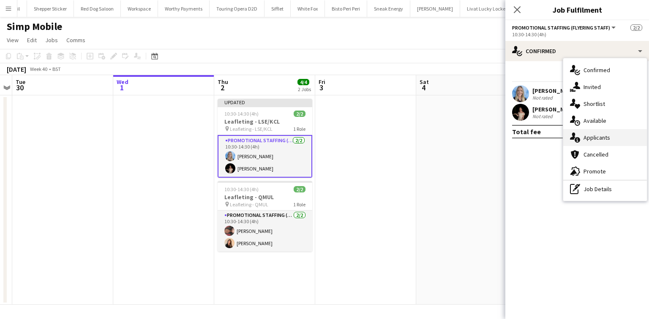
click at [578, 137] on icon "single-neutral-actions-information" at bounding box center [575, 138] width 10 height 10
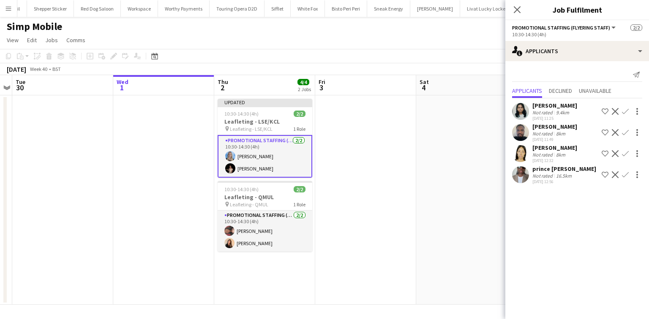
click at [559, 173] on div "16.5km" at bounding box center [563, 176] width 19 height 6
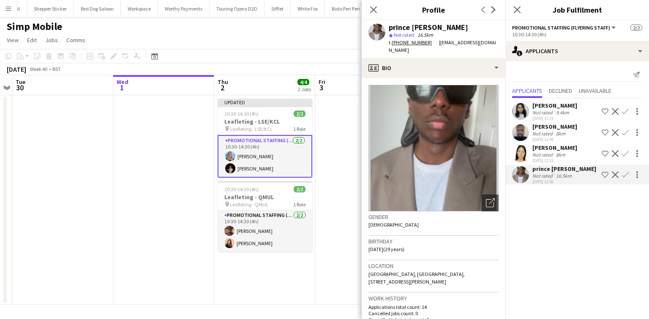
click at [556, 155] on div "8km" at bounding box center [560, 155] width 13 height 6
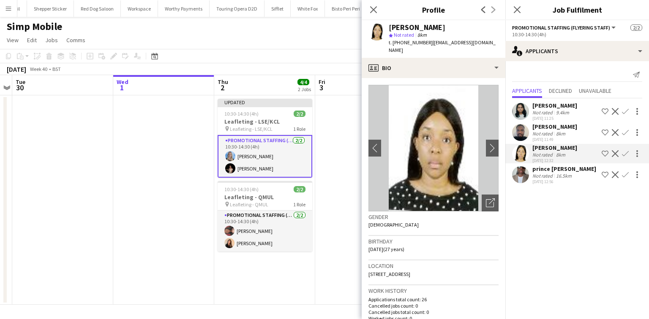
click at [548, 128] on div "[PERSON_NAME]" at bounding box center [554, 127] width 45 height 8
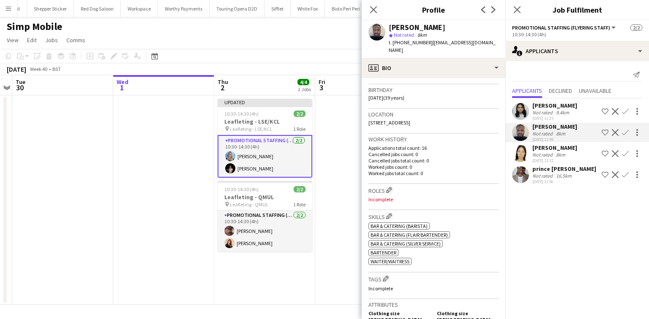
scroll to position [152, 0]
click at [520, 154] on app-user-avatar at bounding box center [520, 153] width 17 height 17
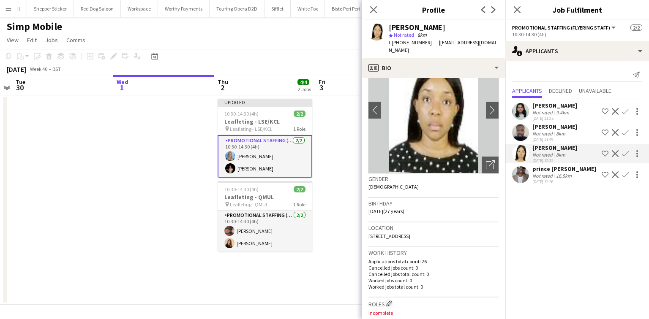
scroll to position [38, 0]
click at [566, 110] on div "9.4km" at bounding box center [562, 112] width 16 height 6
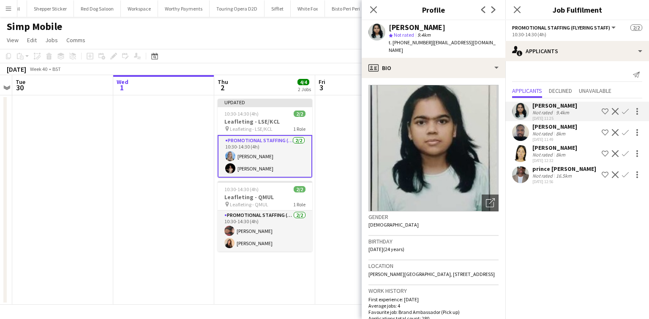
click at [548, 156] on div "Not rated" at bounding box center [543, 155] width 22 height 6
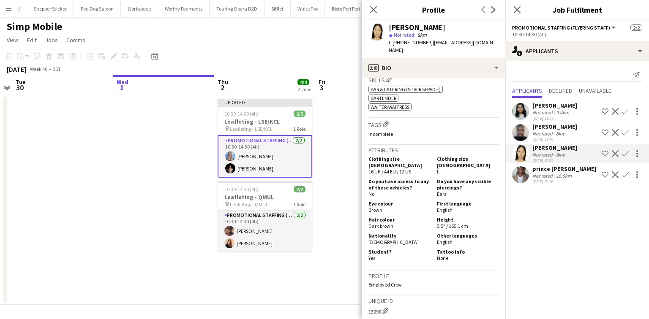
scroll to position [288, 0]
click at [429, 49] on div "[PERSON_NAME] star Not rated 8km t. [PHONE_NUMBER] | [EMAIL_ADDRESS][DOMAIN_NAM…" at bounding box center [434, 39] width 144 height 38
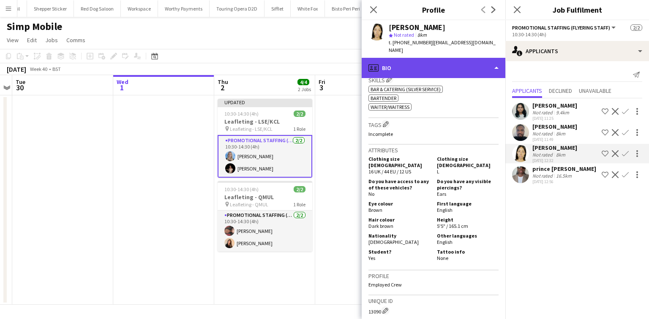
click at [429, 58] on div "profile Bio" at bounding box center [434, 68] width 144 height 20
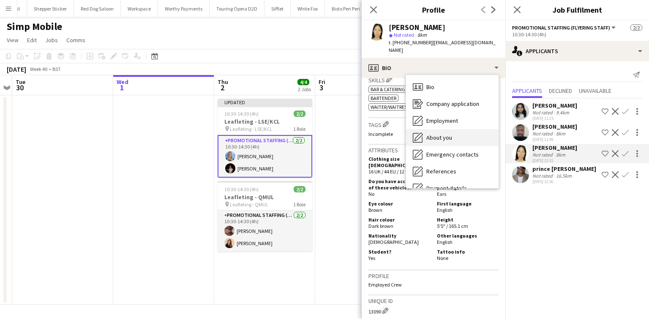
click at [449, 136] on div "About you About you" at bounding box center [452, 137] width 92 height 17
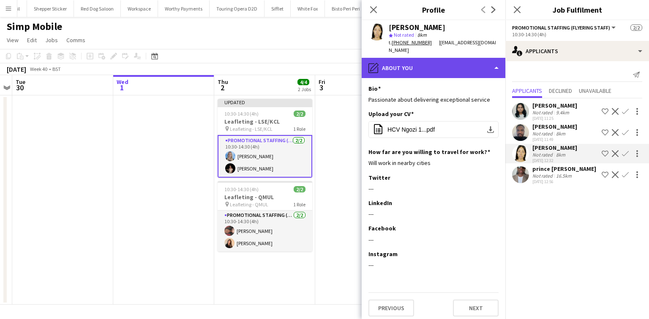
click at [440, 67] on div "pencil4 About you" at bounding box center [434, 68] width 144 height 20
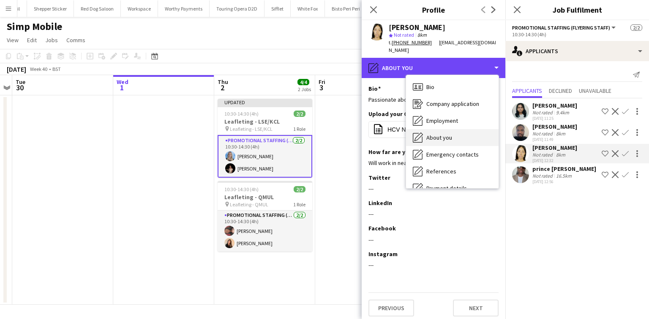
scroll to position [113, 0]
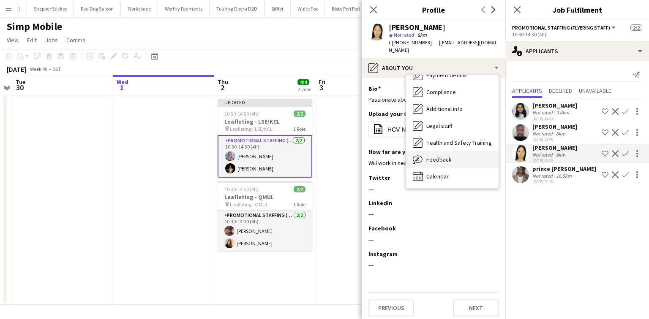
click at [438, 157] on span "Feedback" at bounding box center [438, 160] width 25 height 8
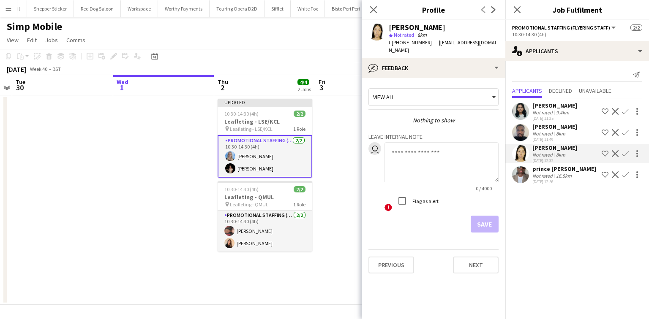
click at [552, 113] on div "Not rated" at bounding box center [543, 112] width 22 height 6
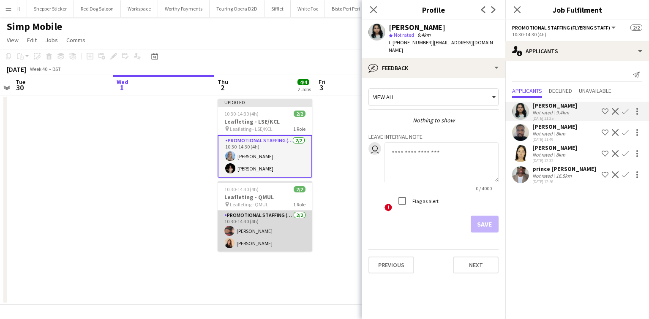
click at [298, 226] on app-card-role "Promotional Staffing (Flyering Staff) [DATE] 10:30-14:30 (4h) [PERSON_NAME] [PE…" at bounding box center [264, 231] width 95 height 41
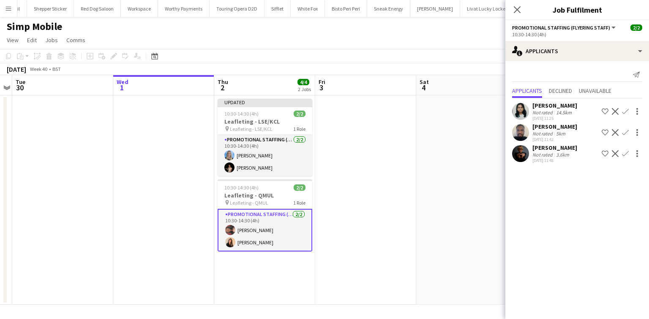
click at [433, 66] on div "[DATE] Week 40 • BST Publish 1 job Revert 1 job" at bounding box center [324, 69] width 649 height 12
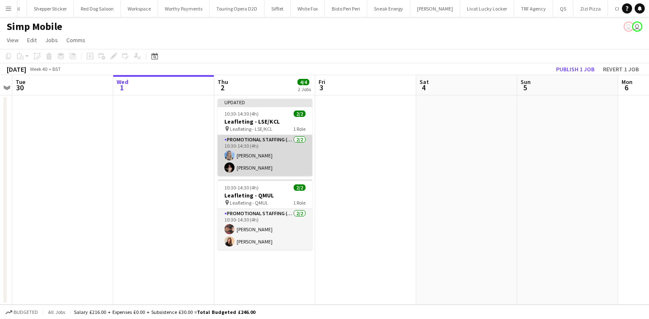
click at [284, 159] on app-card-role "Promotional Staffing (Flyering Staff) [DATE] 10:30-14:30 (4h) [PERSON_NAME] [PE…" at bounding box center [264, 155] width 95 height 41
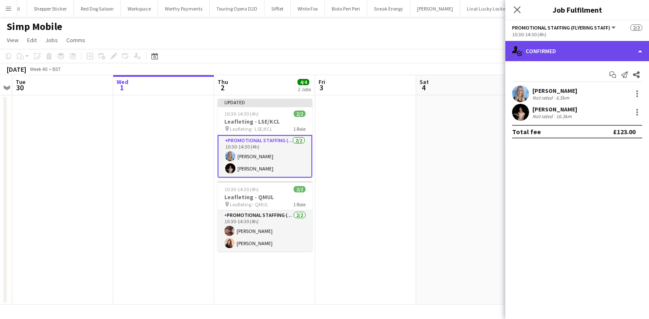
click at [593, 49] on div "single-neutral-actions-check-2 Confirmed" at bounding box center [577, 51] width 144 height 20
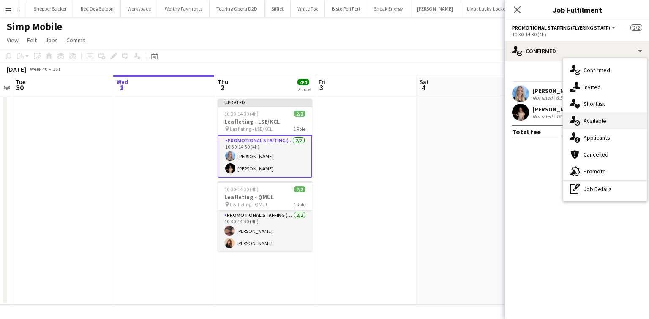
click at [606, 118] on div "single-neutral-actions-upload Available" at bounding box center [605, 120] width 84 height 17
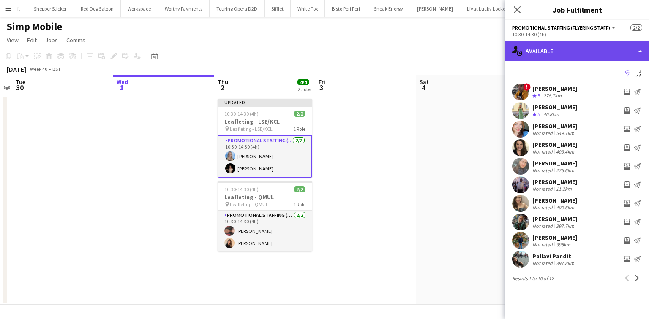
click at [563, 52] on div "single-neutral-actions-upload Available" at bounding box center [577, 51] width 144 height 20
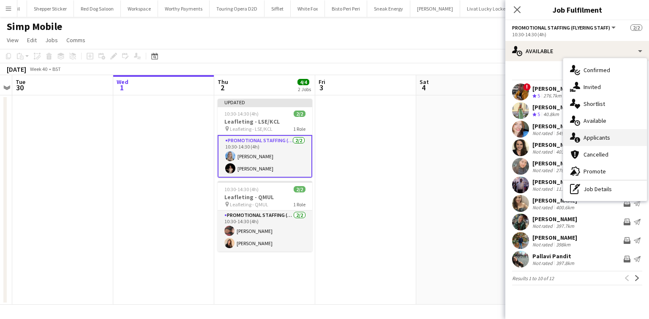
click at [581, 133] on div "single-neutral-actions-information Applicants" at bounding box center [605, 137] width 84 height 17
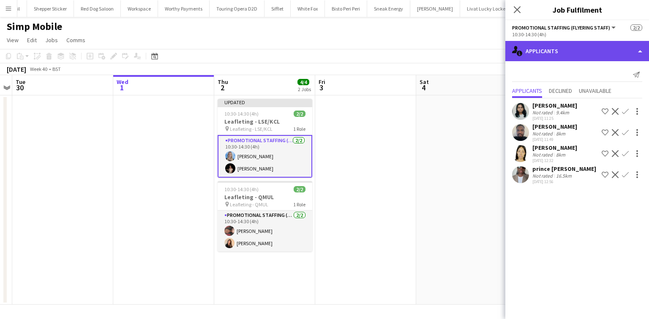
click at [537, 52] on div "single-neutral-actions-information Applicants" at bounding box center [577, 51] width 144 height 20
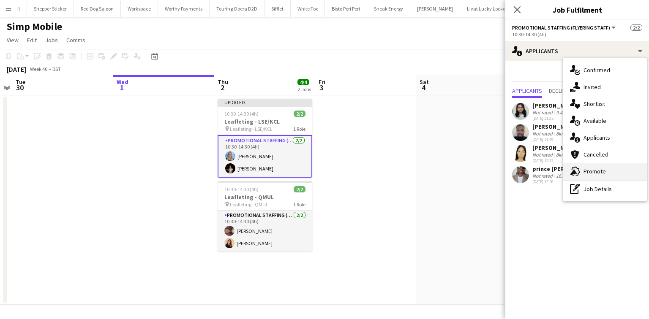
click at [587, 170] on span "Promote" at bounding box center [594, 172] width 22 height 8
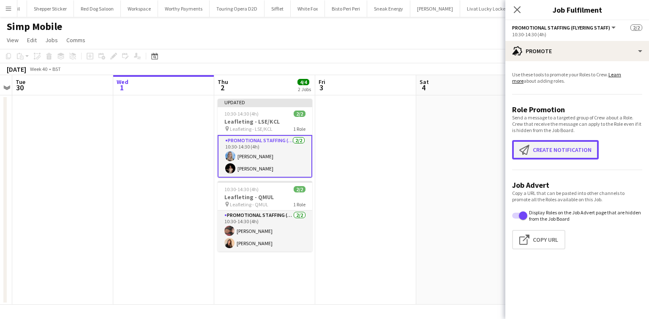
click at [563, 155] on button "Create notification Create notification" at bounding box center [555, 149] width 87 height 19
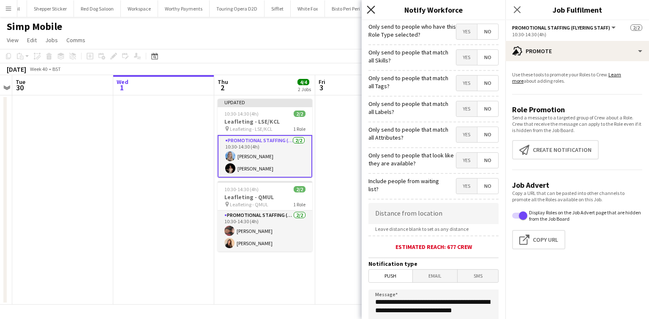
click at [374, 11] on icon "Close pop-in" at bounding box center [371, 9] width 8 height 8
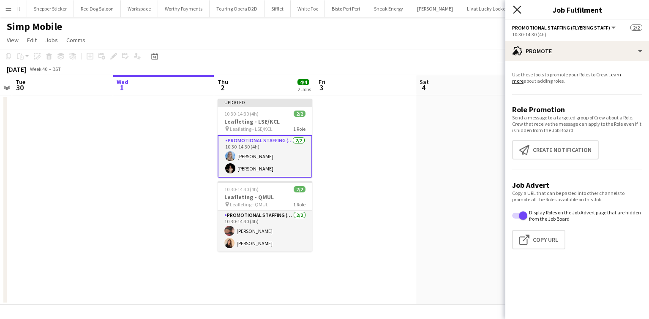
click at [521, 11] on icon "Close pop-in" at bounding box center [517, 9] width 8 height 8
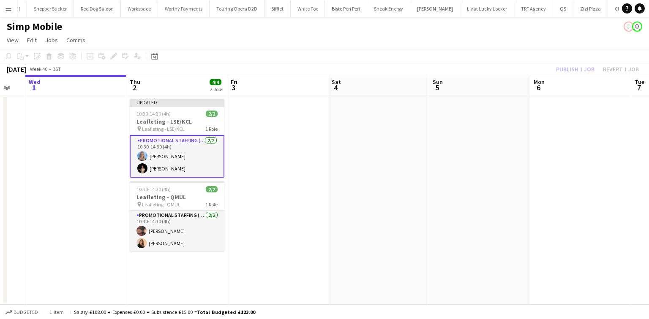
scroll to position [0, 378]
click at [192, 146] on app-card-role "Promotional Staffing (Flyering Staff) 2/2 10:30-14:30 (4h) Katrina Donaldson Yu…" at bounding box center [177, 156] width 95 height 43
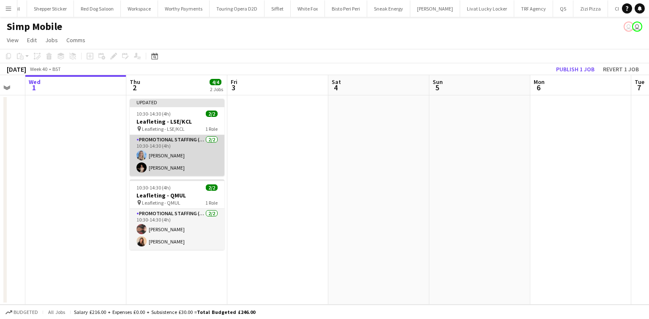
click at [199, 156] on app-card-role "Promotional Staffing (Flyering Staff) 2/2 10:30-14:30 (4h) Katrina Donaldson Yu…" at bounding box center [177, 155] width 95 height 41
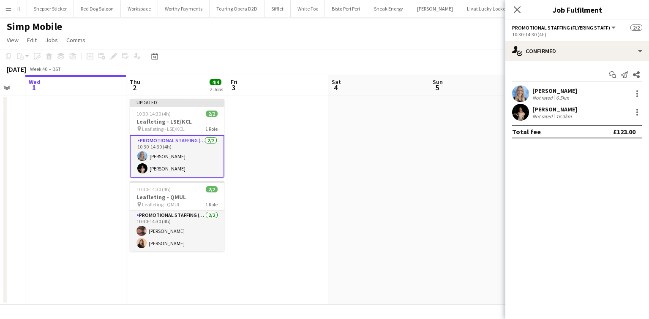
click at [597, 84] on div "Start chat Send notification Share Katrina Donaldson Not rated 6.5km Yuliia Lev…" at bounding box center [577, 103] width 144 height 84
click at [575, 93] on div "Katrina Donaldson" at bounding box center [554, 91] width 45 height 8
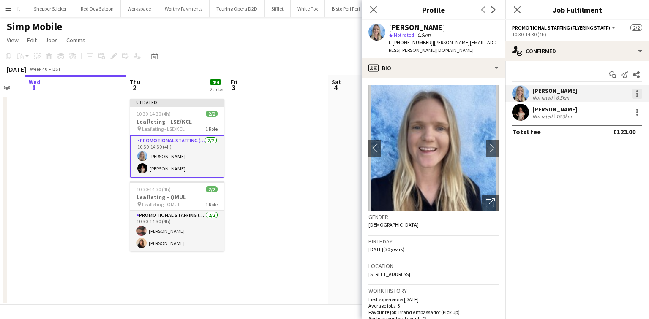
click at [637, 96] on div at bounding box center [637, 96] width 2 height 2
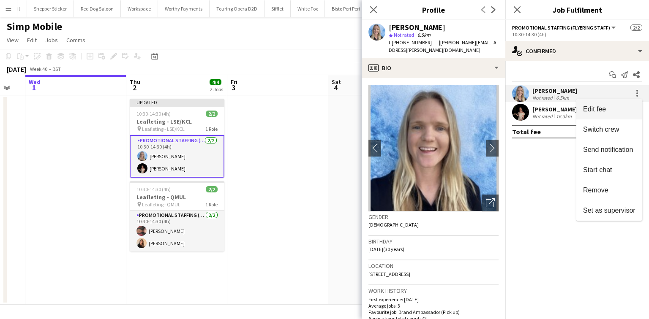
click at [596, 106] on span "Edit fee" at bounding box center [594, 109] width 23 height 7
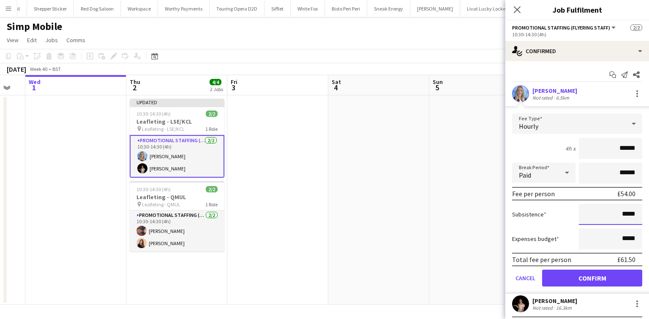
drag, startPoint x: 627, startPoint y: 215, endPoint x: 618, endPoint y: 212, distance: 9.8
click at [618, 212] on input "*****" at bounding box center [610, 214] width 63 height 21
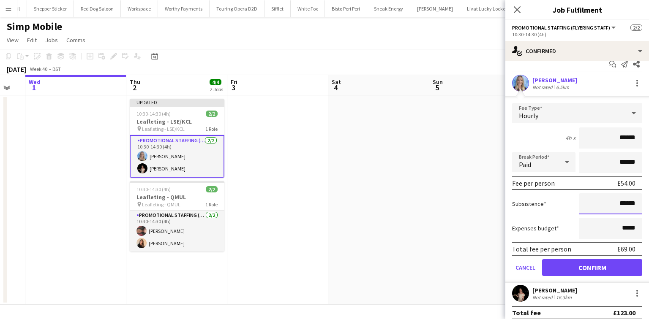
scroll to position [16, 0]
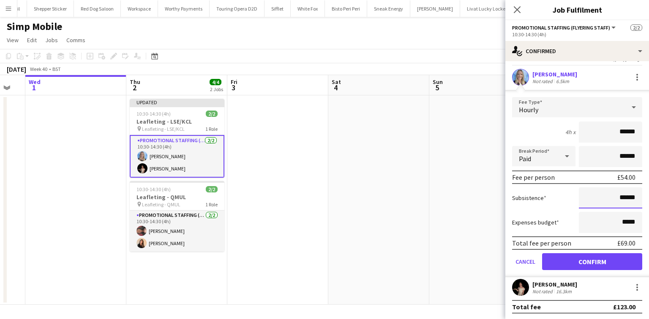
type input "******"
click at [579, 258] on button "Confirm" at bounding box center [592, 261] width 100 height 17
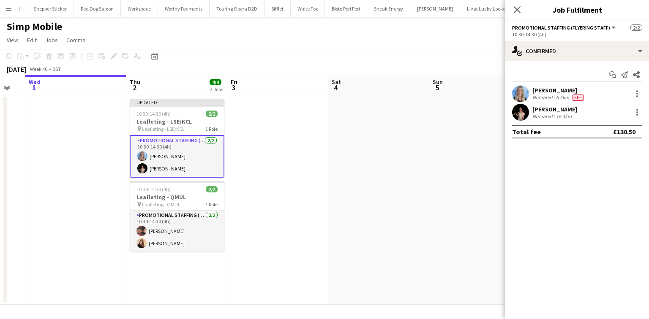
scroll to position [0, 0]
click at [517, 10] on icon at bounding box center [517, 9] width 8 height 8
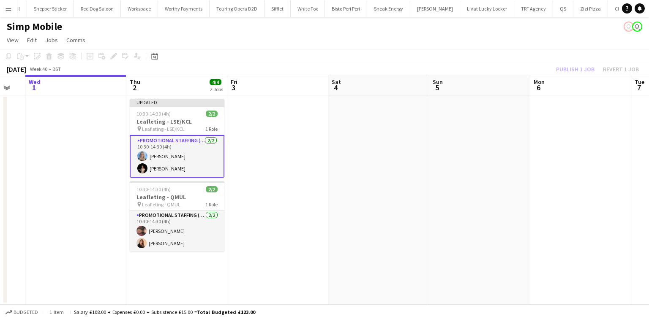
click at [578, 68] on div "Publish 1 job Revert 1 job" at bounding box center [597, 69] width 103 height 11
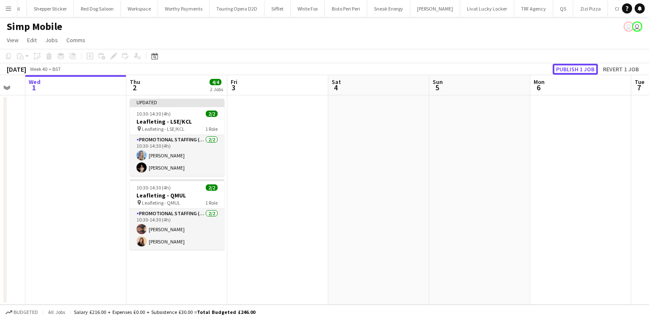
click at [578, 68] on button "Publish 1 job" at bounding box center [574, 69] width 45 height 11
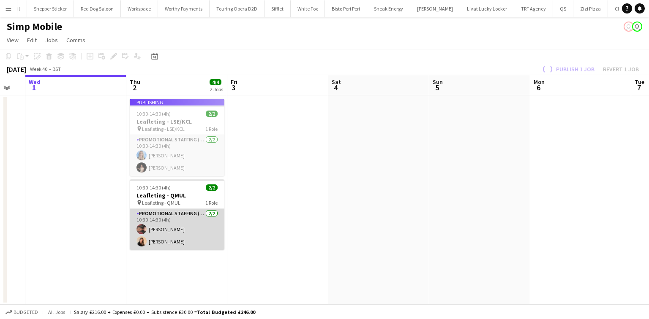
click at [166, 231] on app-card-role "Promotional Staffing (Flyering Staff) 2/2 10:30-14:30 (4h) Aprill Olaleye Cindy…" at bounding box center [177, 229] width 95 height 41
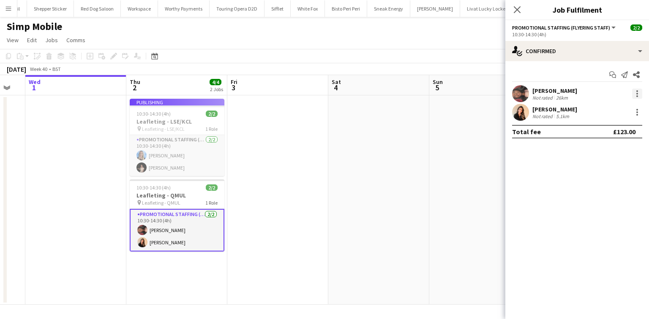
click at [636, 90] on div at bounding box center [637, 94] width 10 height 10
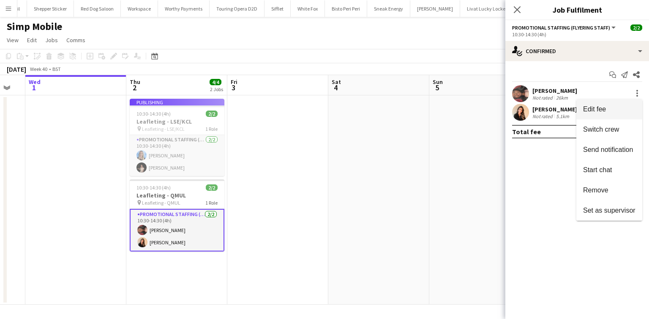
click at [605, 108] on span "Edit fee" at bounding box center [594, 109] width 23 height 7
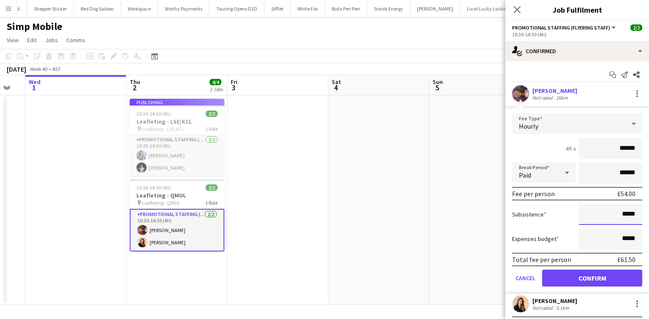
drag, startPoint x: 625, startPoint y: 214, endPoint x: 618, endPoint y: 213, distance: 7.3
click at [618, 213] on input "*****" at bounding box center [610, 214] width 63 height 21
type input "******"
click at [563, 204] on div "Subsistence ******" at bounding box center [577, 214] width 130 height 21
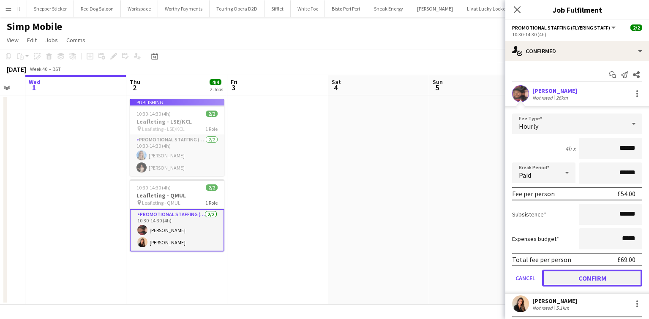
click at [590, 278] on button "Confirm" at bounding box center [592, 278] width 100 height 17
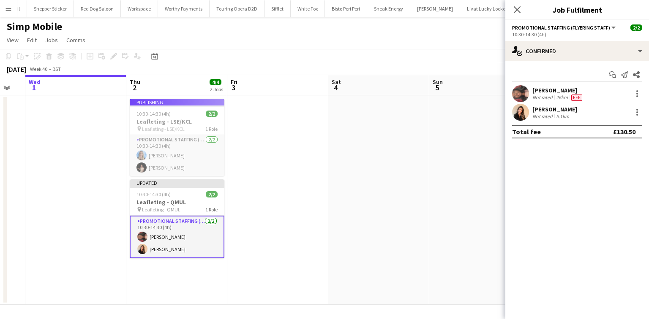
click at [559, 89] on div "Aprill Olaleye" at bounding box center [558, 91] width 52 height 8
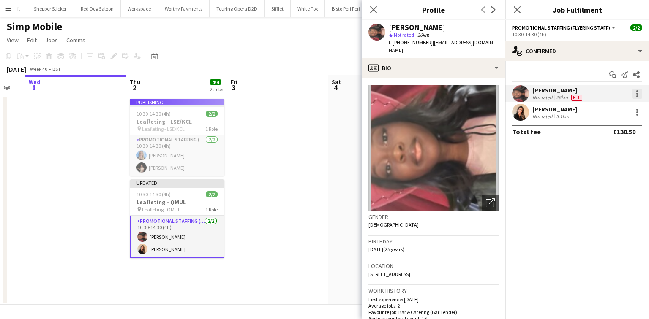
click at [632, 94] on div at bounding box center [637, 94] width 10 height 10
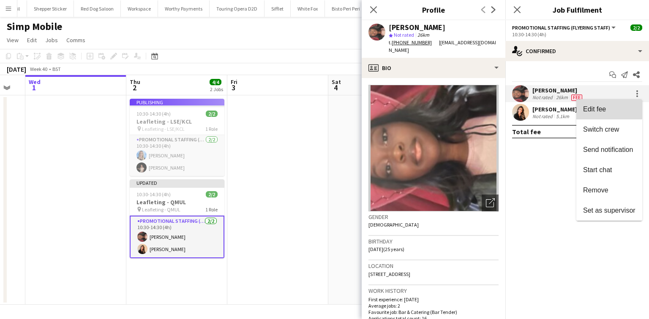
click at [603, 107] on span "Edit fee" at bounding box center [594, 109] width 23 height 7
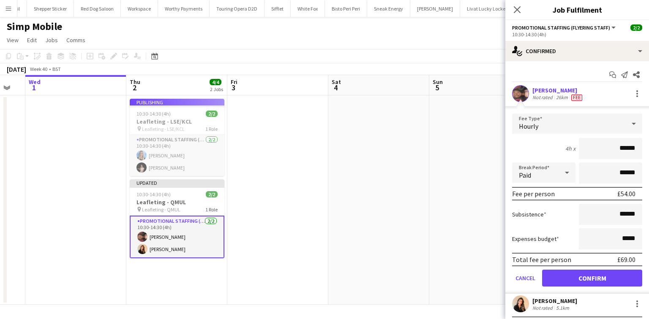
scroll to position [16, 0]
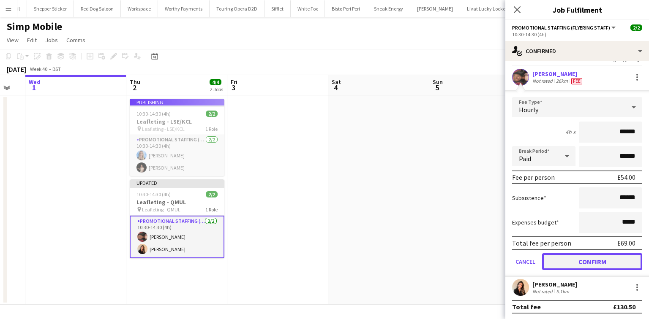
click at [593, 257] on button "Confirm" at bounding box center [592, 261] width 100 height 17
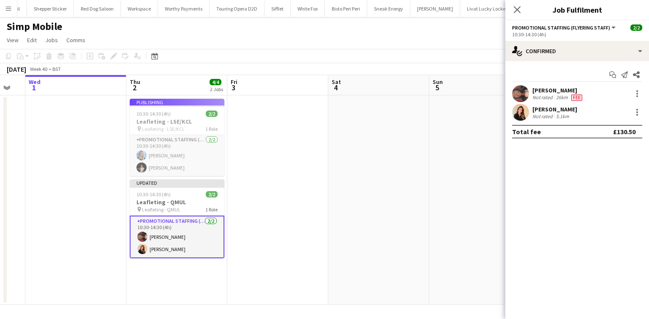
scroll to position [0, 0]
click at [637, 111] on div at bounding box center [637, 112] width 10 height 10
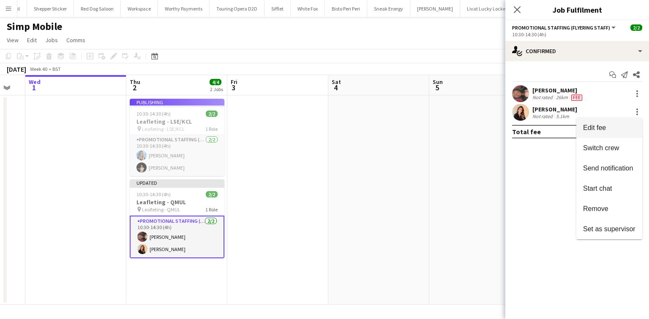
click at [611, 127] on span "Edit fee" at bounding box center [609, 128] width 52 height 8
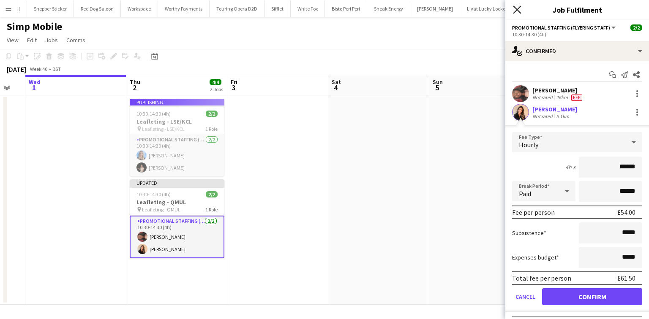
click at [519, 8] on icon at bounding box center [517, 9] width 8 height 8
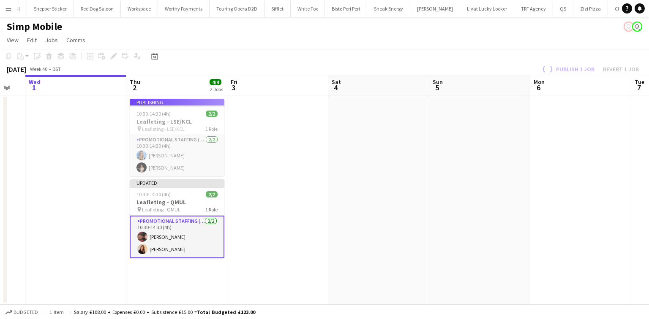
click at [577, 64] on div "Publish 1 job Revert 1 job" at bounding box center [589, 69] width 119 height 11
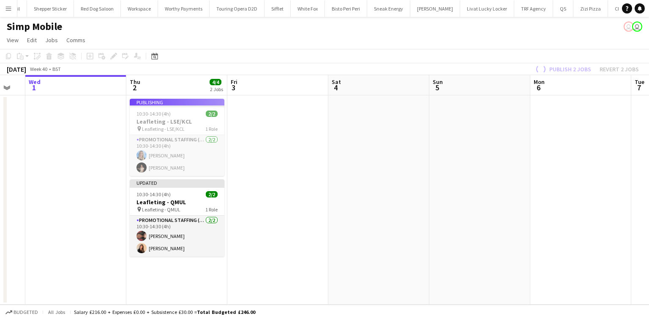
click at [576, 66] on div "Publish 2 jobs Revert 2 jobs" at bounding box center [585, 69] width 125 height 11
click at [572, 68] on div "Publish 2 jobs Revert 2 jobs" at bounding box center [585, 69] width 125 height 11
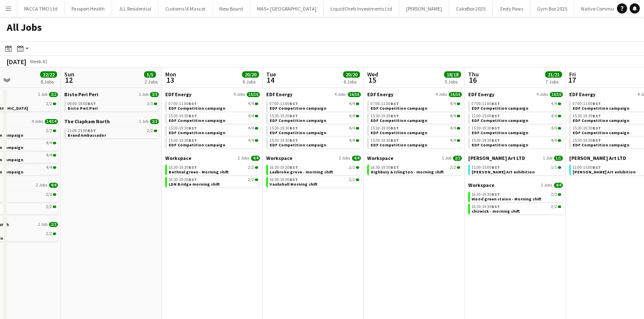
scroll to position [0, 344]
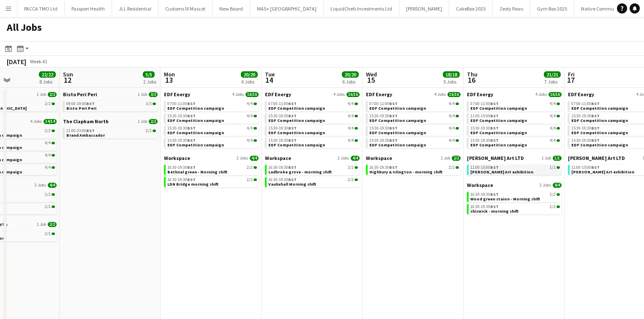
click at [523, 166] on div "11:00-15:00 BST 1/1" at bounding box center [515, 168] width 90 height 4
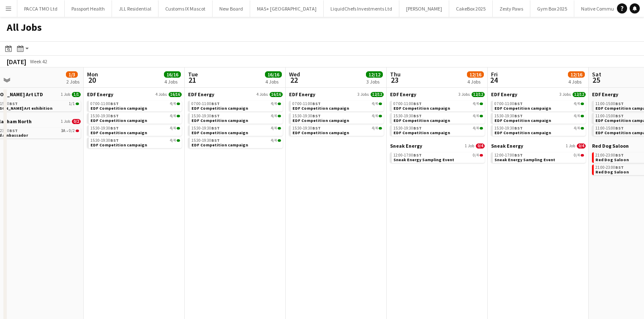
scroll to position [0, 321]
click at [421, 158] on span "Sneak Energy Sampling Event" at bounding box center [422, 159] width 61 height 5
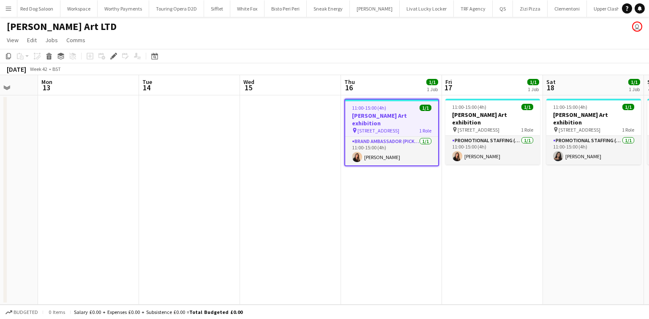
scroll to position [0, 240]
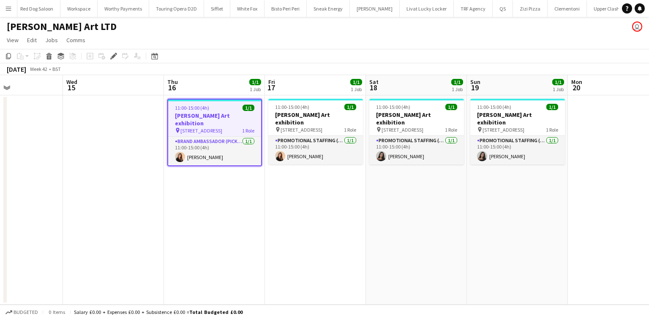
click at [11, 8] on app-icon "Menu" at bounding box center [8, 8] width 7 height 7
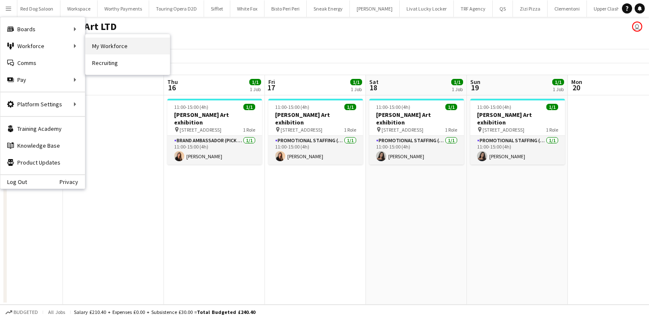
click at [124, 50] on link "My Workforce" at bounding box center [127, 46] width 84 height 17
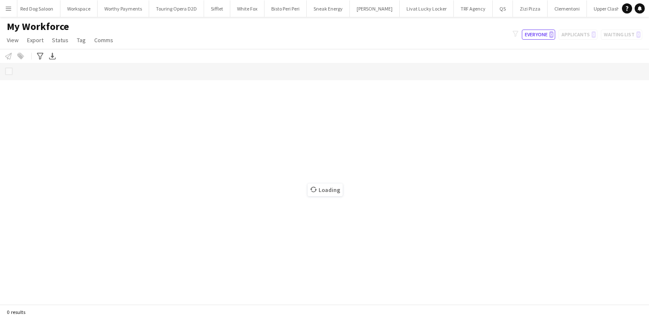
scroll to position [0, 1643]
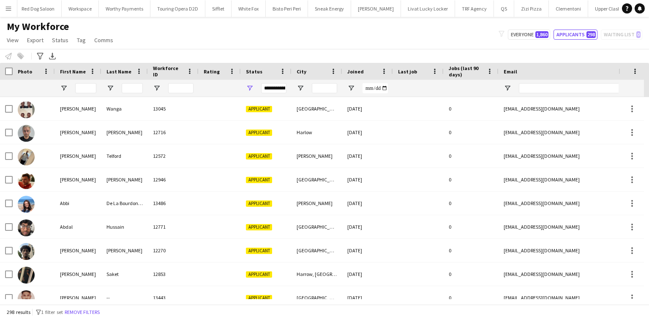
click at [250, 82] on div "**********" at bounding box center [266, 88] width 51 height 17
click at [251, 87] on span "Open Filter Menu" at bounding box center [250, 88] width 8 height 8
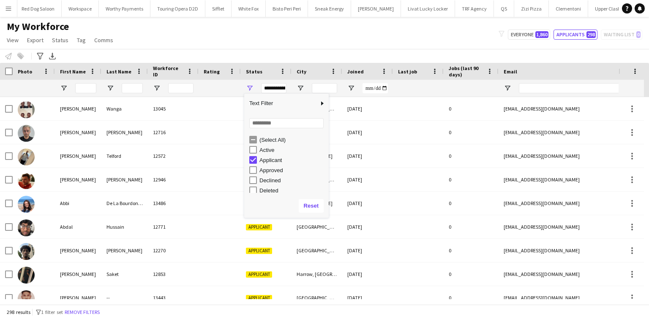
click at [258, 140] on div "(Select All)" at bounding box center [288, 140] width 79 height 10
click at [365, 61] on div "Notify workforce Add to tag Select at least one crew to tag him or her. Advance…" at bounding box center [324, 56] width 649 height 14
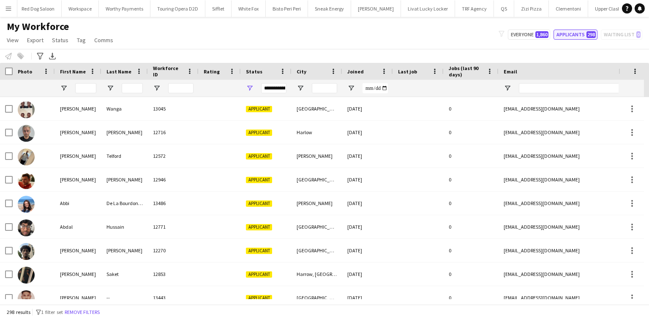
click at [568, 35] on button "Applicants 298" at bounding box center [575, 35] width 44 height 10
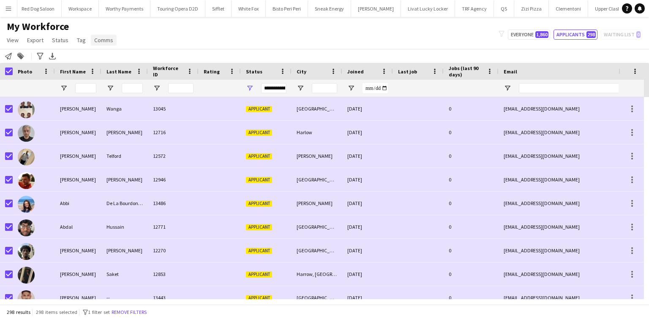
click at [91, 37] on link "Comms" at bounding box center [104, 40] width 26 height 11
click at [106, 57] on span "Send notification" at bounding box center [117, 58] width 43 height 8
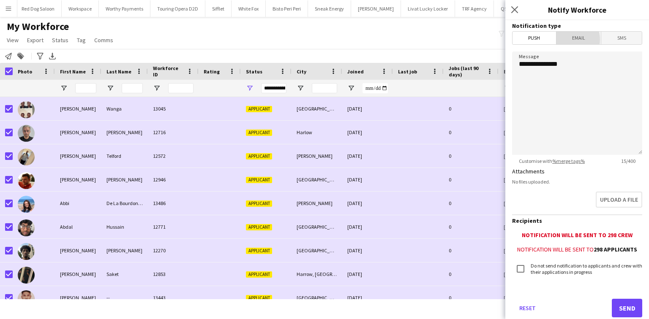
click at [565, 39] on span "Email" at bounding box center [578, 38] width 45 height 13
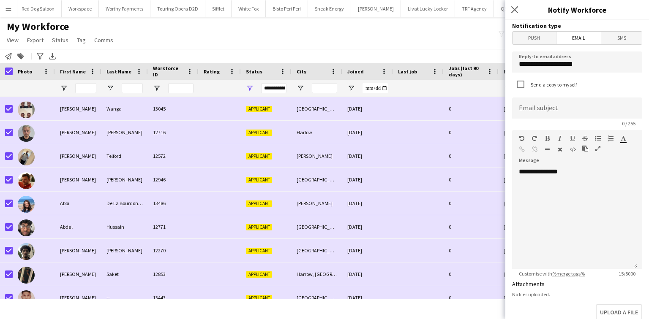
drag, startPoint x: 546, startPoint y: 128, endPoint x: 541, endPoint y: 115, distance: 13.8
click at [546, 128] on form "**********" at bounding box center [577, 273] width 144 height 506
click at [541, 115] on input at bounding box center [577, 108] width 130 height 21
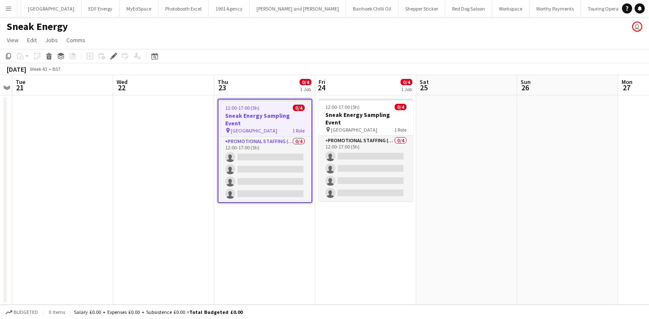
scroll to position [0, 1226]
